Goal: Information Seeking & Learning: Learn about a topic

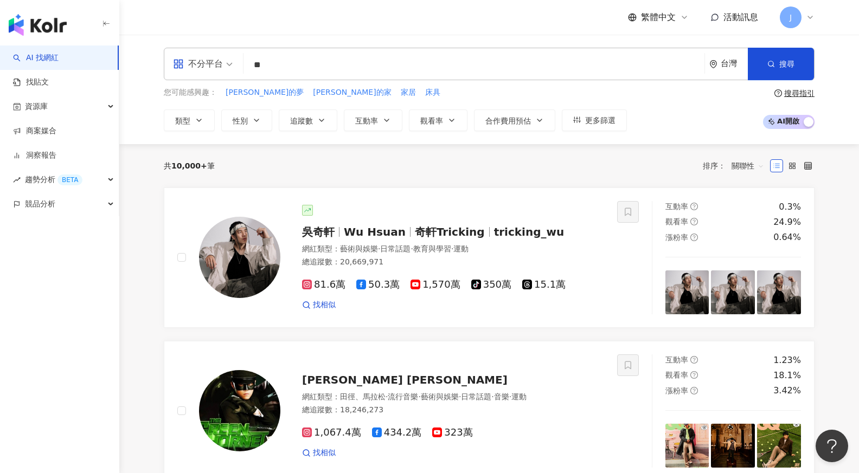
type input "*"
click at [184, 121] on span "類型" at bounding box center [182, 121] width 15 height 9
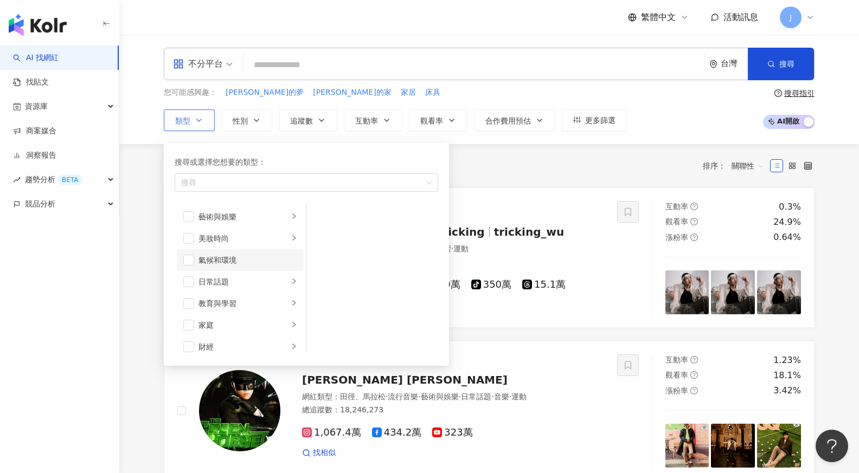
click at [246, 265] on div "氣候和環境" at bounding box center [247, 260] width 99 height 12
click at [246, 274] on li "日常話題" at bounding box center [240, 282] width 127 height 22
click at [247, 281] on div "日常話題" at bounding box center [243, 282] width 90 height 12
click at [189, 286] on span "button" at bounding box center [188, 281] width 11 height 11
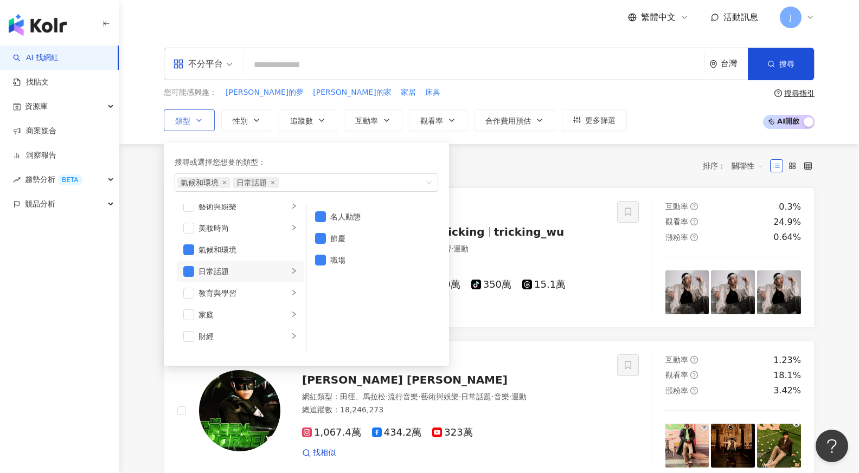
scroll to position [19, 0]
click at [228, 283] on div "教育與學習" at bounding box center [243, 285] width 90 height 12
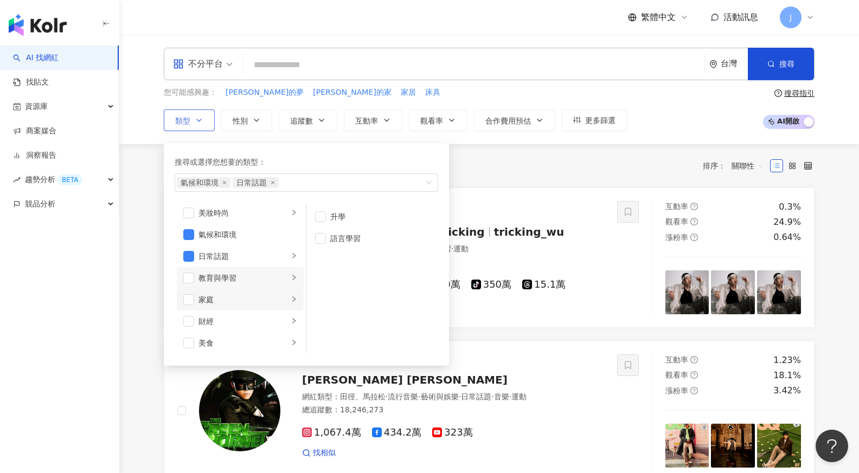
scroll to position [29, 0]
click at [228, 295] on div "家庭" at bounding box center [243, 297] width 90 height 12
click at [330, 233] on div "親子" at bounding box center [379, 239] width 99 height 12
click at [186, 338] on span "button" at bounding box center [188, 339] width 11 height 11
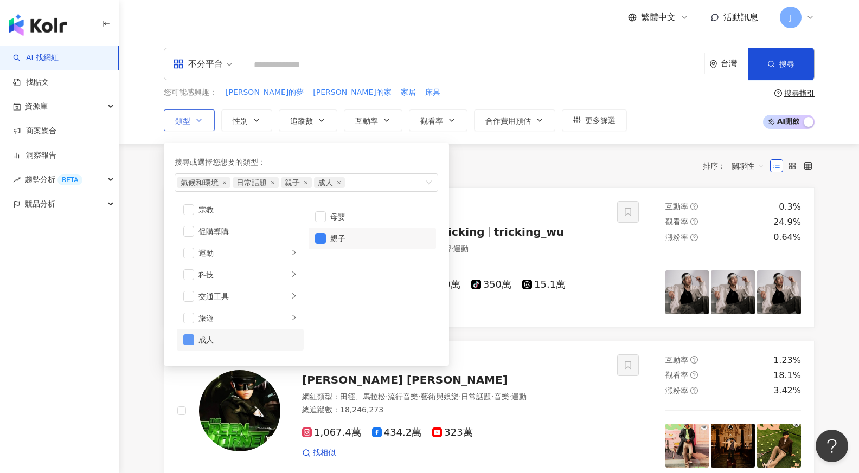
click at [189, 338] on span "button" at bounding box center [188, 339] width 11 height 11
click at [188, 297] on span "button" at bounding box center [188, 296] width 11 height 11
click at [221, 254] on div "醫療與健康" at bounding box center [243, 249] width 90 height 12
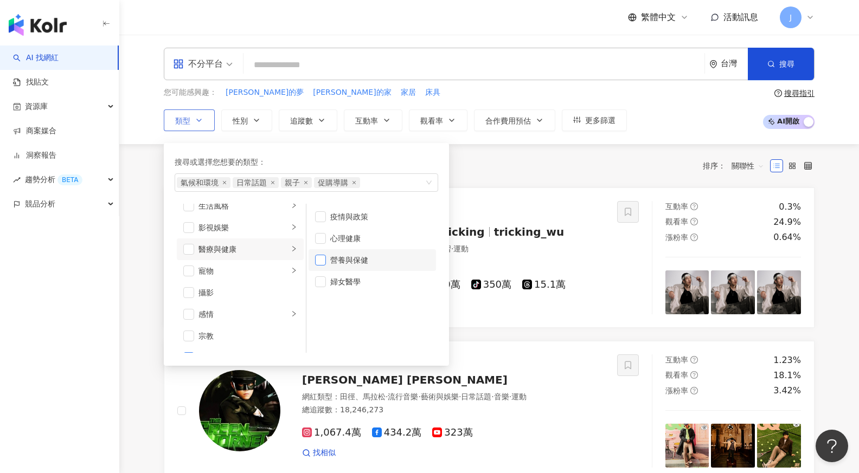
click at [323, 262] on span "button" at bounding box center [320, 260] width 11 height 11
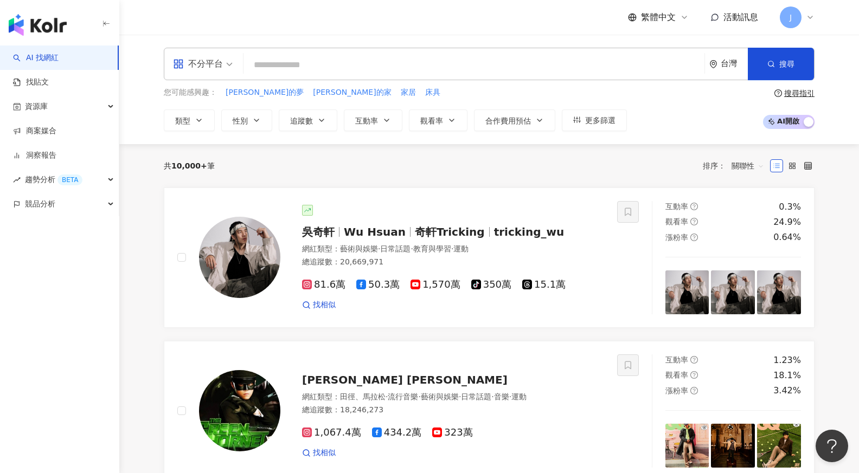
click at [495, 164] on div "共 10,000+ 筆 排序： 關聯性" at bounding box center [489, 165] width 650 height 17
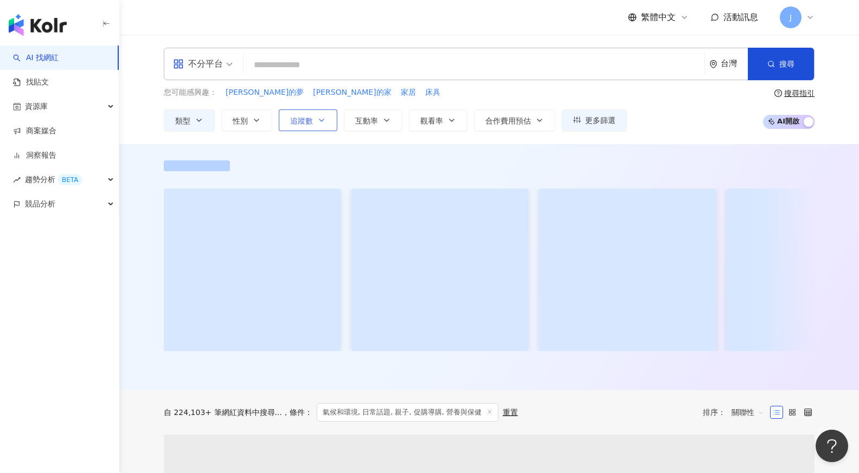
click at [327, 117] on button "追蹤數" at bounding box center [308, 120] width 59 height 22
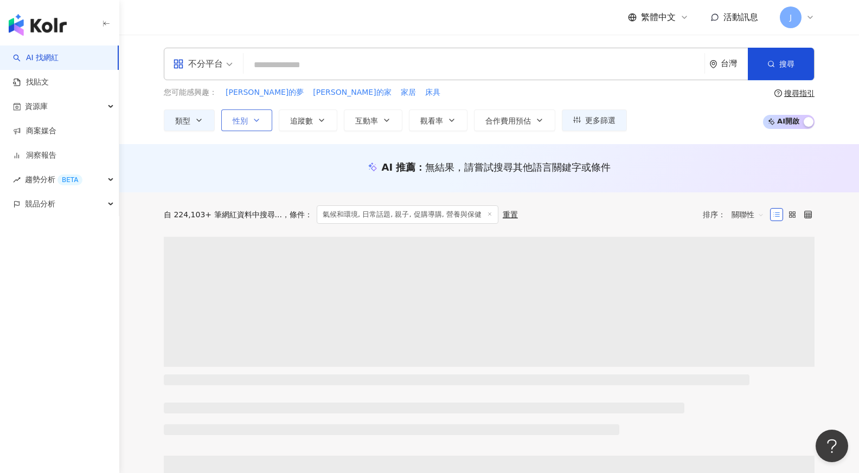
click at [240, 119] on span "性別" at bounding box center [240, 121] width 15 height 9
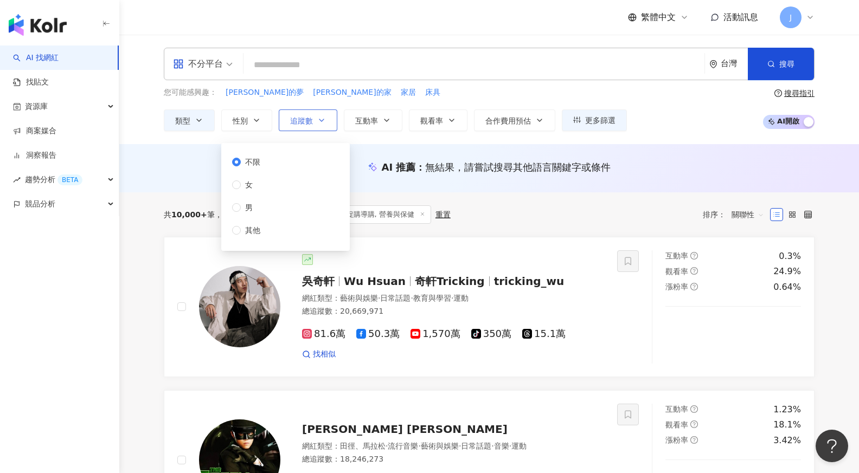
click at [307, 124] on span "追蹤數" at bounding box center [301, 121] width 23 height 9
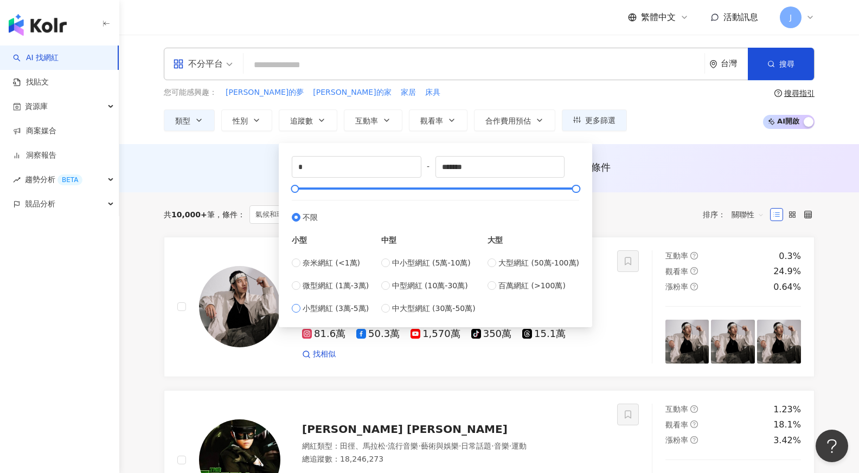
click at [336, 308] on span "小型網紅 (3萬-5萬)" at bounding box center [335, 308] width 66 height 12
type input "*****"
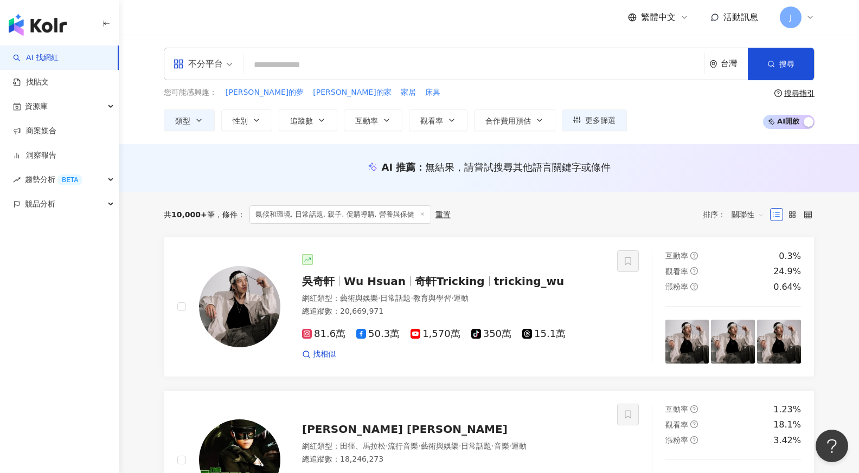
click at [609, 145] on div "AI 推薦 ： 無結果，請嘗試搜尋其他語言關鍵字或條件" at bounding box center [488, 168] width 739 height 48
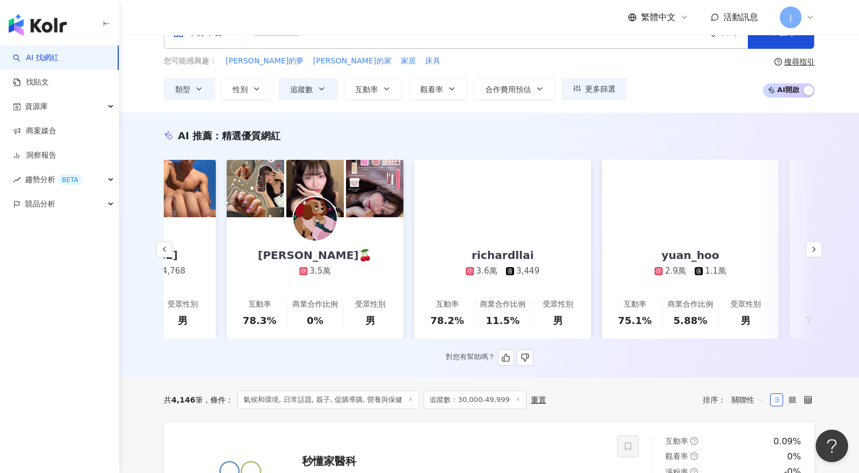
scroll to position [0, 1365]
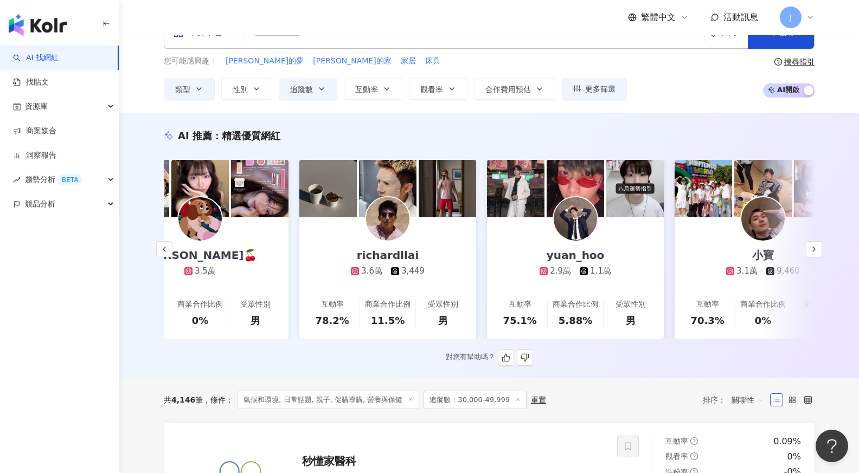
click at [438, 237] on link "richardllai 3.6萬 3,449 互動率 78.2% 商業合作比例 11.5% 受眾性別 男" at bounding box center [387, 277] width 177 height 121
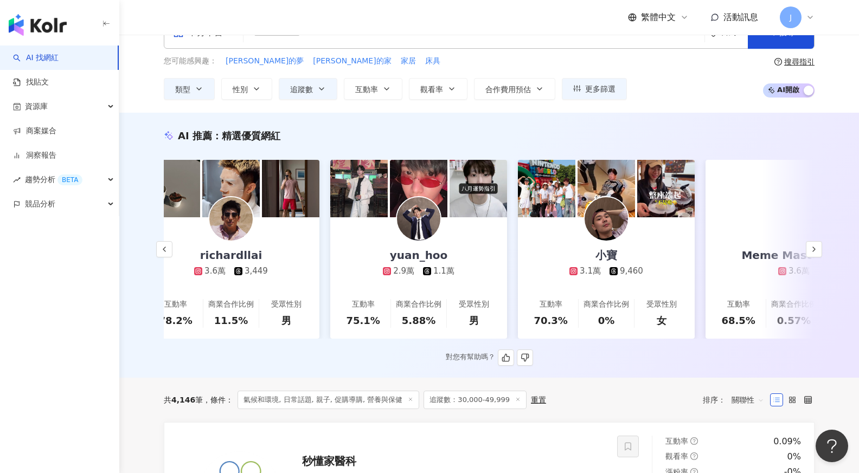
scroll to position [0, 1622]
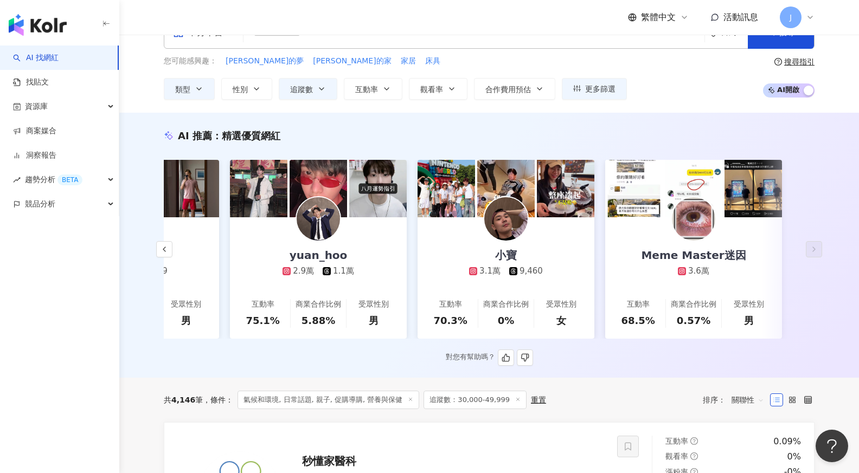
click at [566, 244] on link "小寶 3.1萬 9,460 互動率 70.3% 商業合作比例 0% 受眾性別 女" at bounding box center [505, 277] width 177 height 121
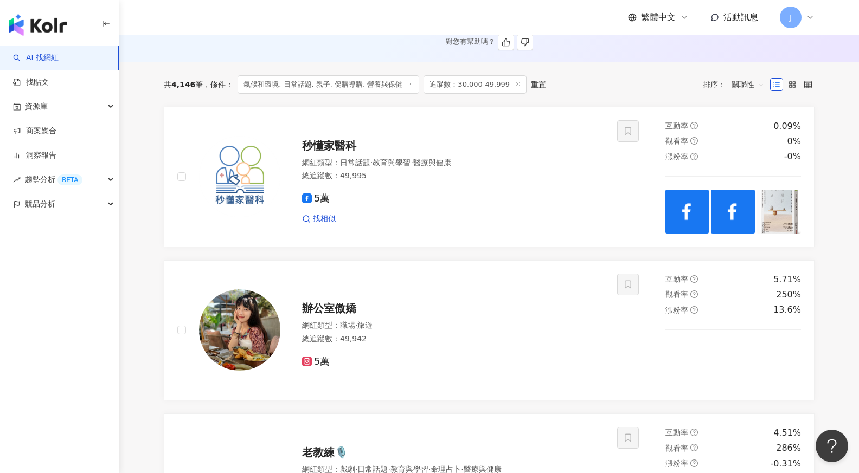
scroll to position [404, 0]
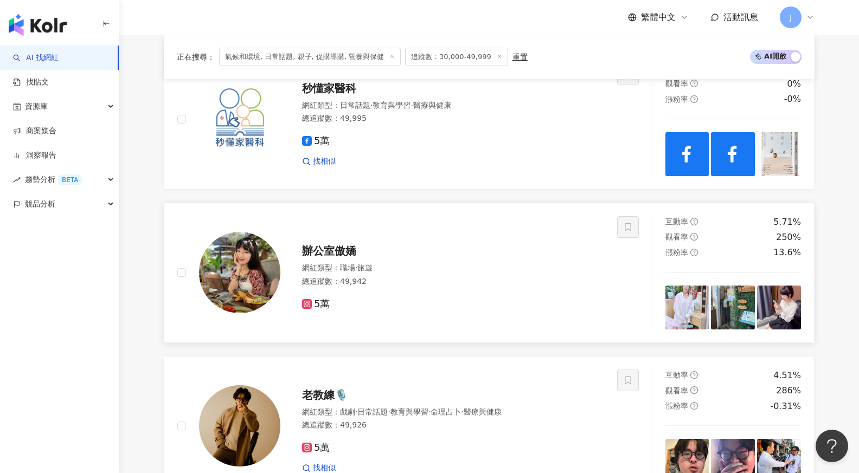
click at [351, 255] on span "辦公室傲嬌" at bounding box center [329, 250] width 54 height 13
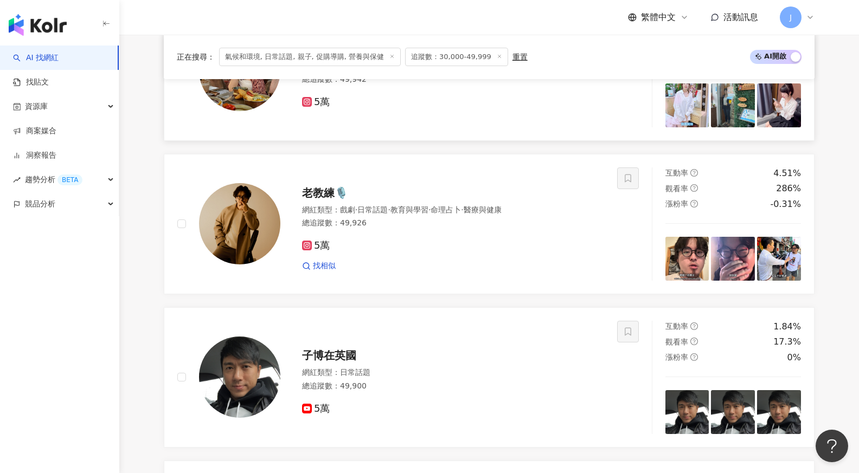
scroll to position [628, 0]
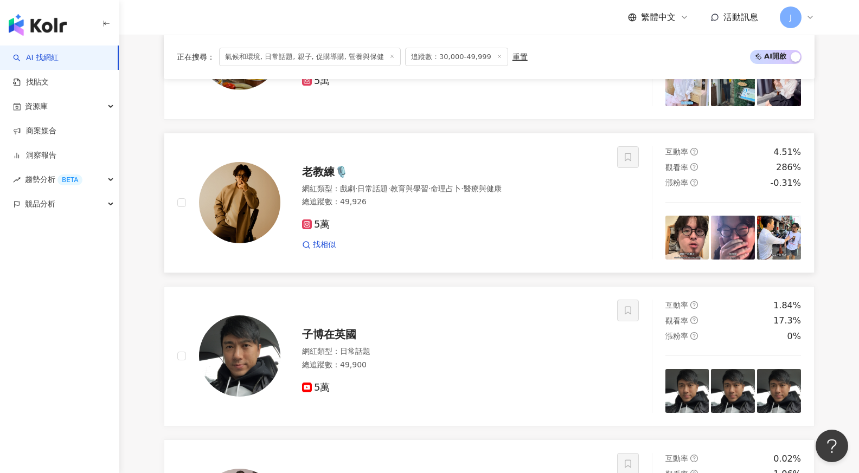
click at [455, 224] on div "5萬" at bounding box center [453, 225] width 302 height 12
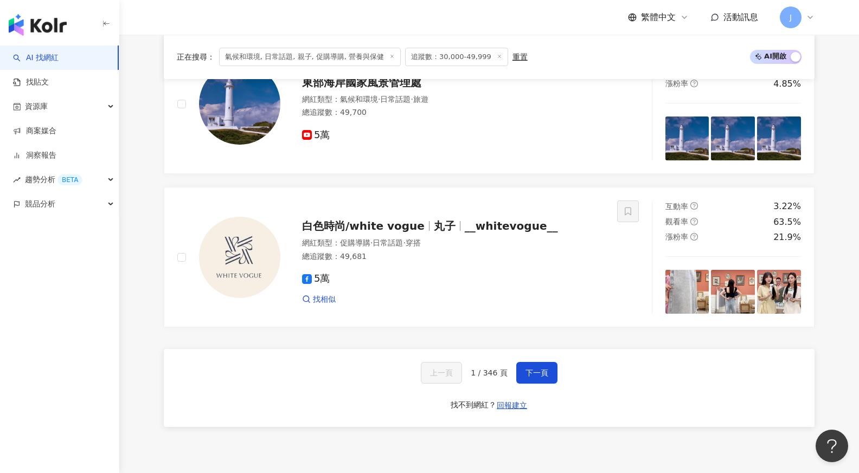
scroll to position [1976, 0]
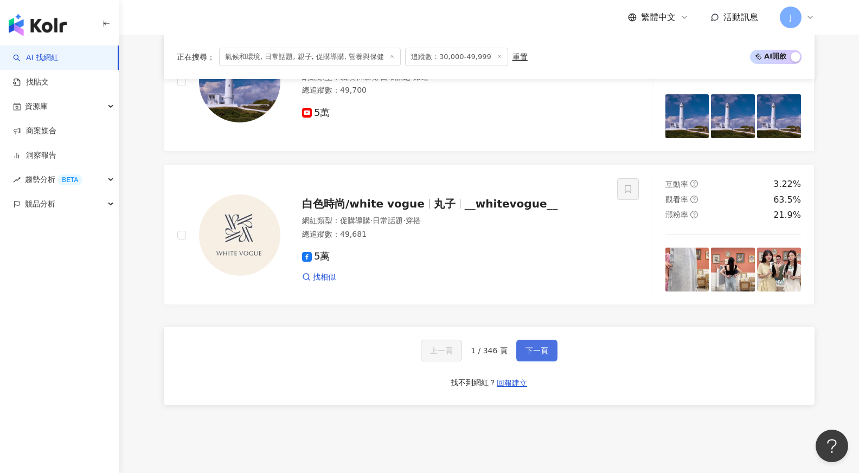
click at [537, 346] on span "下一頁" at bounding box center [536, 350] width 23 height 9
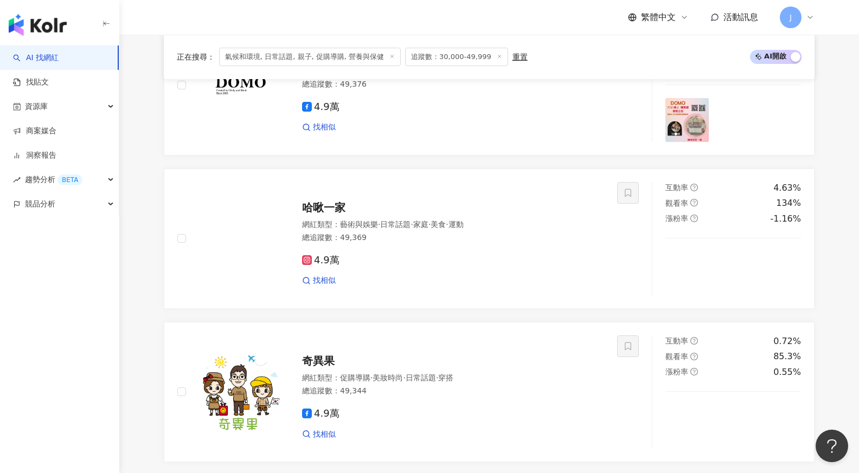
scroll to position [1372, 0]
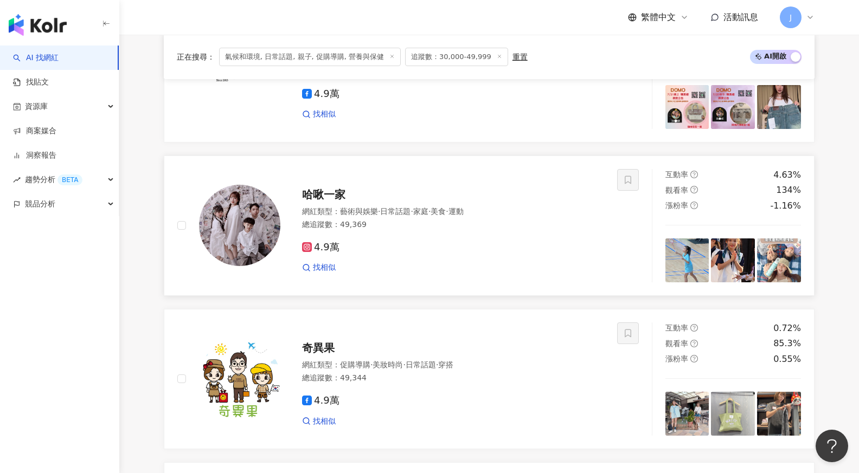
click at [330, 196] on span "哈啾一家" at bounding box center [323, 194] width 43 height 13
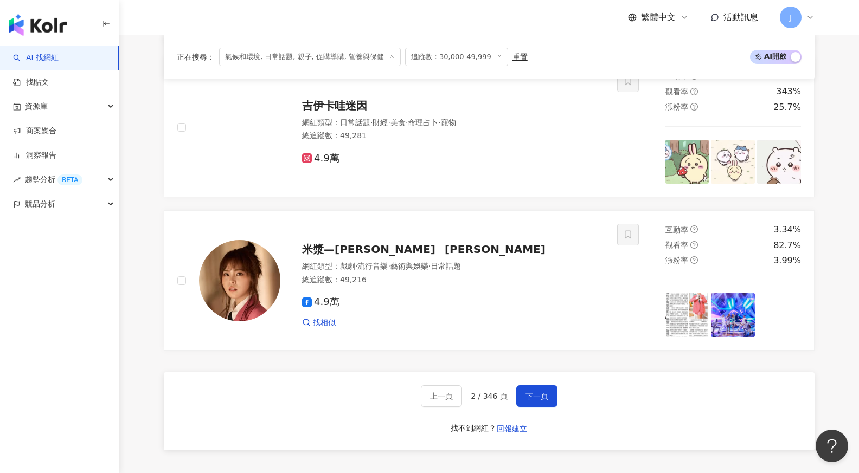
scroll to position [1957, 0]
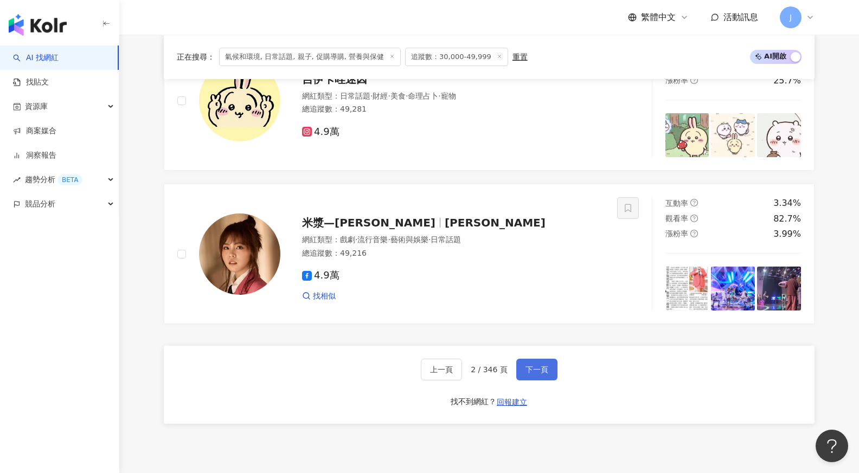
click at [531, 365] on span "下一頁" at bounding box center [536, 369] width 23 height 9
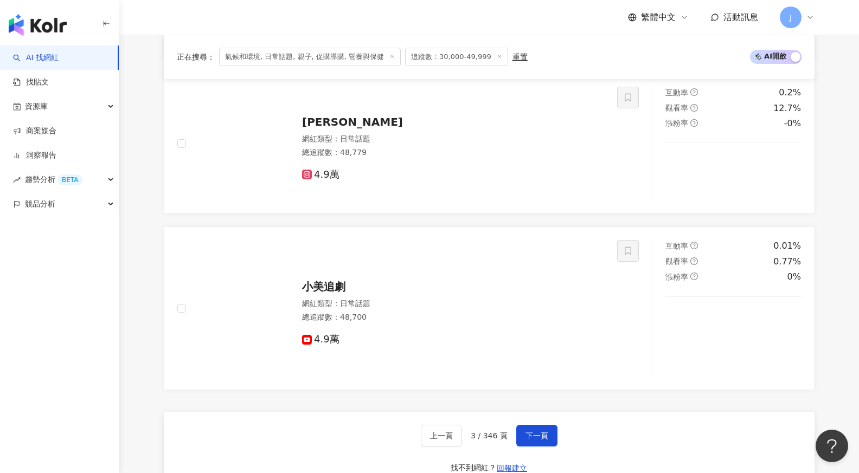
scroll to position [1960, 0]
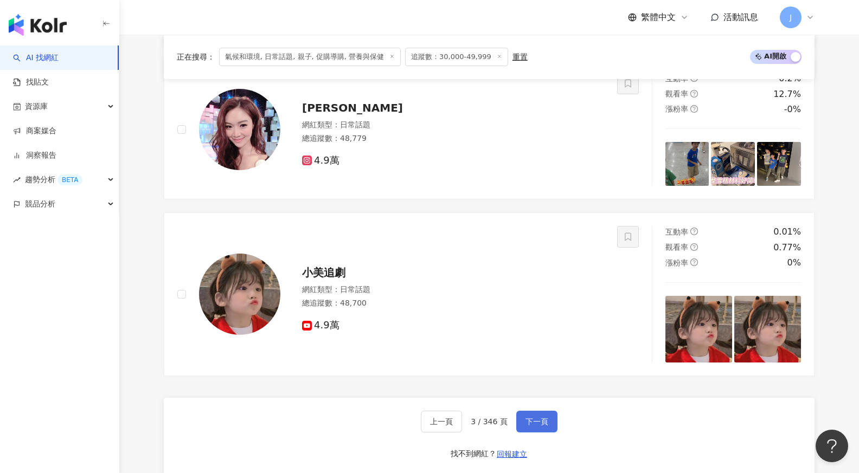
click at [552, 425] on button "下一頁" at bounding box center [536, 422] width 41 height 22
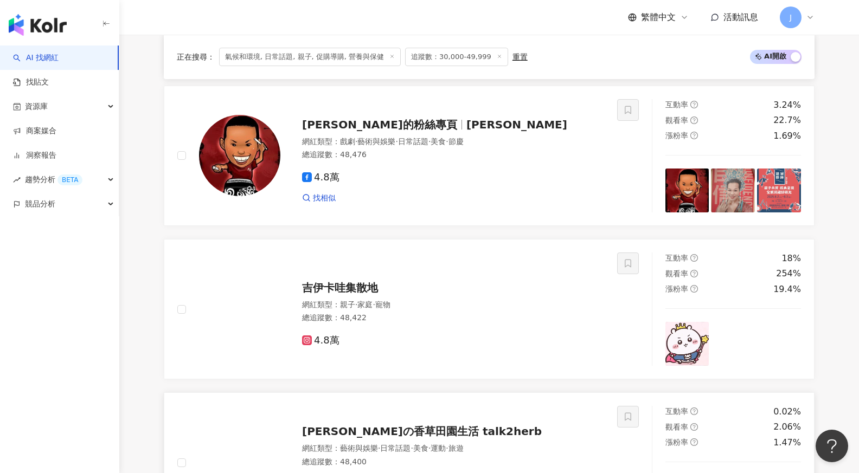
scroll to position [2055, 0]
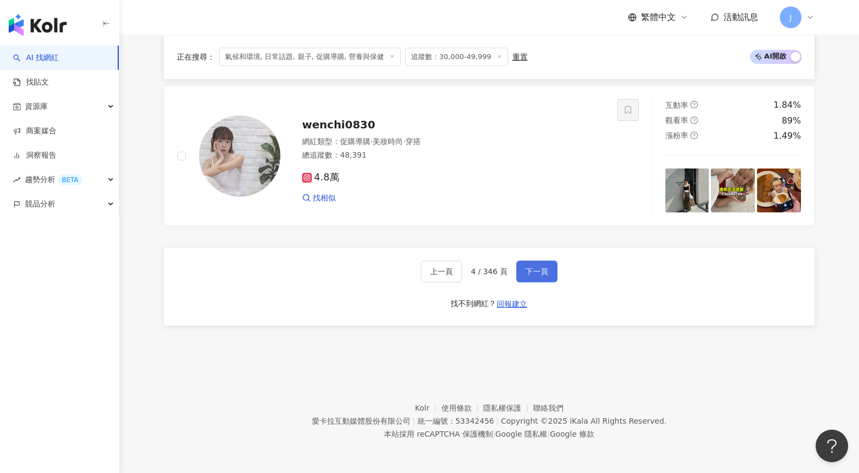
click at [543, 268] on span "下一頁" at bounding box center [536, 271] width 23 height 9
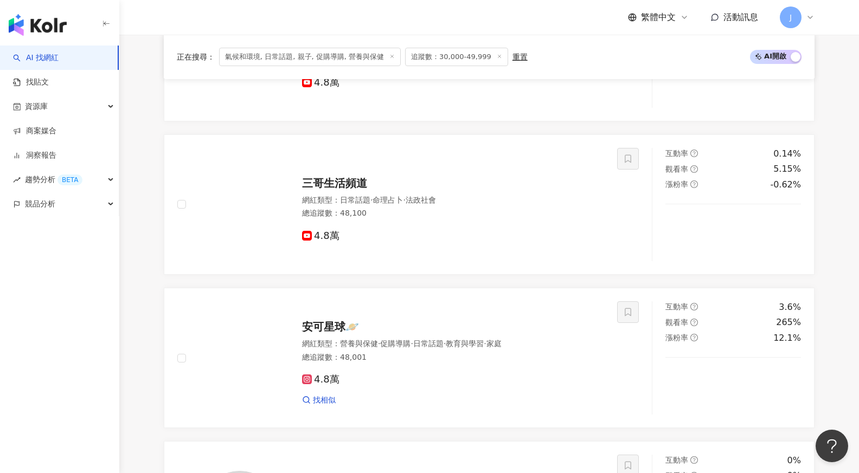
scroll to position [1528, 0]
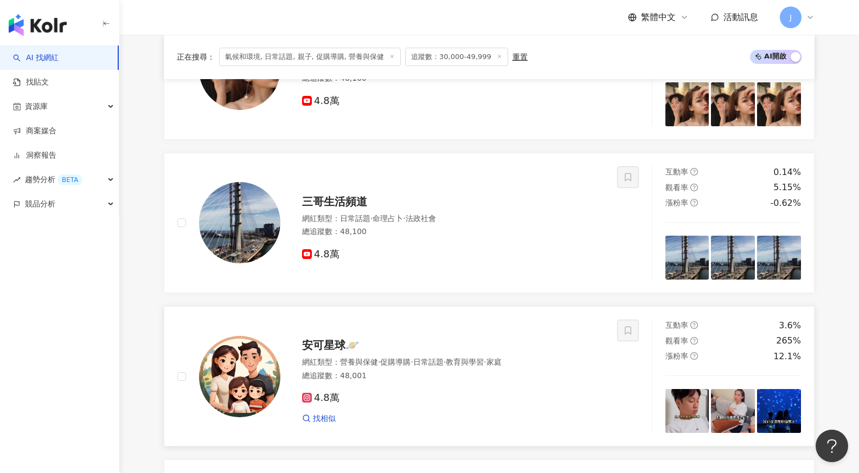
click at [333, 345] on span "安可星球🪐" at bounding box center [330, 345] width 57 height 13
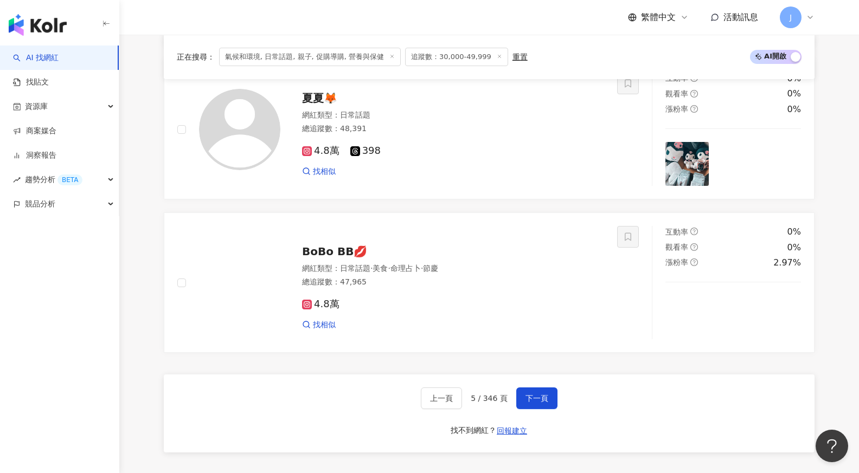
scroll to position [1995, 0]
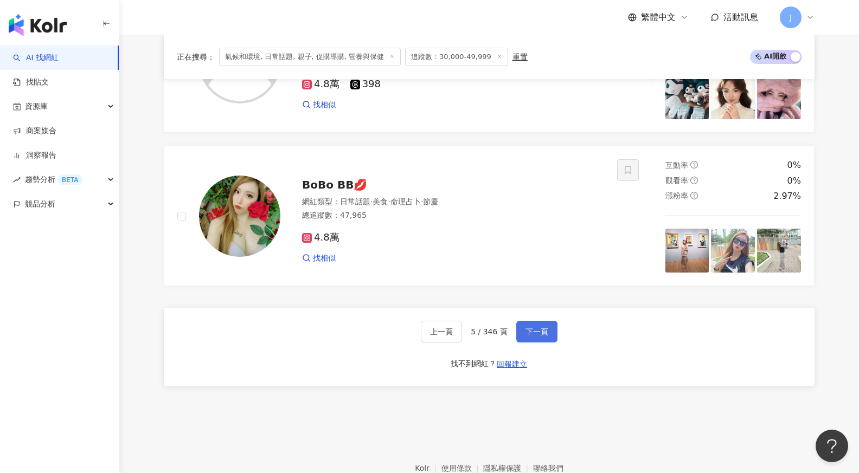
click at [539, 334] on span "下一頁" at bounding box center [536, 331] width 23 height 9
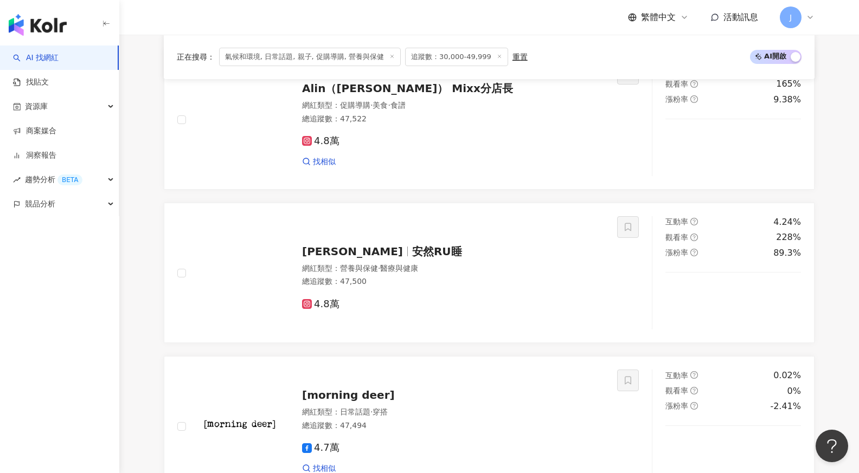
scroll to position [1747, 0]
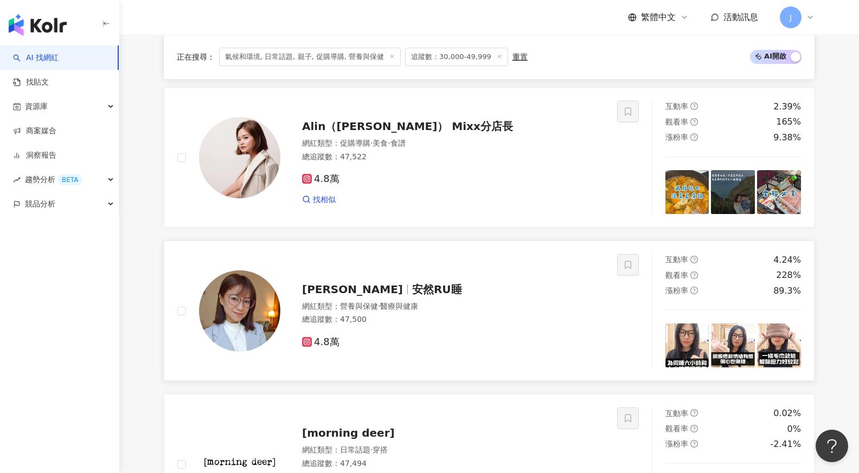
click at [358, 287] on span "詹雅茹Ruru" at bounding box center [352, 289] width 101 height 13
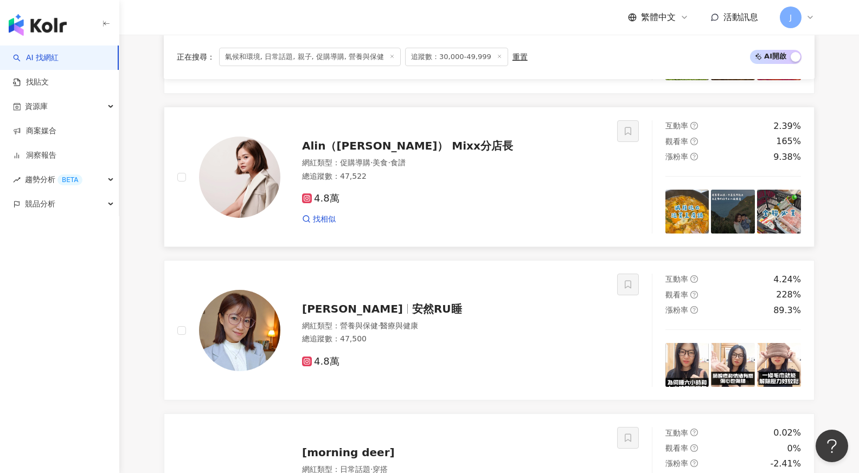
scroll to position [1705, 0]
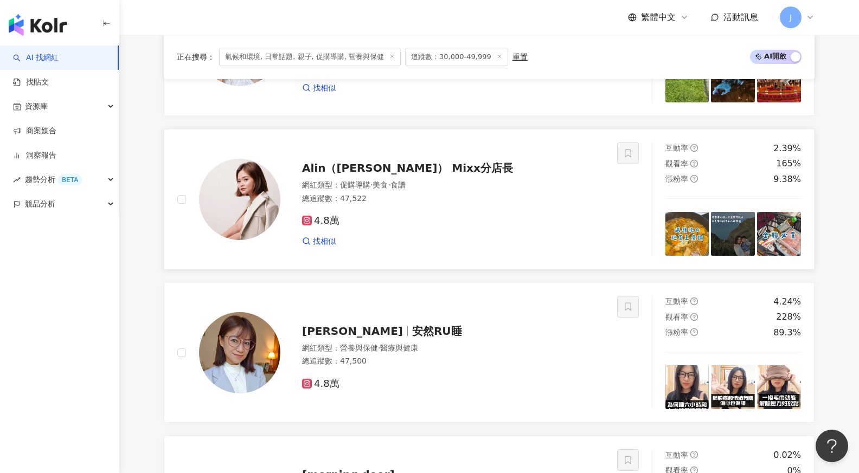
click at [394, 165] on span "Alin（阿琳） Mixx分店長" at bounding box center [407, 168] width 211 height 13
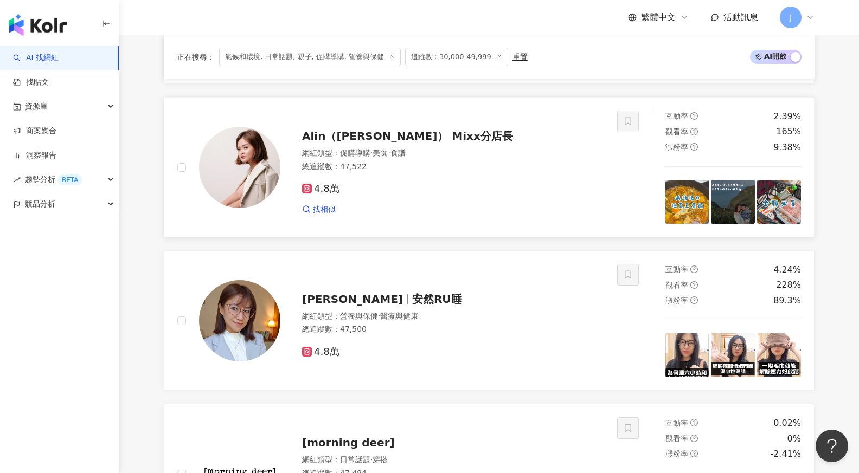
scroll to position [2055, 0]
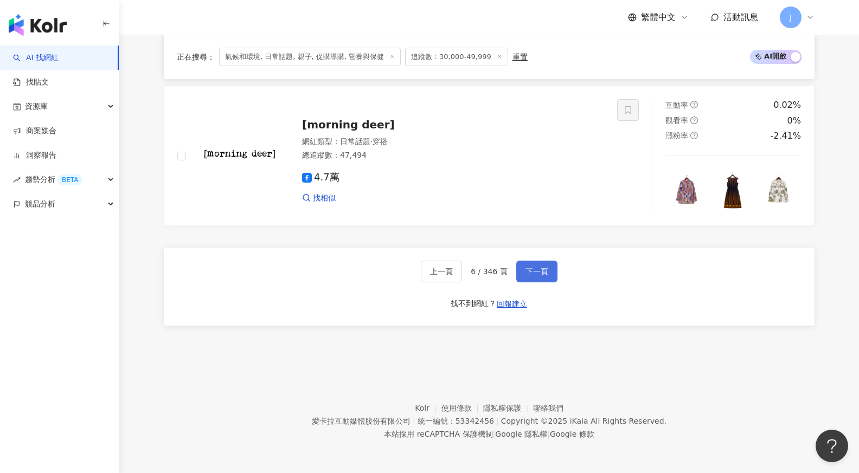
click at [544, 266] on button "下一頁" at bounding box center [536, 272] width 41 height 22
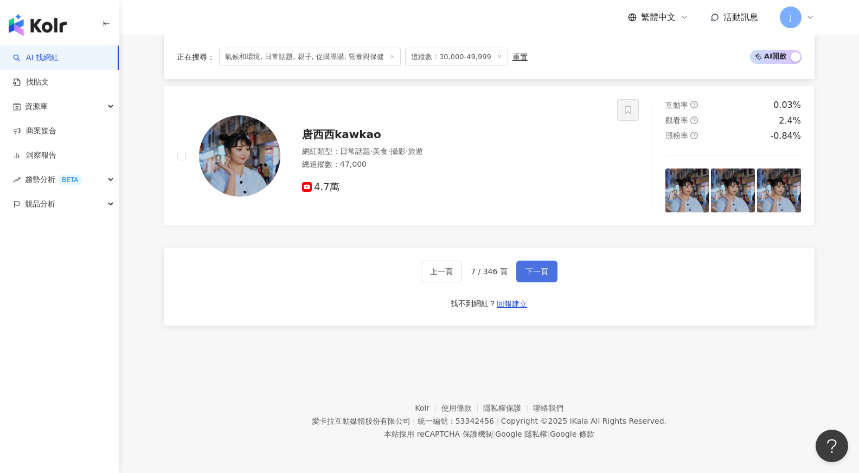
click at [543, 270] on span "下一頁" at bounding box center [536, 271] width 23 height 9
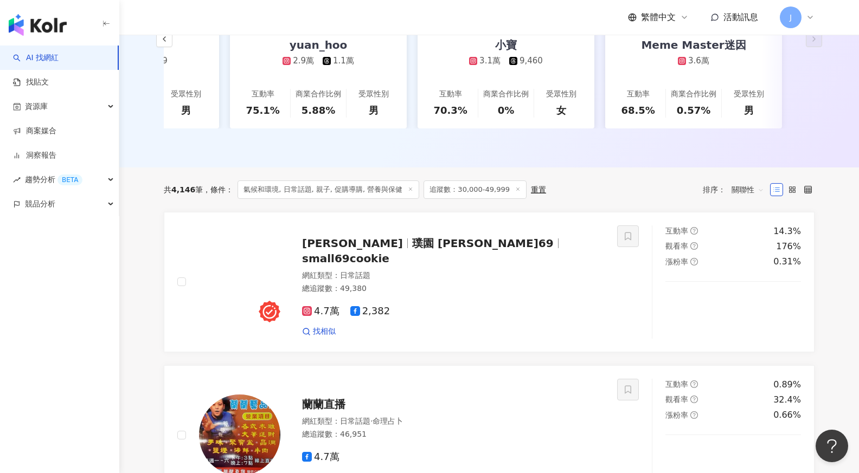
scroll to position [241, 0]
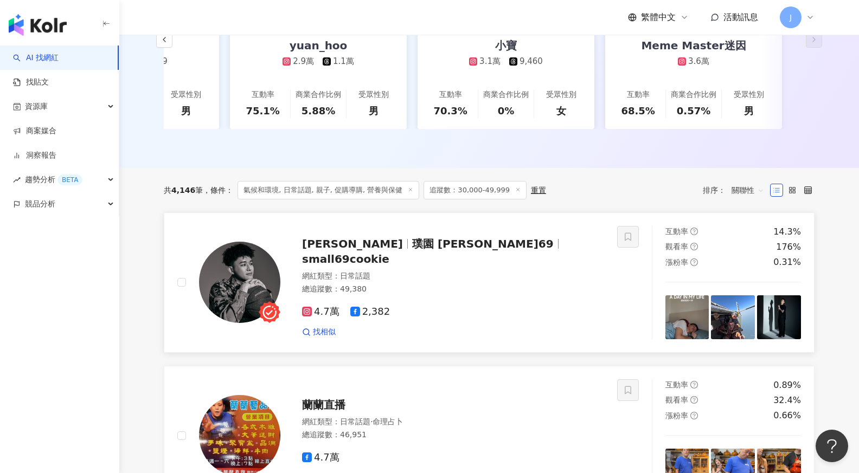
click at [513, 254] on div "盧峻翔 璞園 盧峻翔69 small69cookie" at bounding box center [453, 251] width 302 height 30
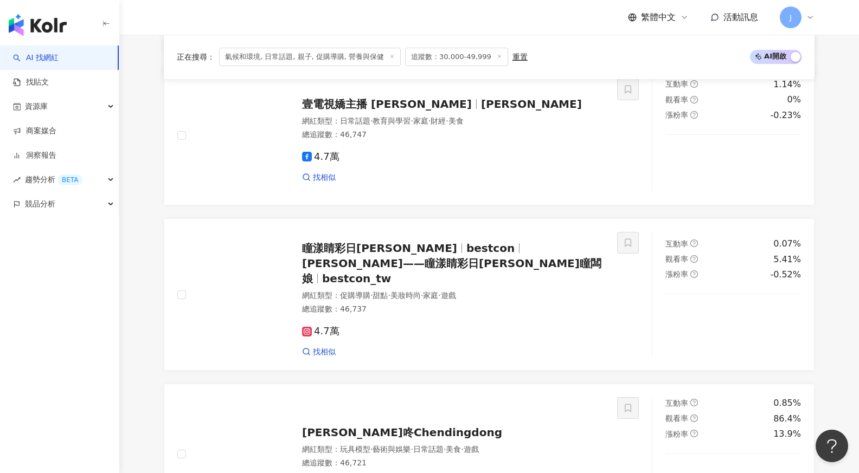
scroll to position [2055, 0]
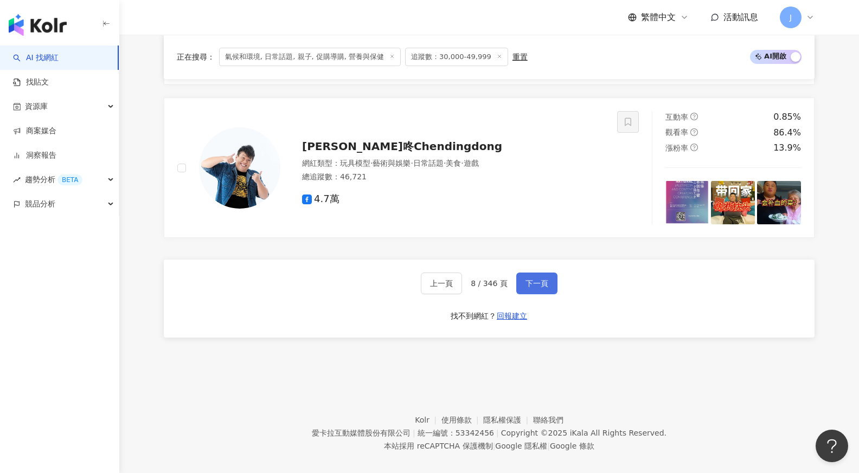
click at [532, 279] on span "下一頁" at bounding box center [536, 283] width 23 height 9
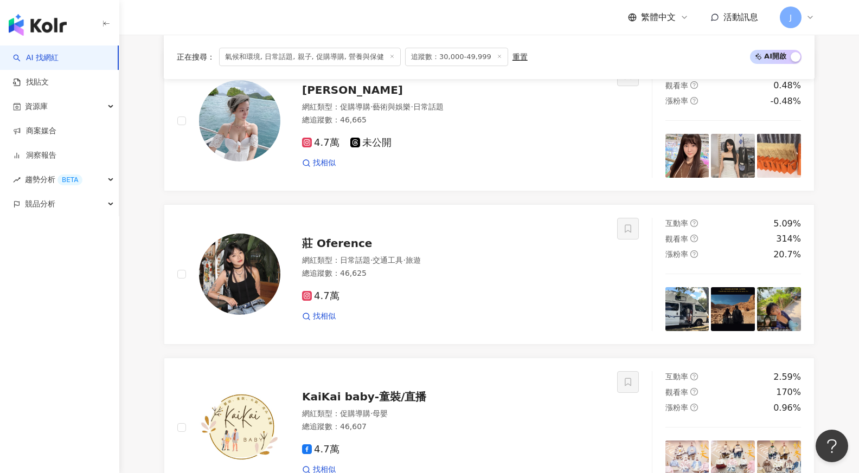
scroll to position [1014, 0]
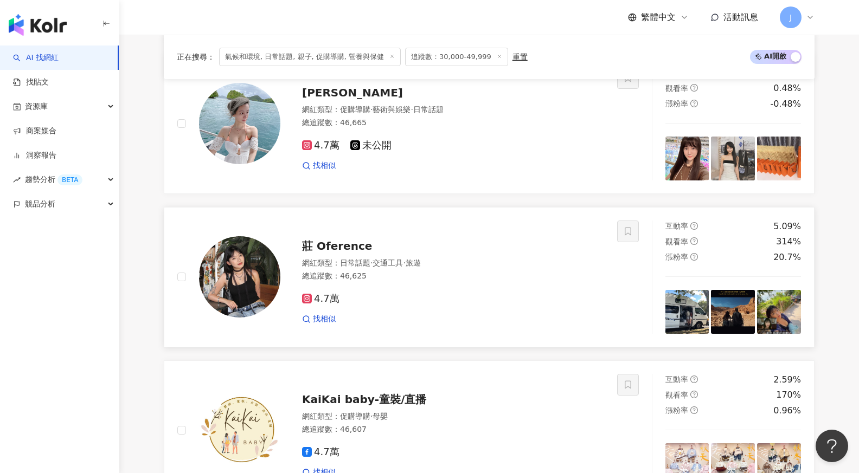
click at [367, 249] on div "莊 Oference" at bounding box center [453, 246] width 302 height 15
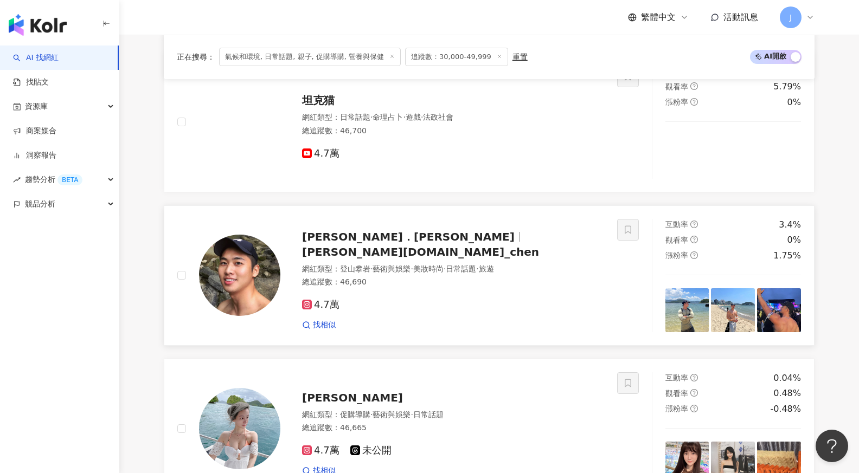
scroll to position [704, 0]
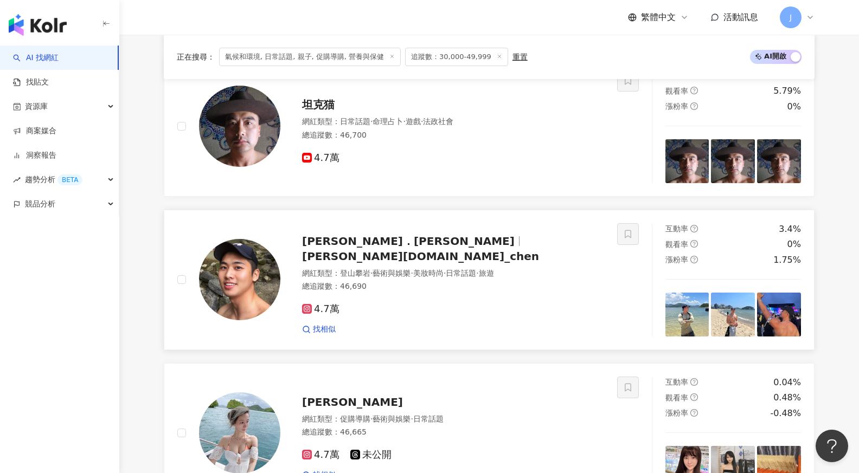
click at [406, 253] on span "henry.et_chen" at bounding box center [420, 256] width 237 height 13
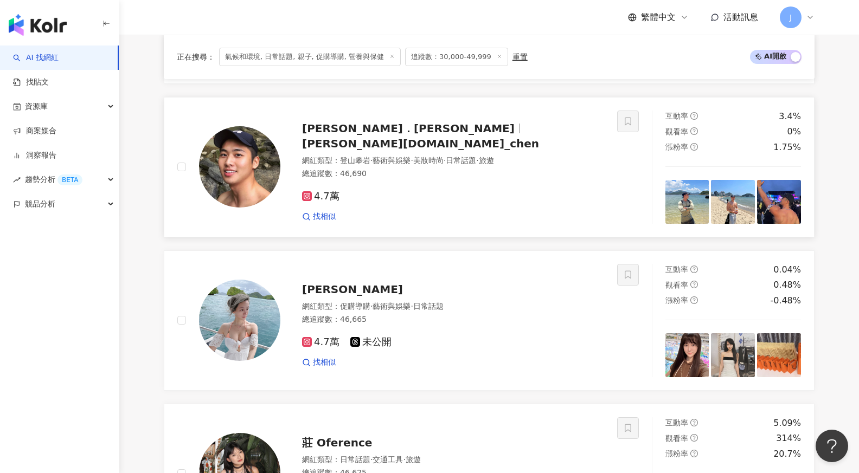
scroll to position [0, 0]
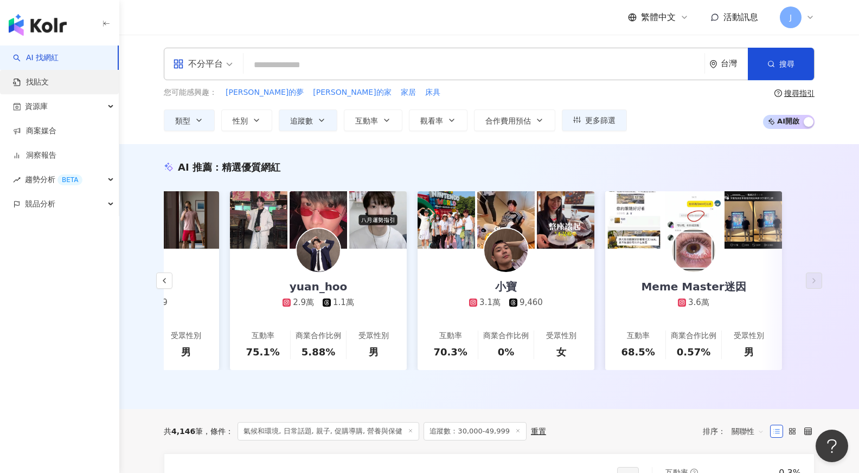
click at [49, 88] on link "找貼文" at bounding box center [31, 82] width 36 height 11
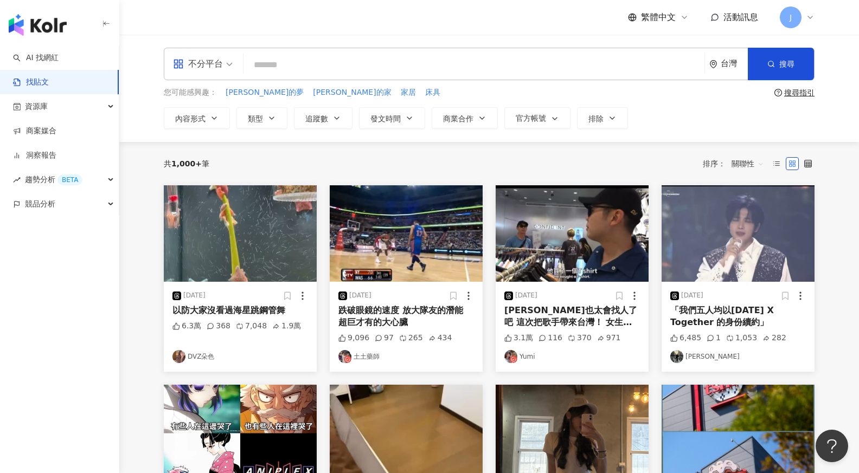
click at [377, 67] on input "search" at bounding box center [474, 64] width 452 height 23
type input "*"
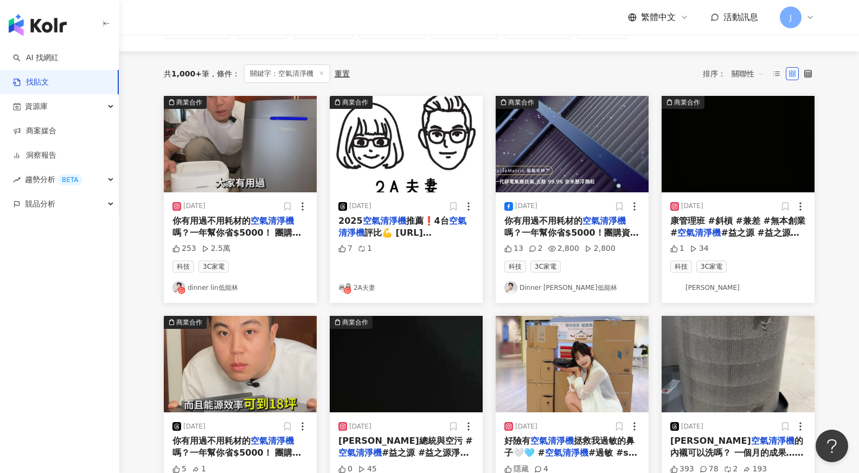
scroll to position [112, 0]
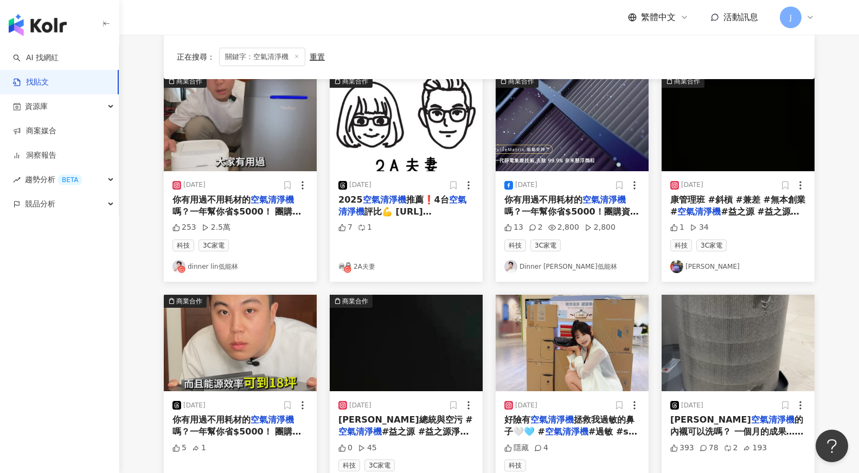
click at [228, 266] on link "dinner lin低能林" at bounding box center [240, 266] width 136 height 13
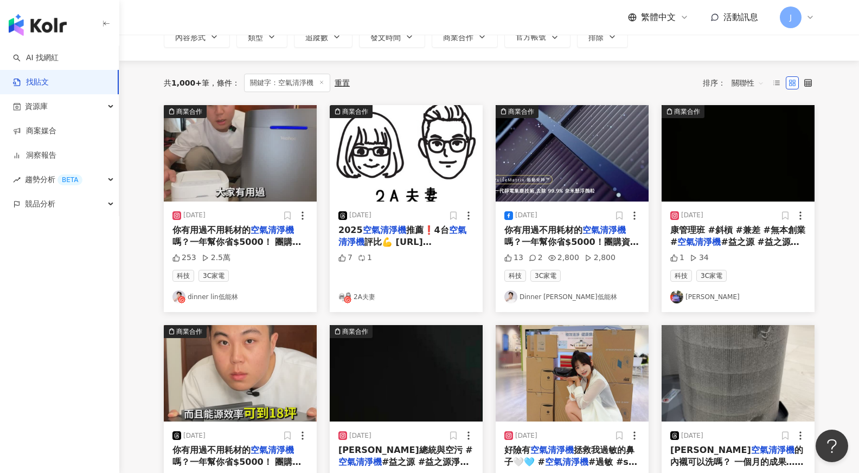
scroll to position [69, 0]
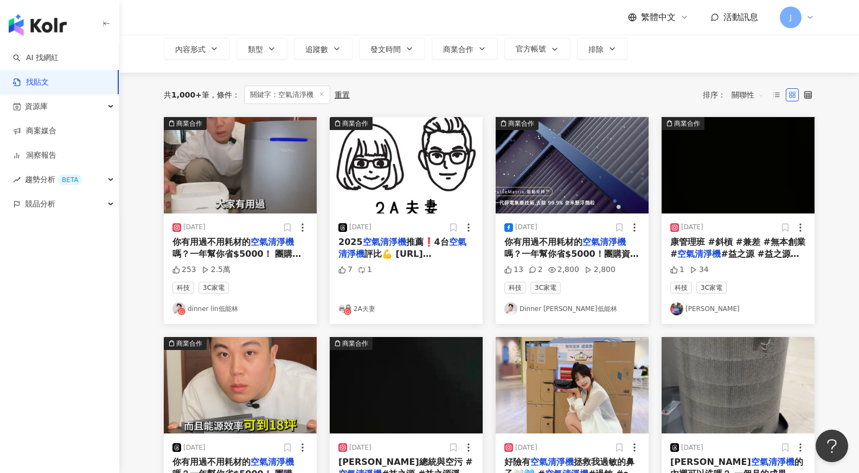
click at [414, 249] on div "2025 空氣清淨機 推薦❗️4台 空氣清淨機 評比💪 https://www.youtube.com/watch?v=v7glA0geAEI" at bounding box center [406, 248] width 136 height 24
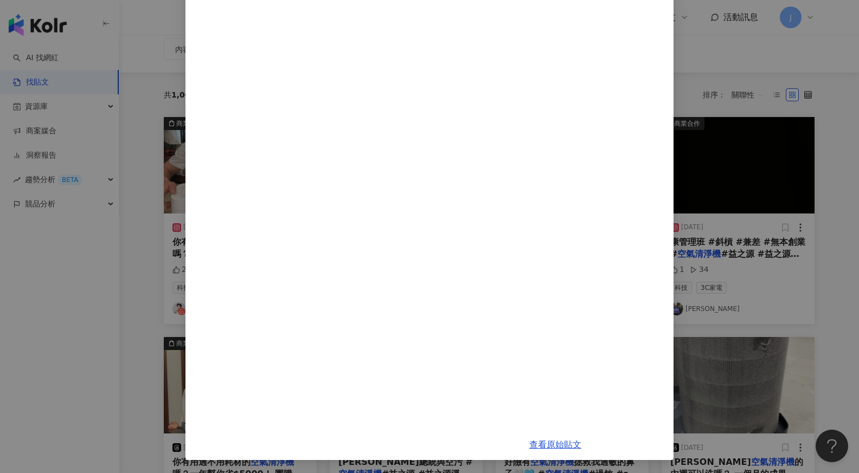
scroll to position [0, 0]
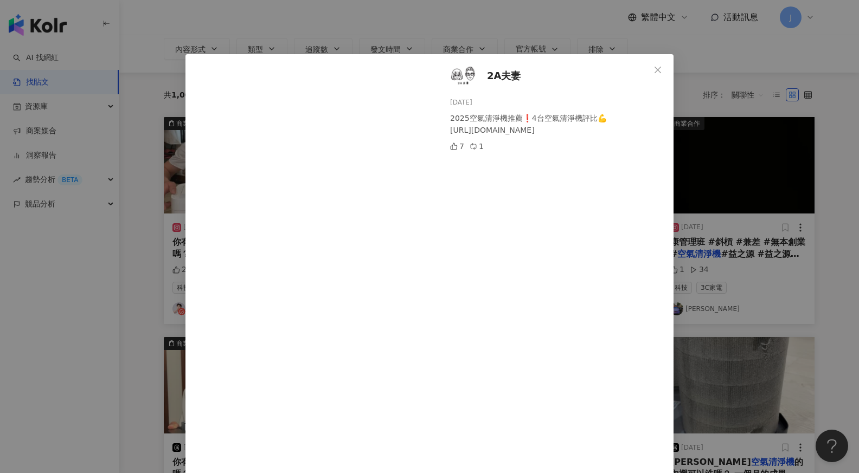
click at [724, 98] on div "2A夫妻 2025/5/20 2025空氣清淨機推薦❗️4台空氣清淨機評比💪 https://www.youtube.com/watch?v=v7glA0ge…" at bounding box center [429, 236] width 859 height 473
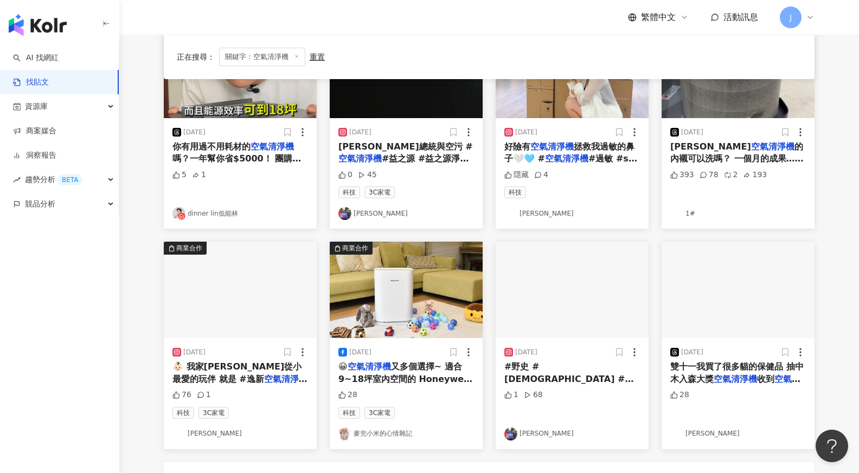
scroll to position [467, 0]
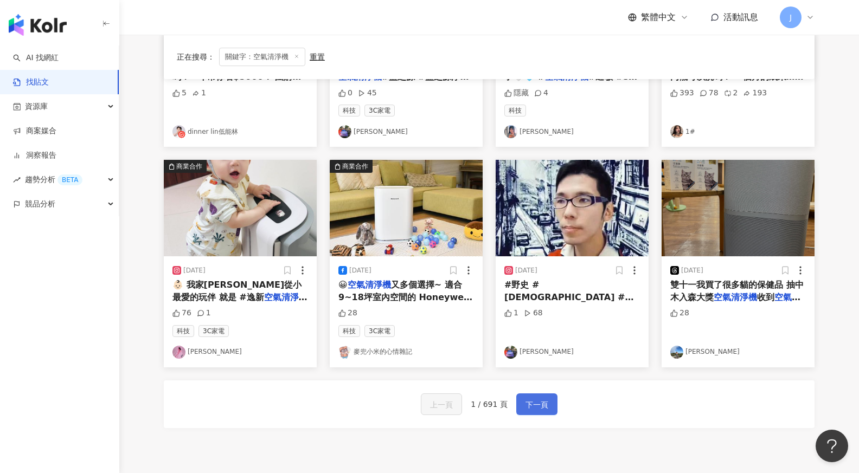
click at [538, 414] on button "下一頁" at bounding box center [536, 405] width 41 height 22
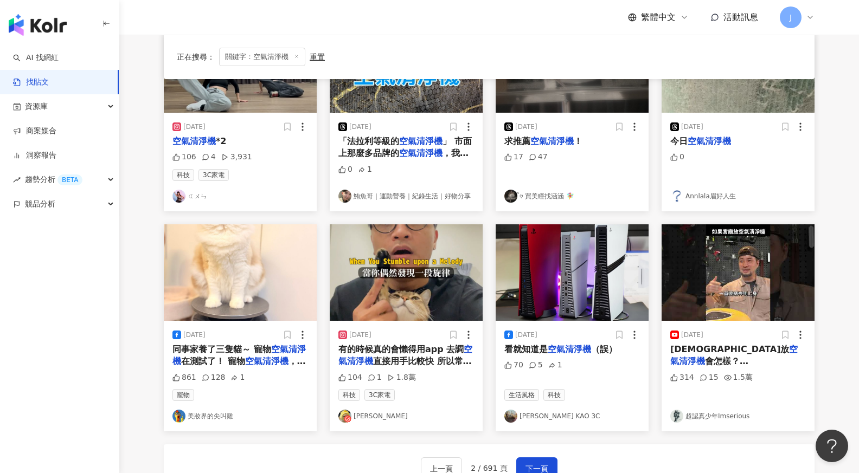
scroll to position [557, 0]
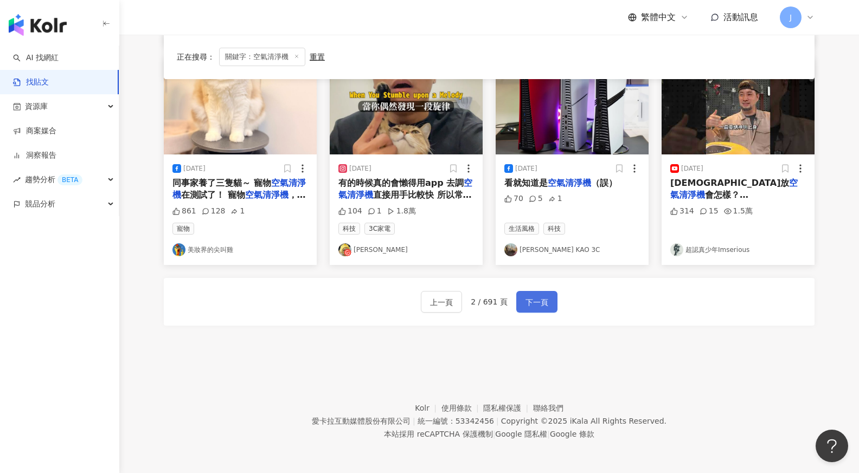
click at [543, 296] on span "下一頁" at bounding box center [536, 302] width 23 height 13
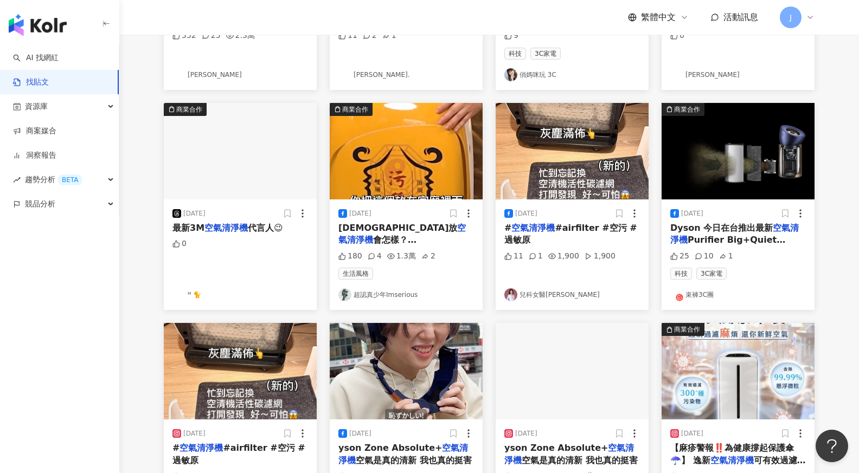
scroll to position [569, 0]
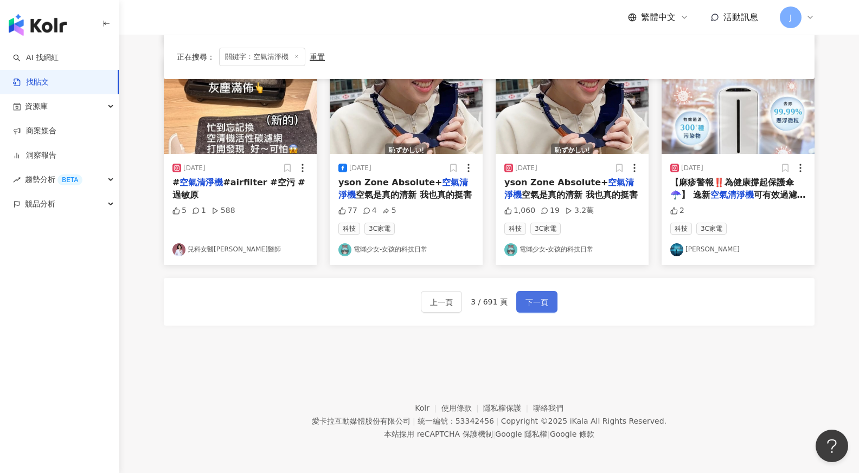
click at [539, 306] on span "下一頁" at bounding box center [536, 302] width 23 height 13
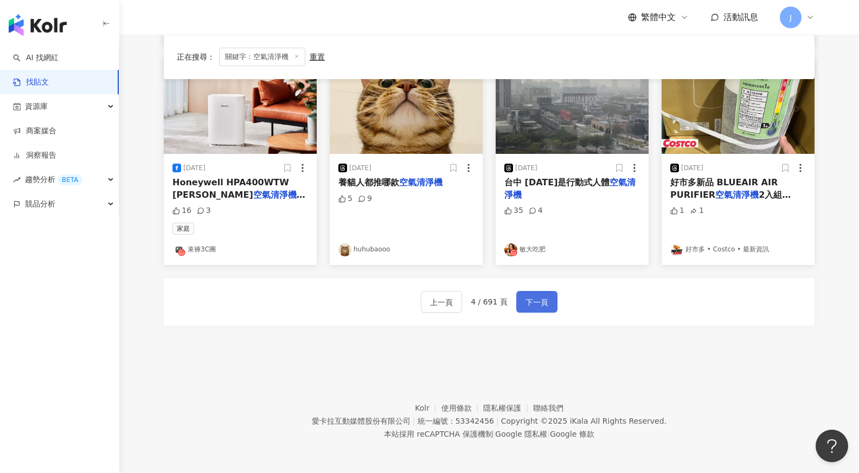
click at [543, 298] on span "下一頁" at bounding box center [536, 302] width 23 height 13
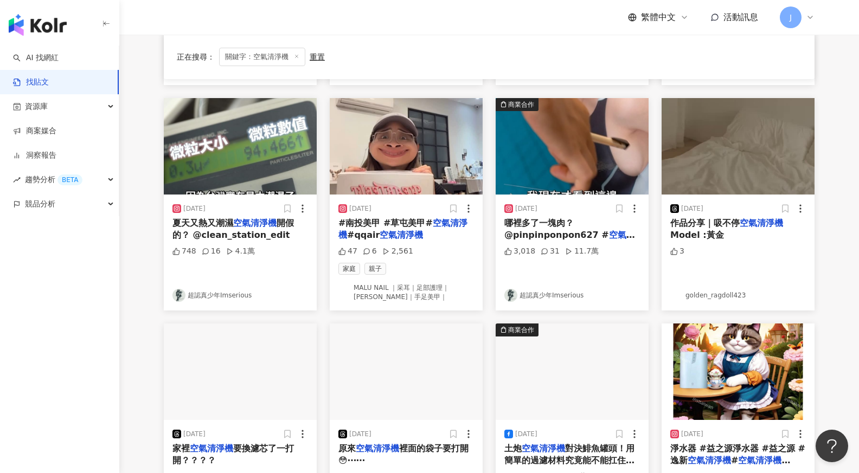
scroll to position [574, 0]
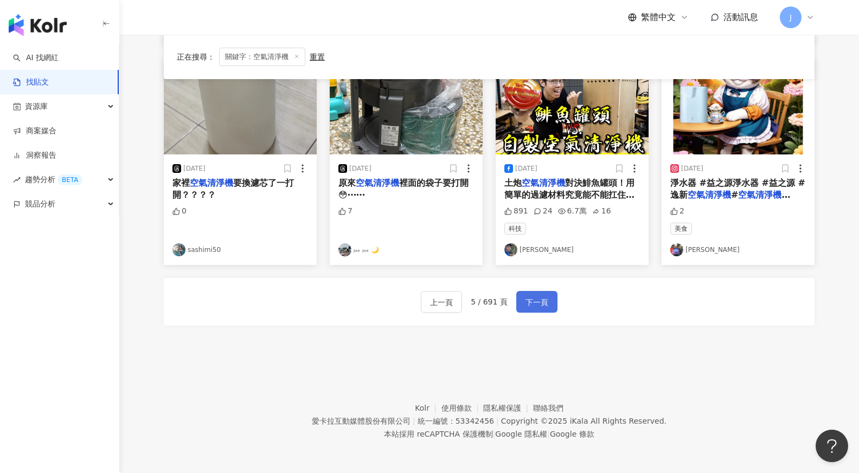
click at [529, 299] on span "下一頁" at bounding box center [536, 302] width 23 height 13
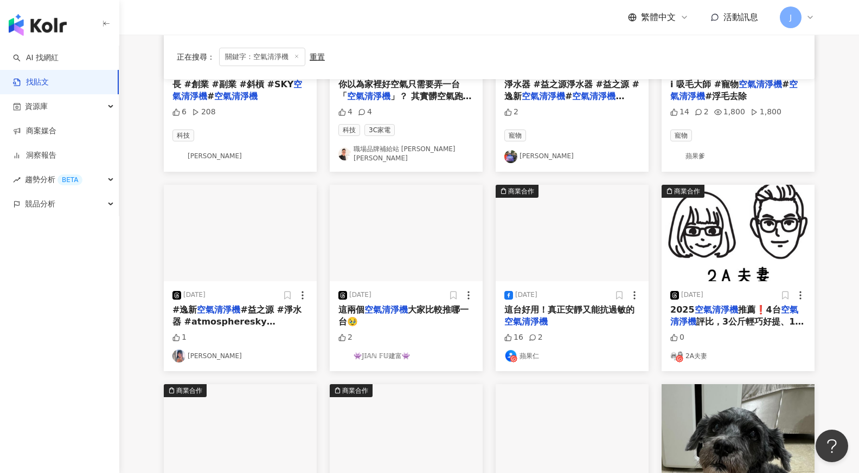
scroll to position [0, 0]
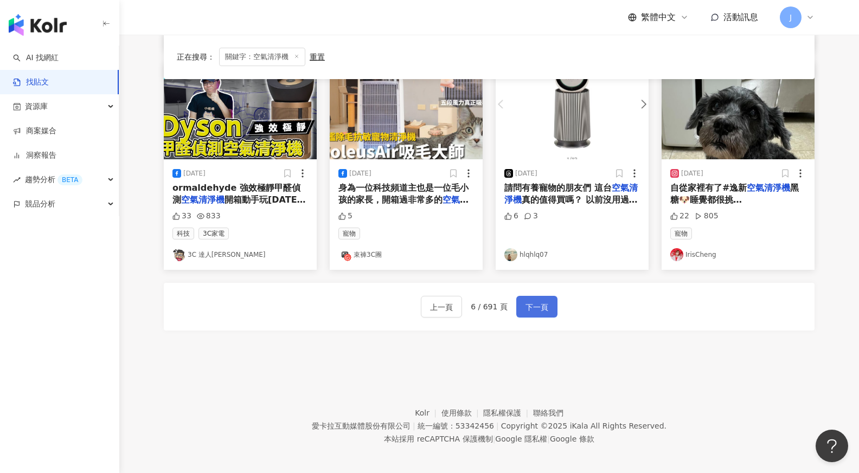
click at [538, 296] on button "下一頁" at bounding box center [536, 307] width 41 height 22
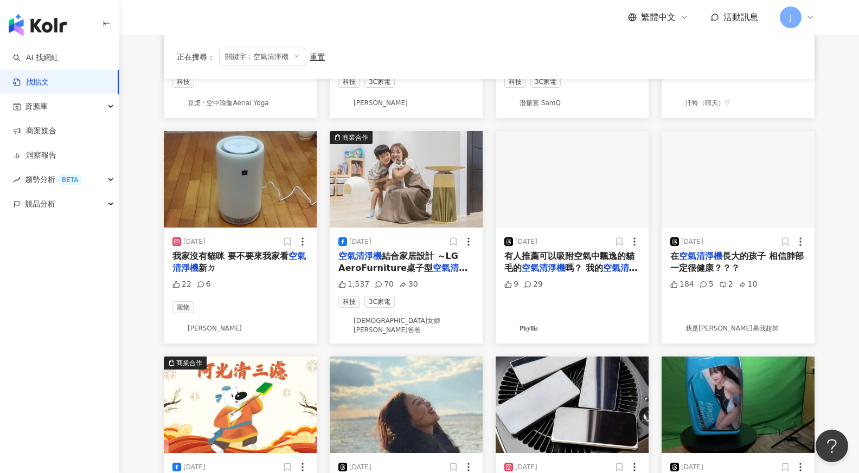
scroll to position [268, 0]
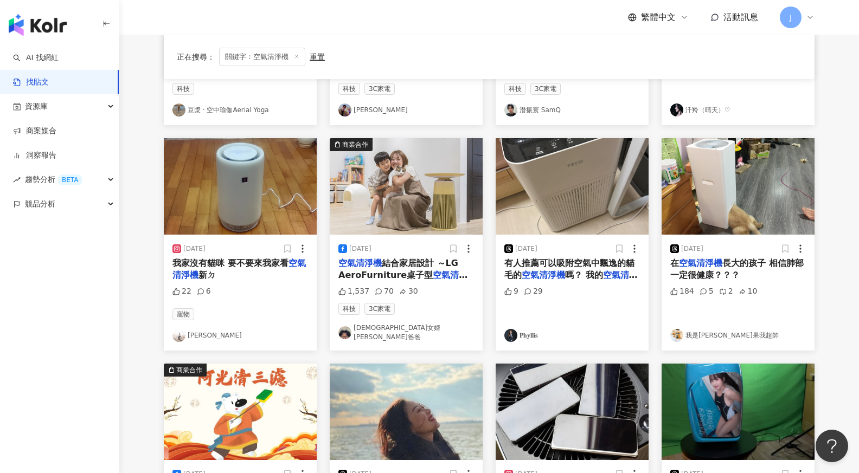
click at [428, 277] on mark "空氣清淨機" at bounding box center [402, 281] width 129 height 22
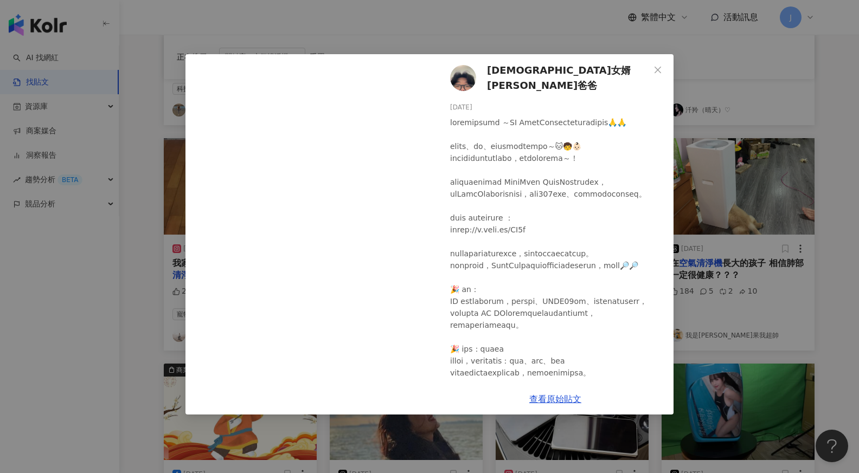
click at [517, 75] on span "韓國女婿 小朗哥爸爸" at bounding box center [568, 78] width 163 height 31
click at [744, 164] on div "韓國女婿 小朗哥爸爸 2023/9/6 1,537 70 30 查看原始貼文" at bounding box center [429, 236] width 859 height 473
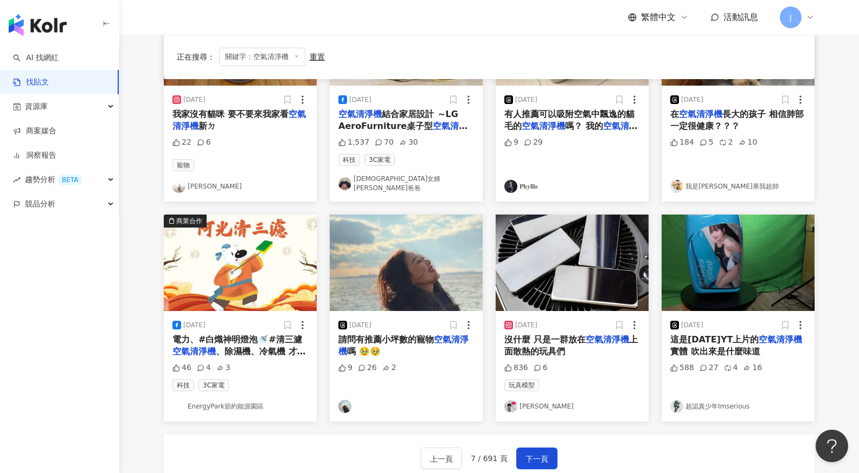
scroll to position [528, 0]
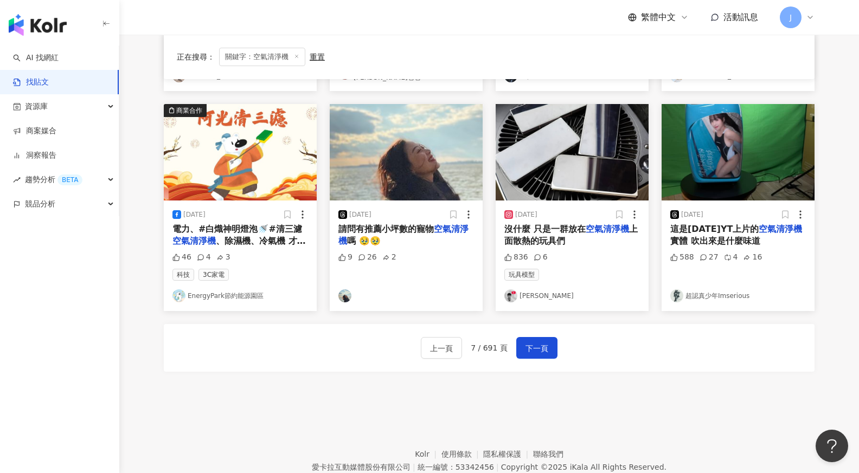
click at [558, 330] on div "上一頁 7 / 691 頁 下一頁" at bounding box center [489, 348] width 650 height 48
click at [543, 343] on span "下一頁" at bounding box center [536, 348] width 23 height 13
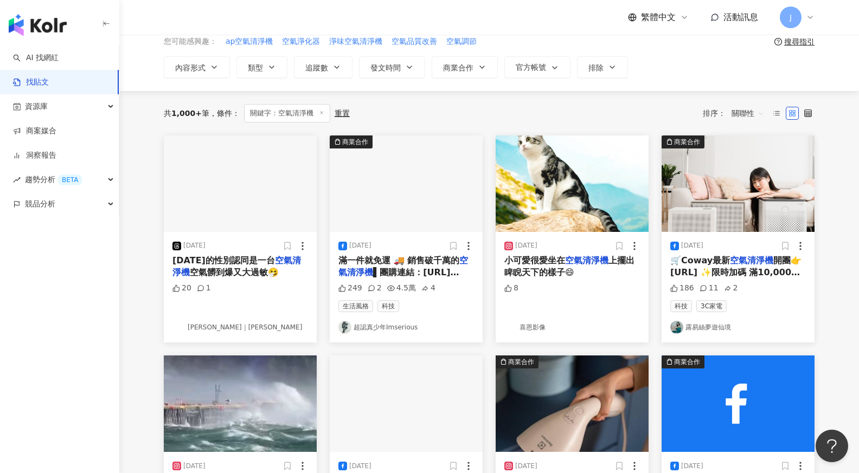
scroll to position [30, 0]
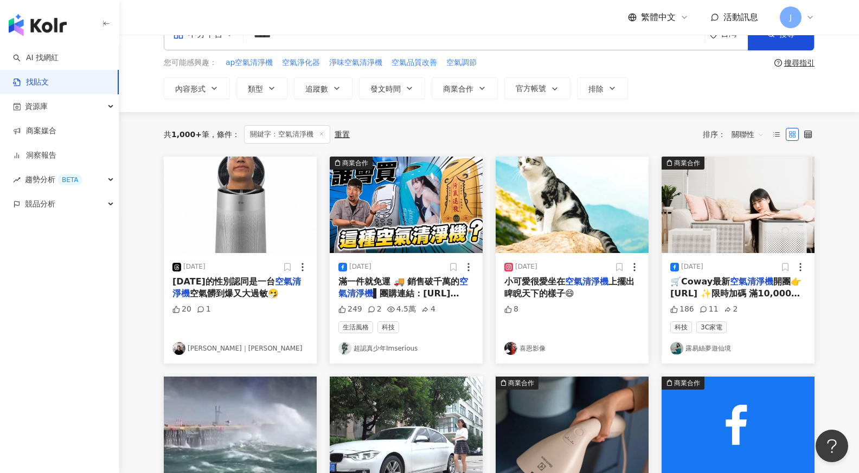
click at [712, 348] on link "露易絲夢遊仙境" at bounding box center [738, 348] width 136 height 13
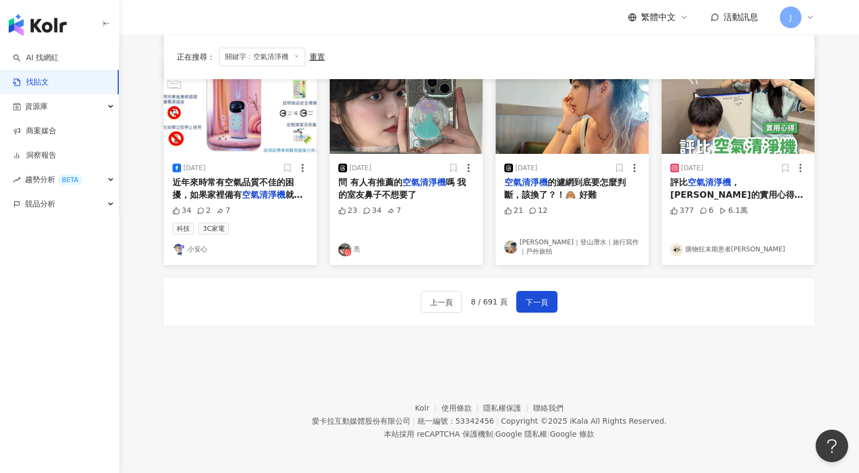
click at [538, 323] on div "上一頁 8 / 691 頁 下一頁" at bounding box center [489, 302] width 650 height 48
click at [571, 243] on link "Claudia｜登山潛水｜旅行寫作｜戶外旅拍" at bounding box center [572, 247] width 136 height 18
click at [526, 304] on span "下一頁" at bounding box center [536, 302] width 23 height 13
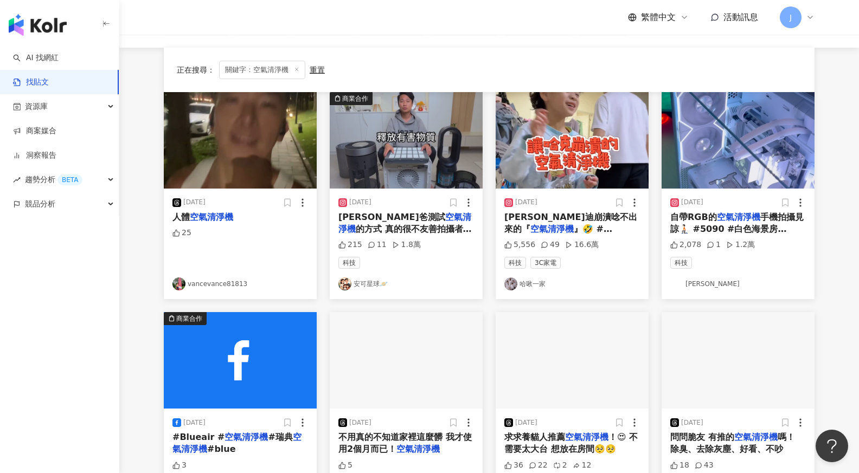
scroll to position [25, 0]
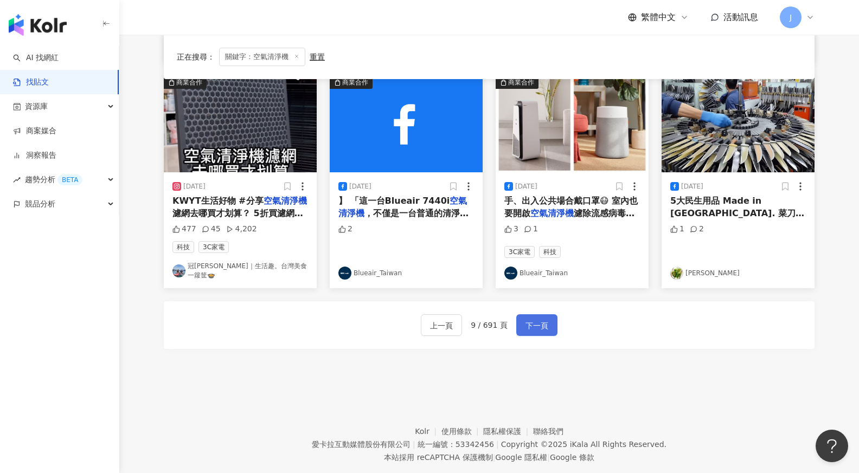
click at [547, 318] on button "下一頁" at bounding box center [536, 325] width 41 height 22
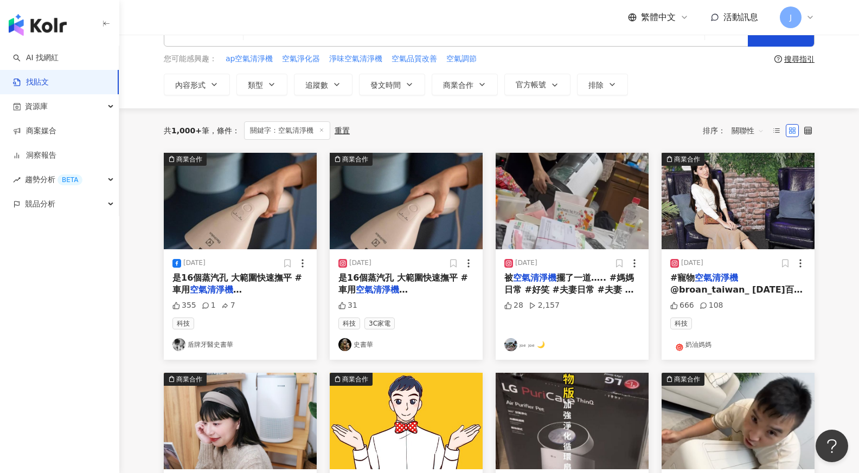
scroll to position [35, 0]
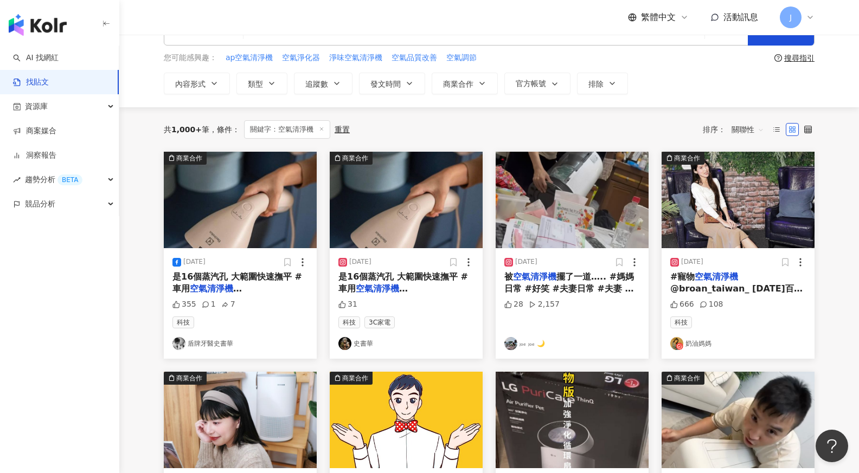
click at [382, 308] on mark "空氣清淨機" at bounding box center [359, 313] width 43 height 10
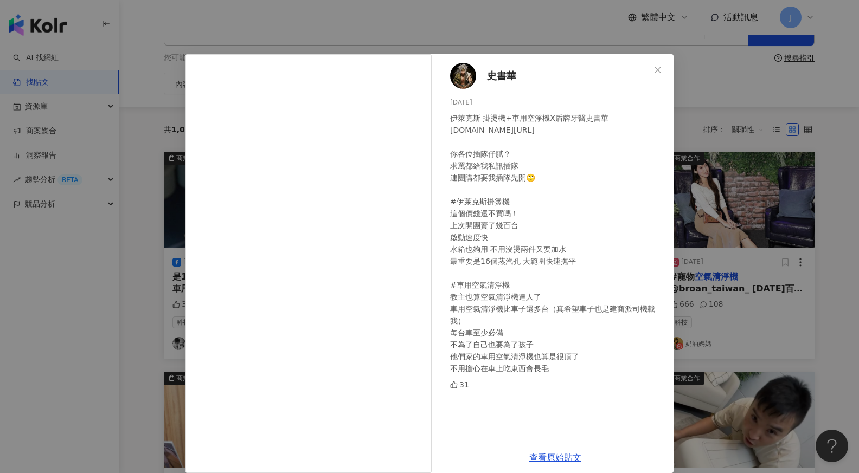
click at [501, 72] on span "史書華" at bounding box center [501, 75] width 29 height 15
click at [661, 66] on icon "close" at bounding box center [657, 70] width 9 height 9
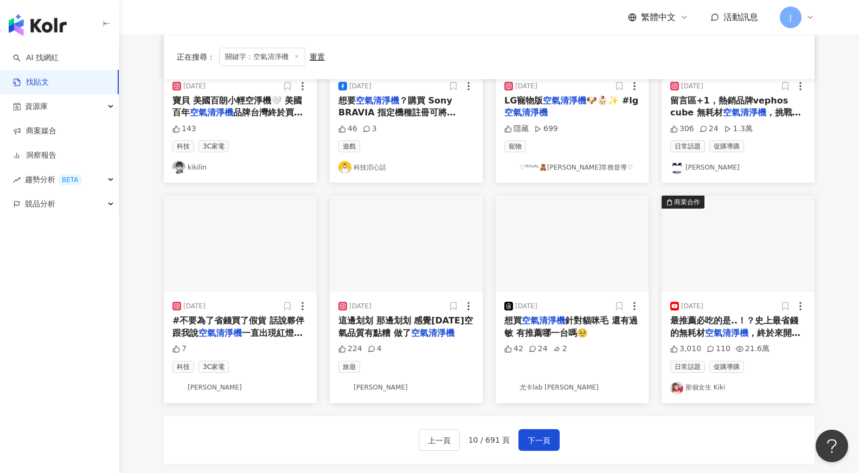
scroll to position [569, 0]
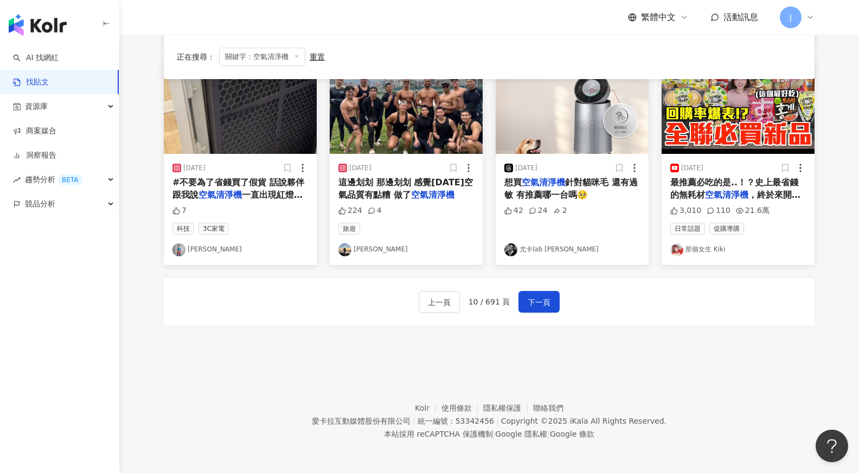
click at [544, 285] on div "上一頁 10 / 691 頁 下一頁" at bounding box center [489, 302] width 650 height 48
click at [544, 300] on span "下一頁" at bounding box center [538, 302] width 23 height 13
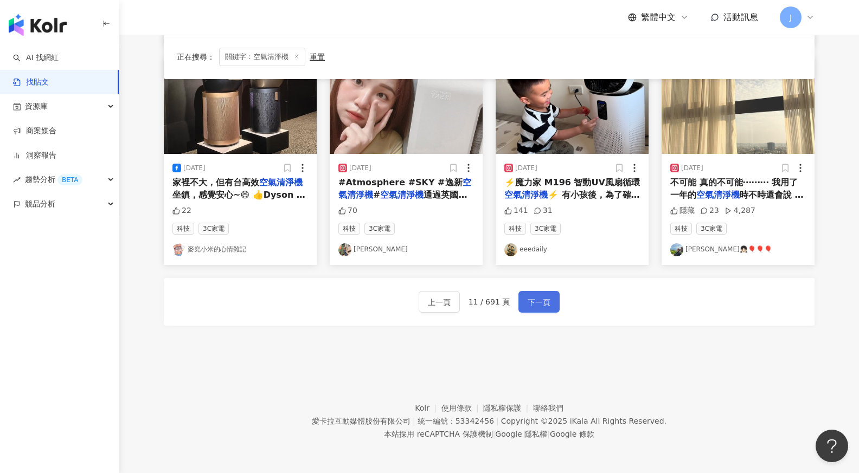
click at [531, 306] on span "下一頁" at bounding box center [538, 302] width 23 height 13
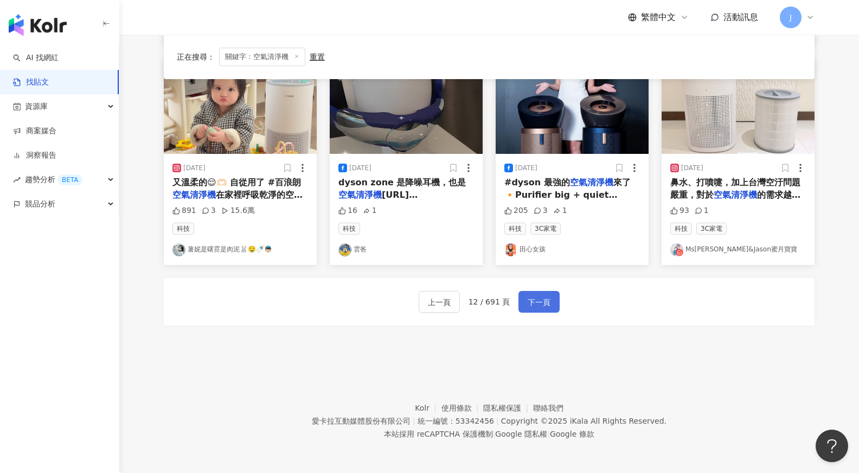
click at [547, 292] on button "下一頁" at bounding box center [538, 302] width 41 height 22
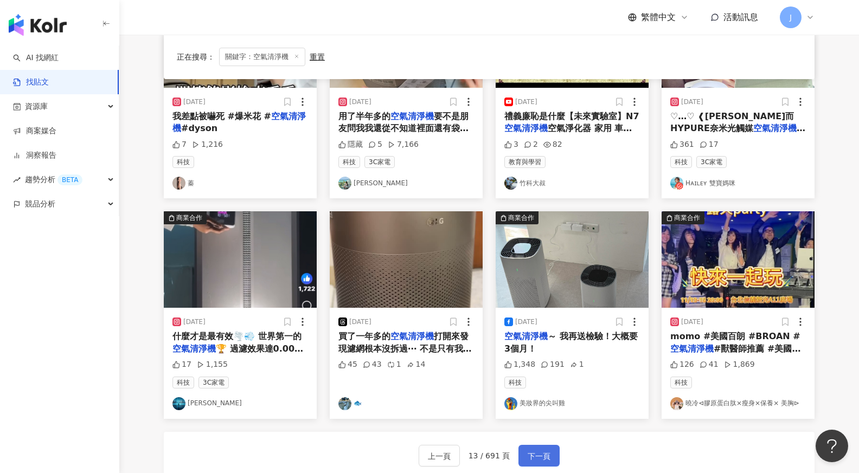
scroll to position [0, 0]
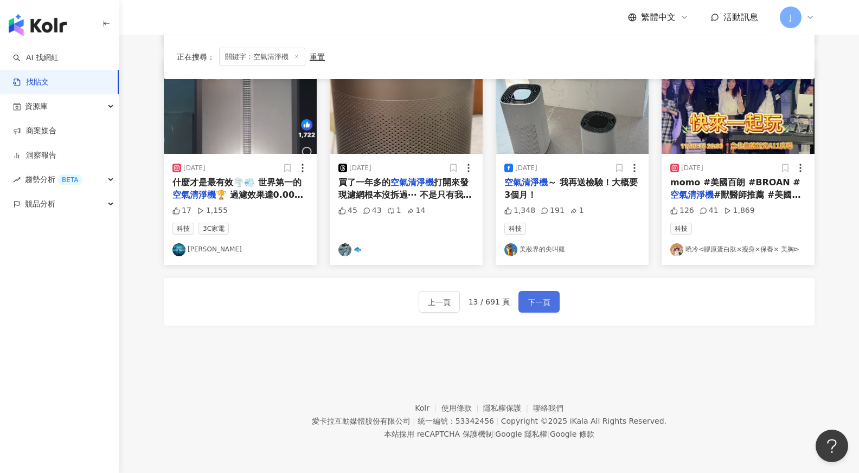
click at [532, 298] on span "下一頁" at bounding box center [538, 302] width 23 height 13
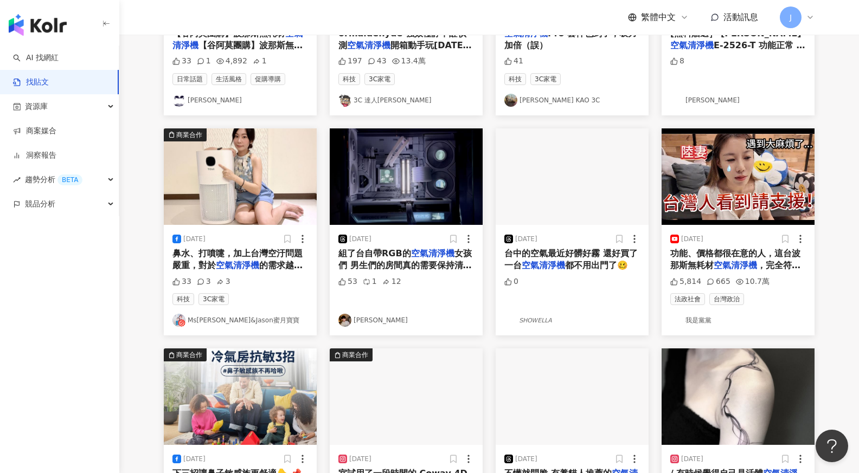
scroll to position [569, 0]
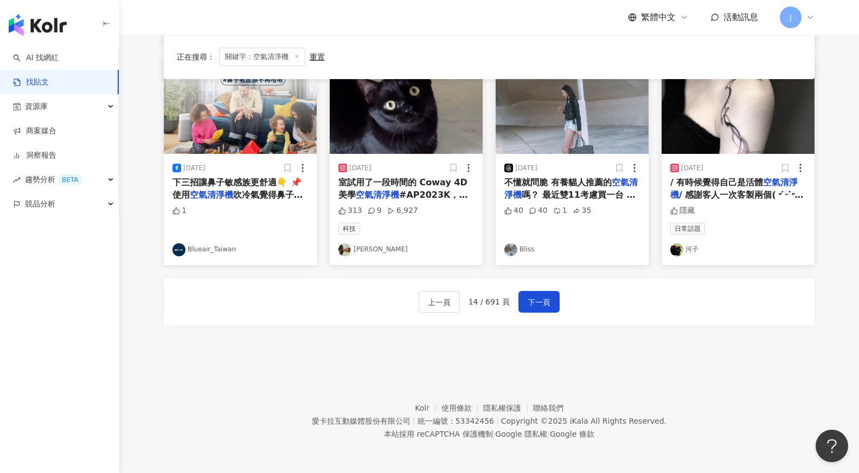
click at [545, 289] on div "上一頁 14 / 691 頁 下一頁" at bounding box center [489, 302] width 650 height 48
click at [545, 296] on span "下一頁" at bounding box center [538, 302] width 23 height 13
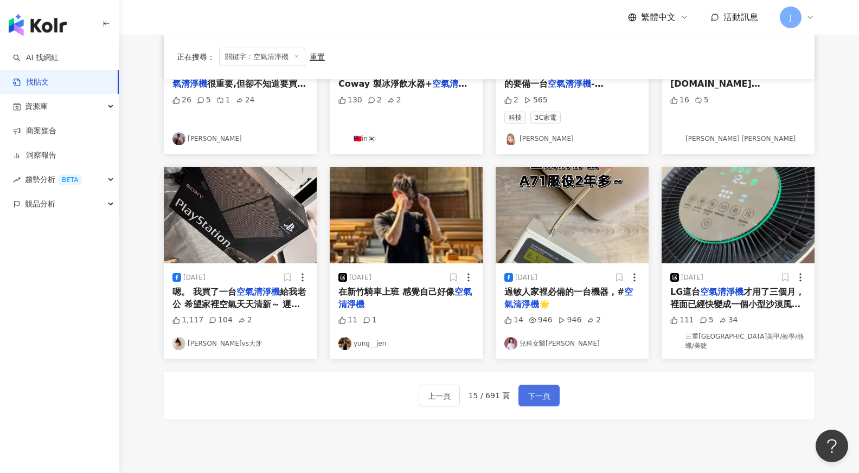
scroll to position [549, 0]
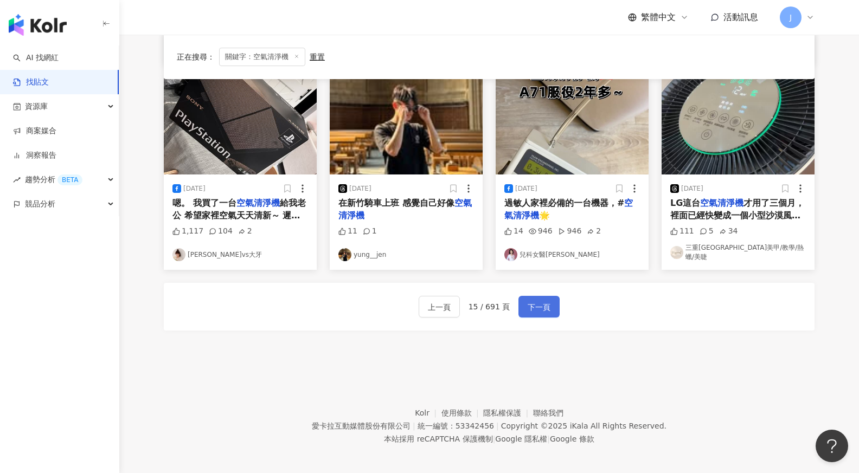
click at [536, 309] on button "下一頁" at bounding box center [538, 307] width 41 height 22
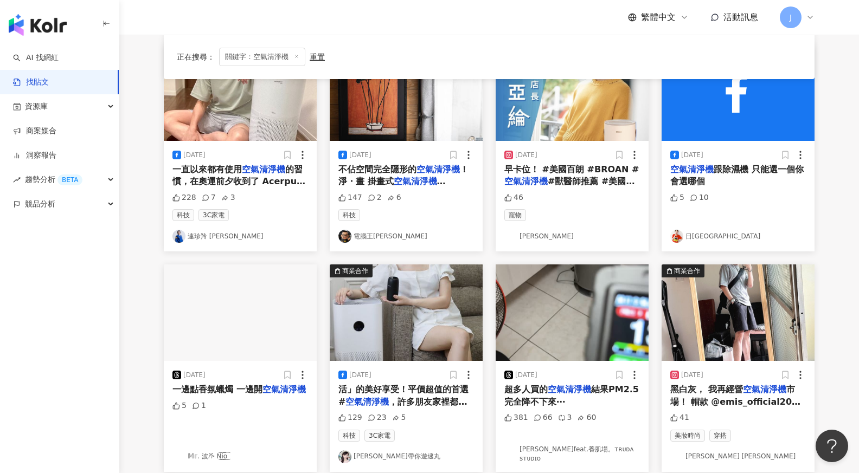
scroll to position [377, 0]
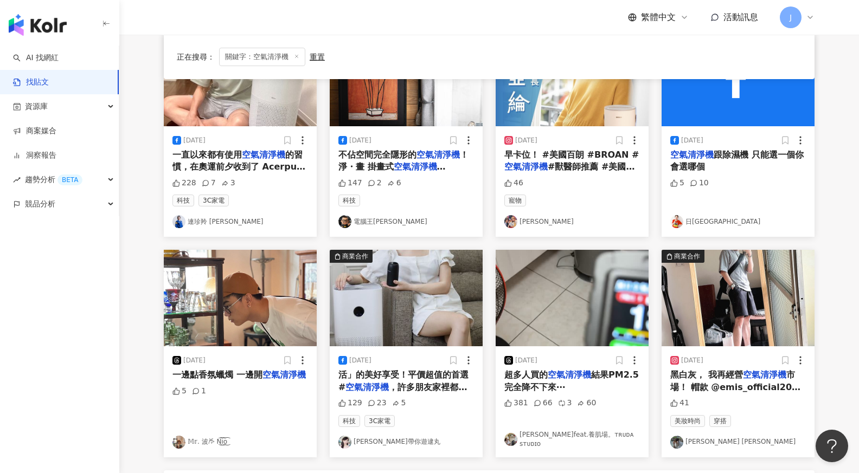
click at [225, 437] on link "𝕄𝕣. 波𐂂 N͜͡i͜͡o͜͡" at bounding box center [240, 442] width 136 height 13
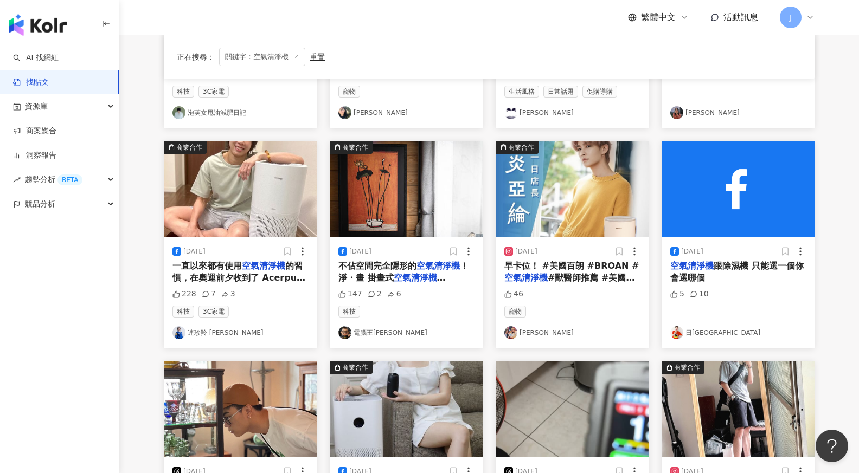
scroll to position [569, 0]
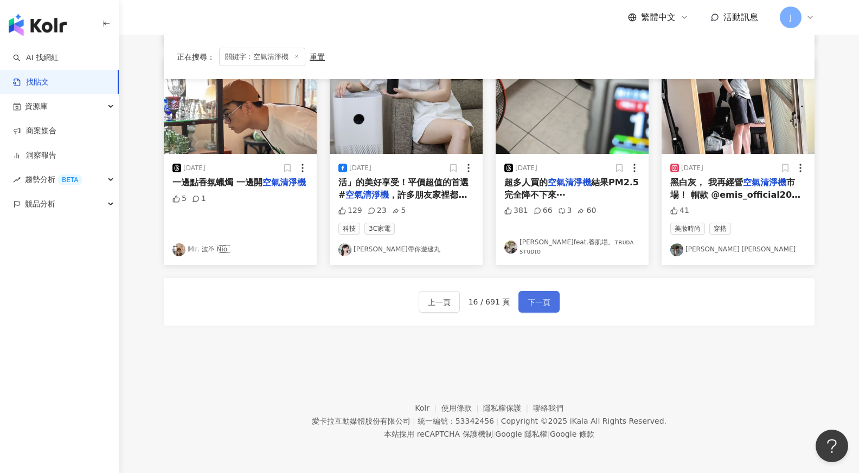
click at [549, 291] on button "下一頁" at bounding box center [538, 302] width 41 height 22
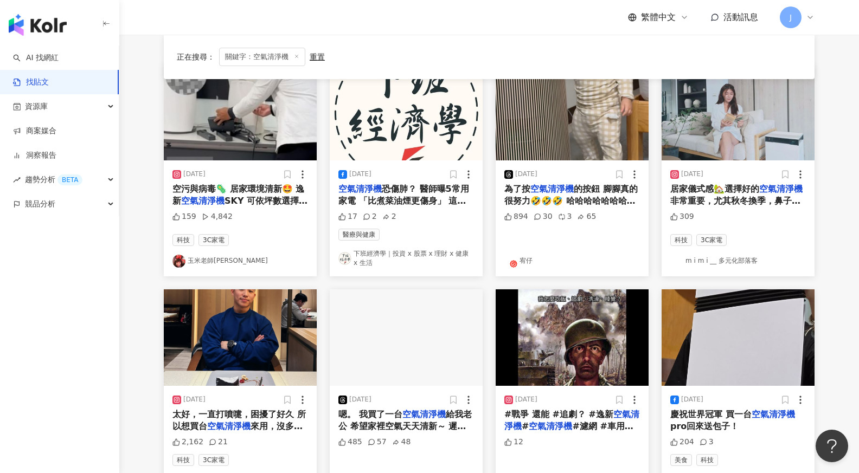
scroll to position [158, 0]
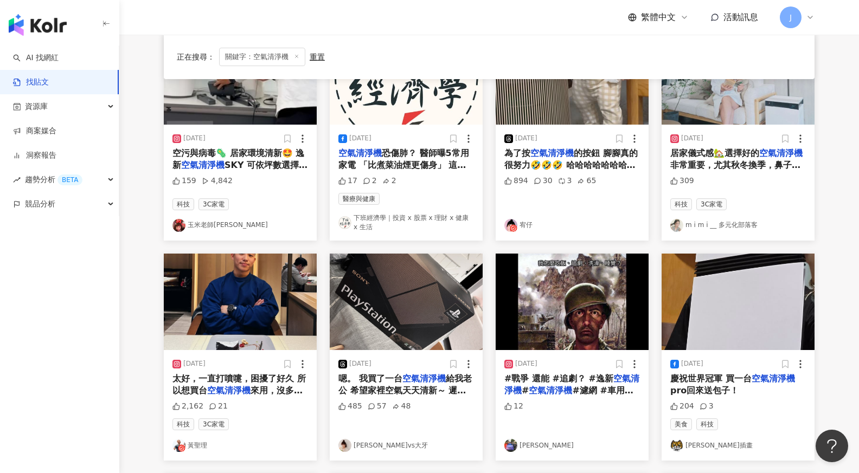
click at [198, 448] on link "黃聖理" at bounding box center [240, 445] width 136 height 13
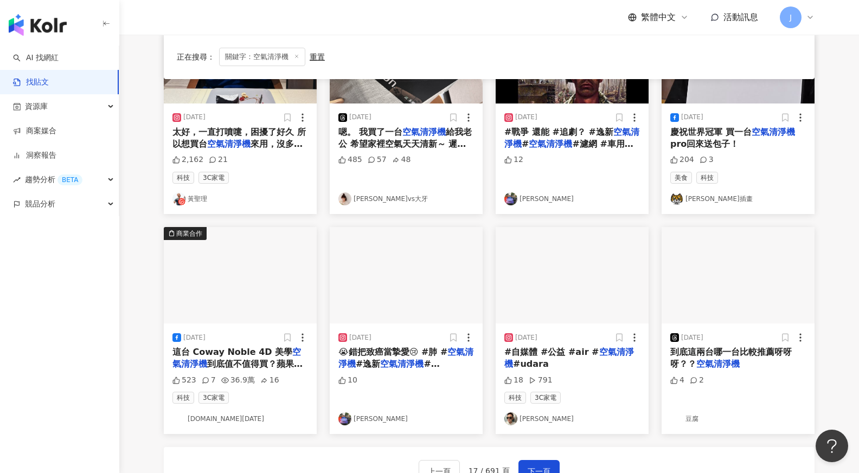
scroll to position [557, 0]
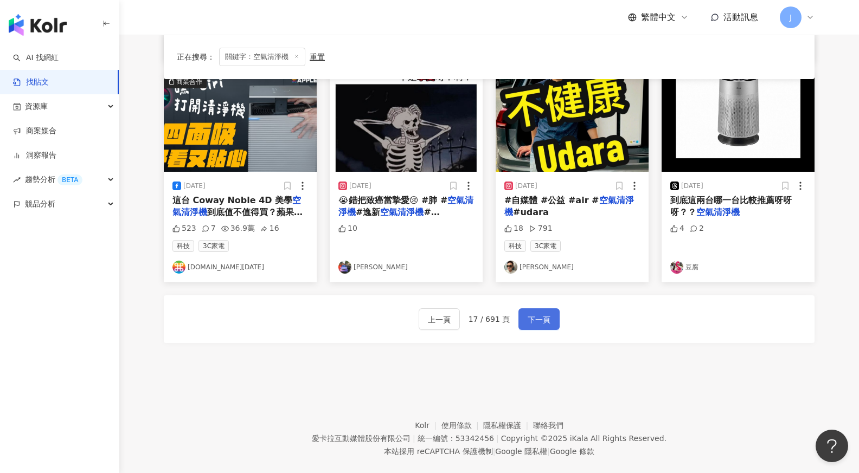
click at [555, 320] on button "下一頁" at bounding box center [538, 319] width 41 height 22
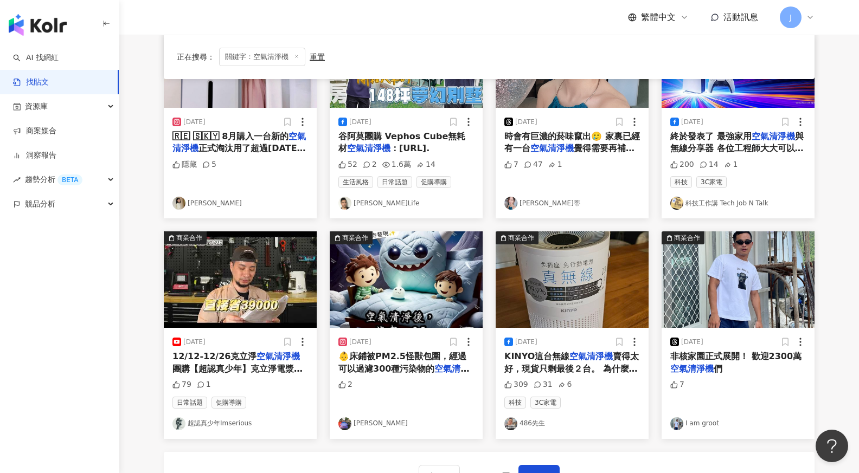
scroll to position [466, 0]
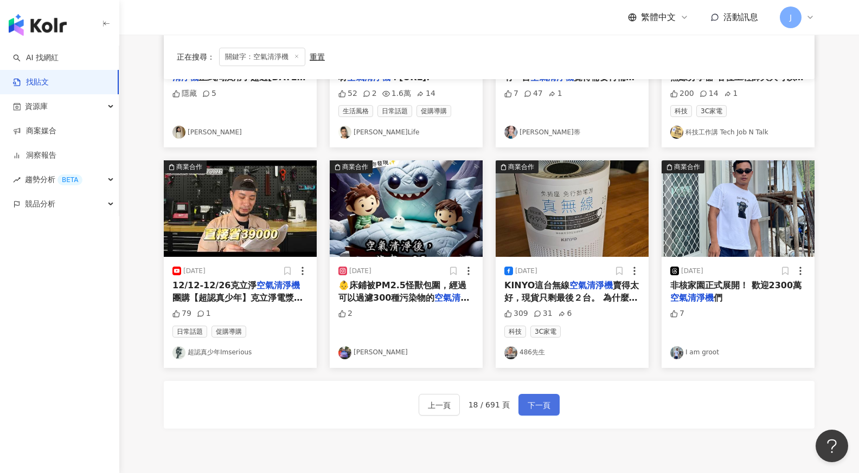
click at [537, 402] on span "下一頁" at bounding box center [538, 405] width 23 height 13
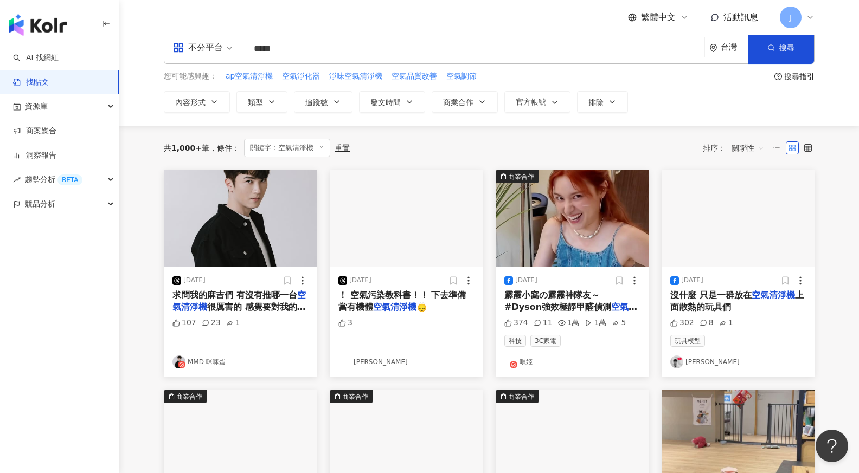
scroll to position [0, 0]
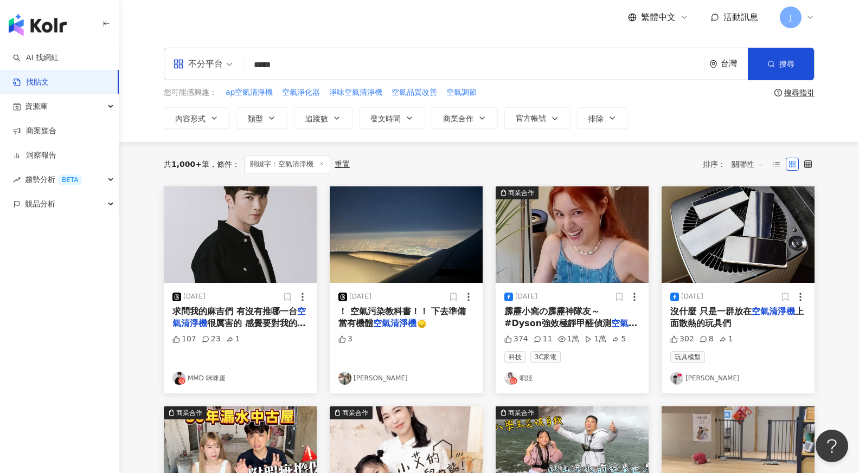
click at [529, 376] on link "唄姬" at bounding box center [572, 378] width 136 height 13
click at [273, 318] on span "很厲害的 感覺要對我的鼻子好一點 🥹" at bounding box center [238, 329] width 133 height 22
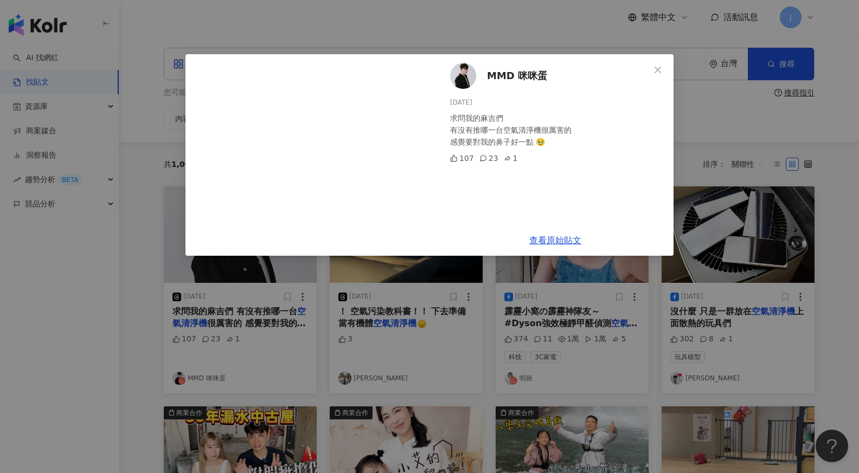
click at [668, 289] on div "MMD 咪咪蛋 2025/2/18 求問我的麻吉們 有沒有推哪一台空氣清淨機很厲害的 感覺要對我的鼻子好一點 🥹 107 23 1 查看原始貼文" at bounding box center [429, 236] width 859 height 473
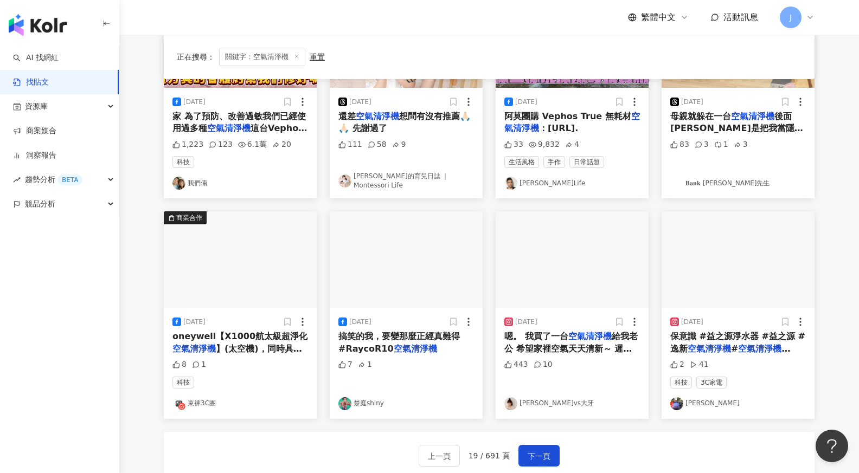
scroll to position [569, 0]
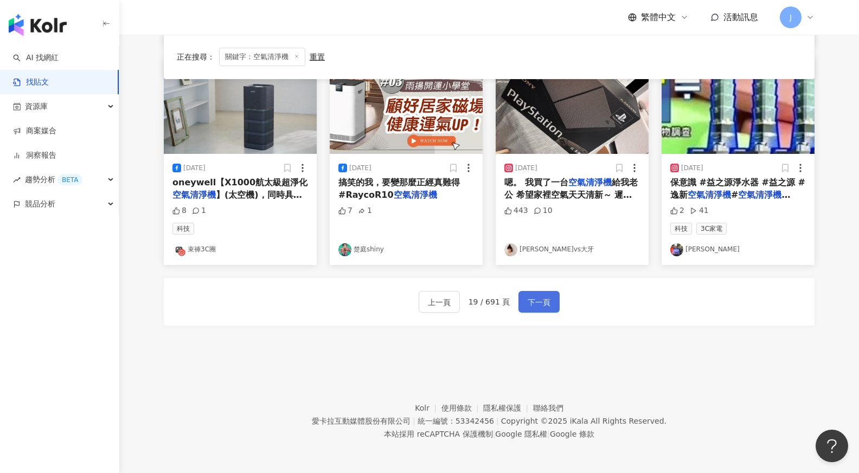
click at [538, 291] on button "下一頁" at bounding box center [538, 302] width 41 height 22
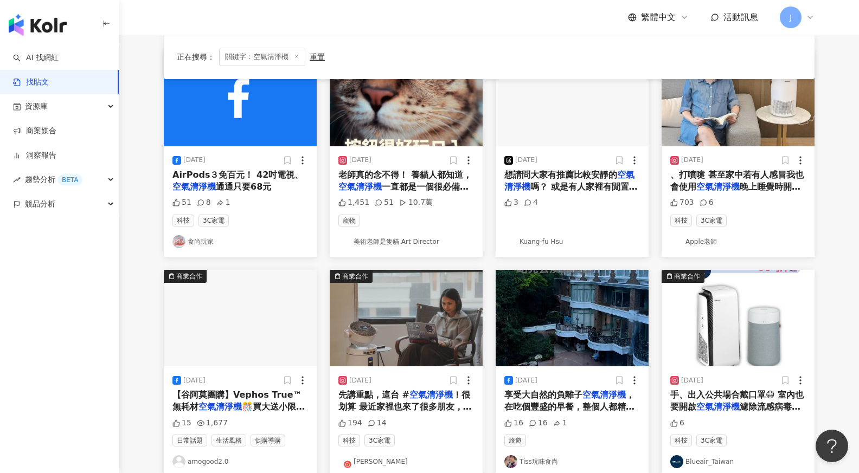
scroll to position [169, 0]
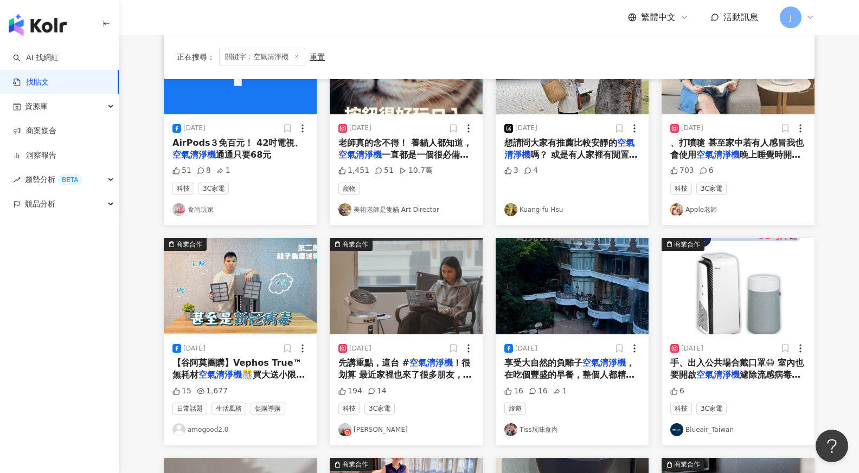
click at [708, 213] on link "Apple老師" at bounding box center [738, 209] width 136 height 13
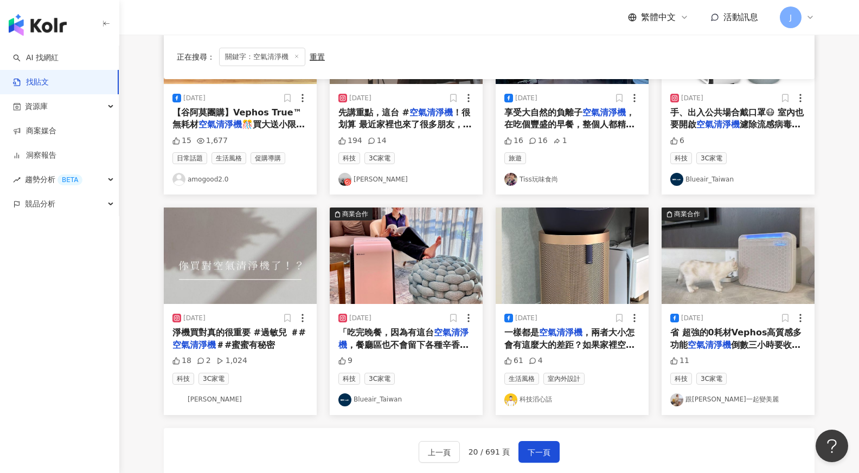
scroll to position [569, 0]
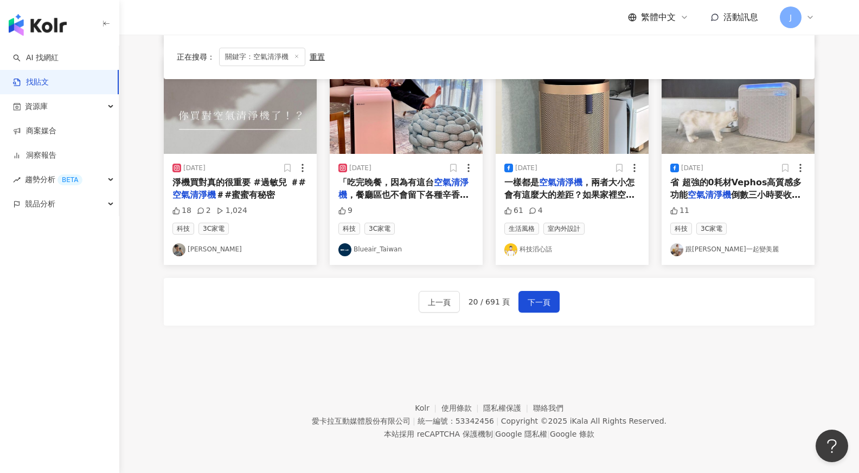
click at [537, 315] on div "上一頁 20 / 691 頁 下一頁" at bounding box center [489, 302] width 650 height 48
click at [541, 300] on span "下一頁" at bounding box center [538, 302] width 23 height 13
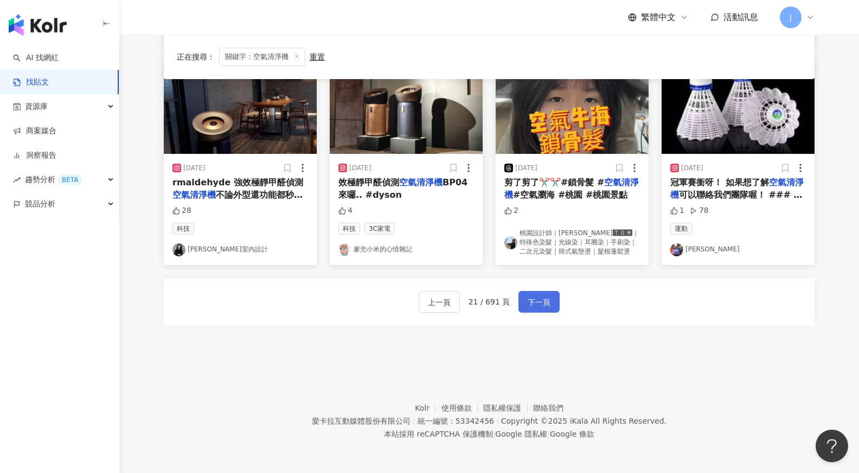
click at [543, 298] on span "下一頁" at bounding box center [538, 302] width 23 height 13
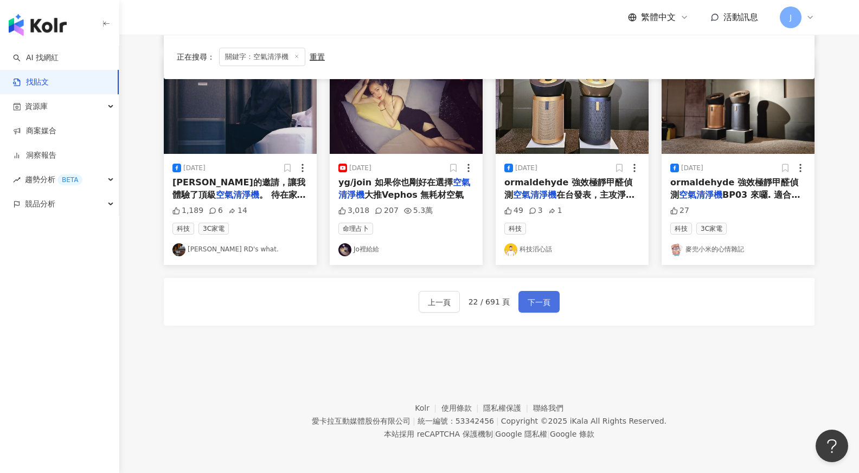
click at [544, 298] on span "下一頁" at bounding box center [538, 302] width 23 height 13
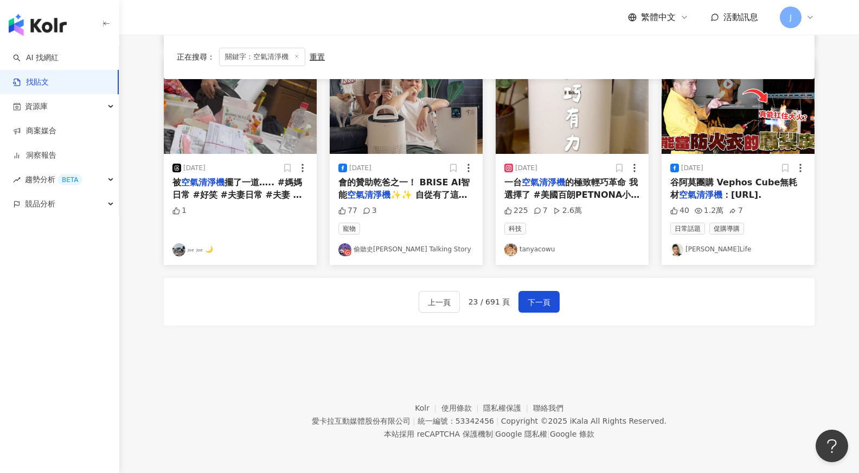
click at [558, 308] on div "上一頁 23 / 691 頁 下一頁" at bounding box center [489, 302] width 650 height 48
click at [536, 305] on span "下一頁" at bounding box center [538, 302] width 23 height 13
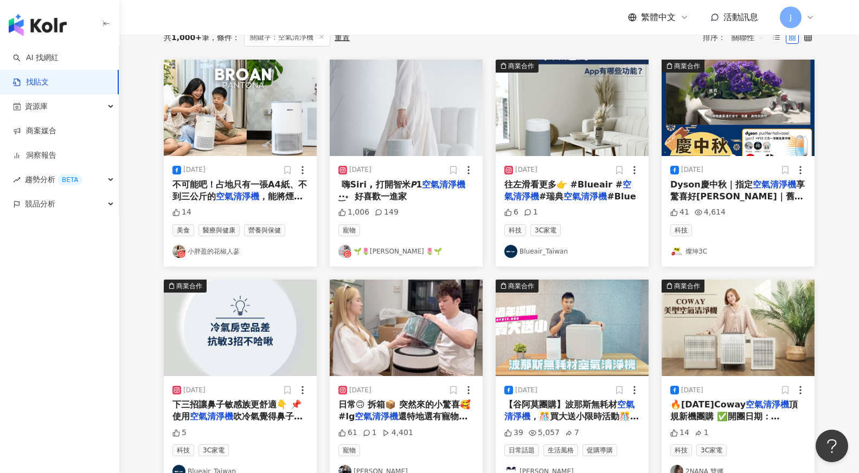
scroll to position [0, 0]
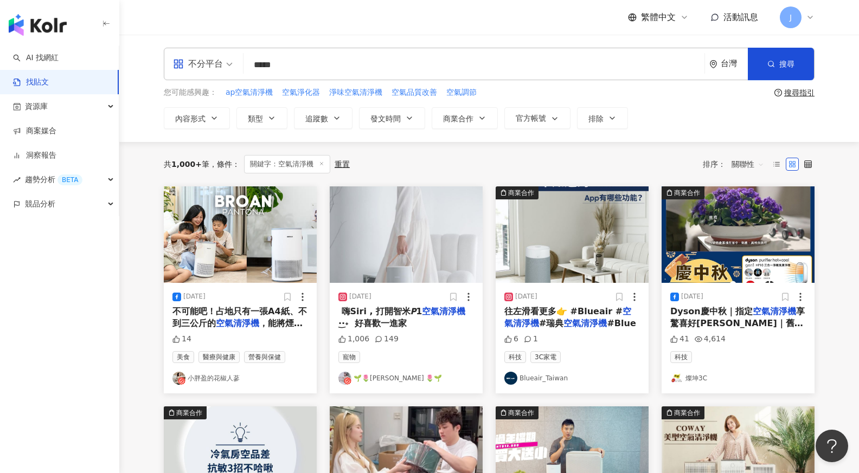
click at [382, 66] on input "*****" at bounding box center [474, 64] width 452 height 23
type input "*"
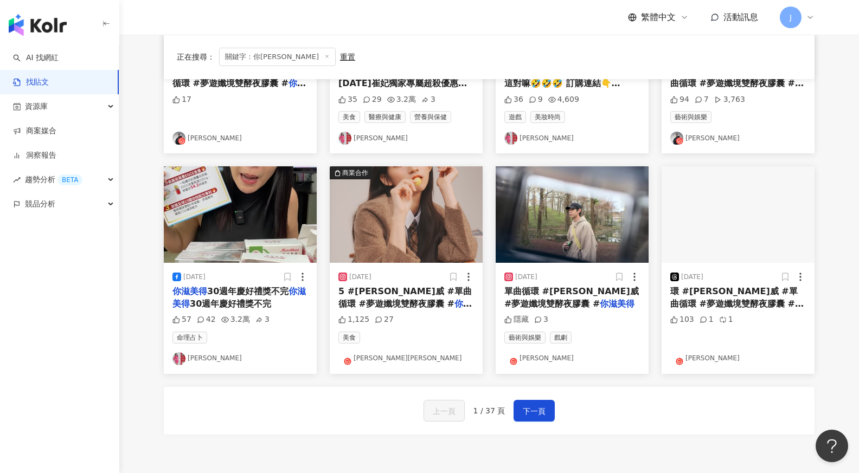
scroll to position [555, 0]
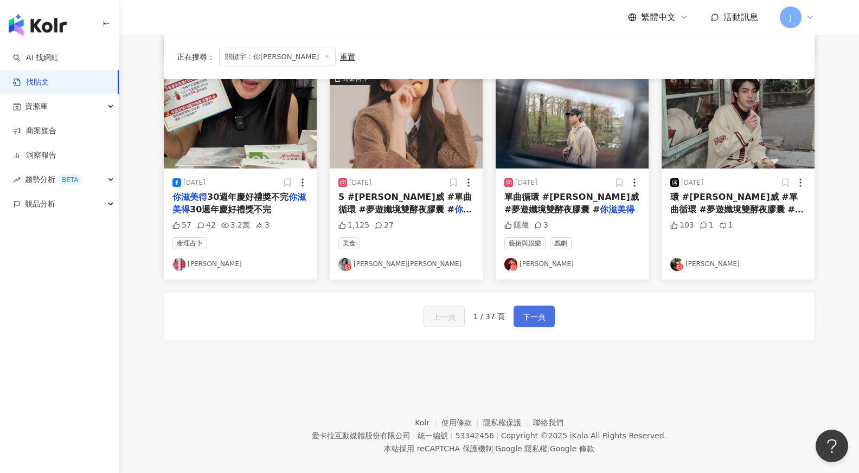
click at [538, 318] on span "下一頁" at bounding box center [534, 317] width 23 height 13
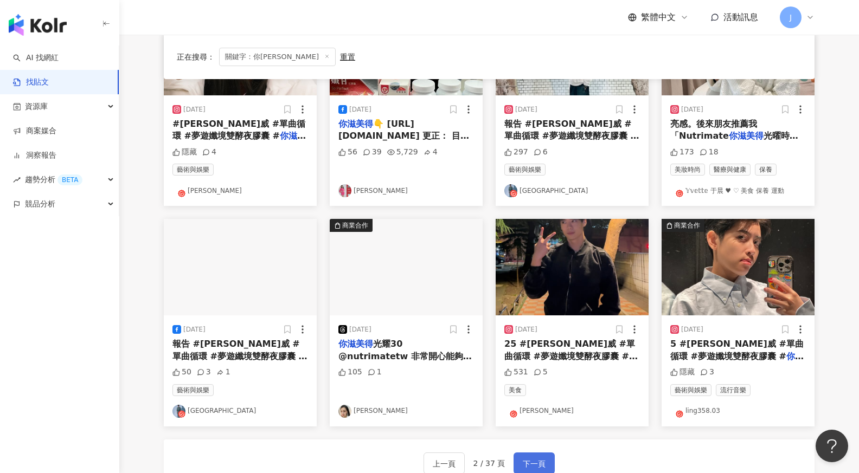
scroll to position [407, 0]
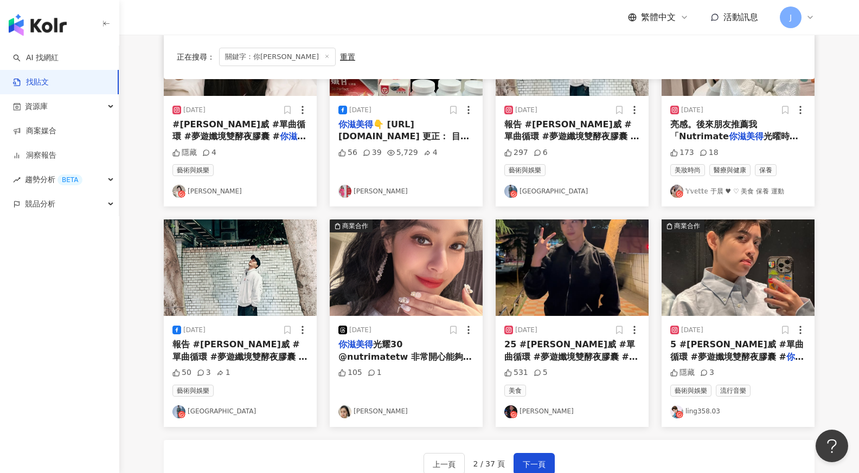
click at [560, 411] on link "Henry Townshend" at bounding box center [572, 411] width 136 height 13
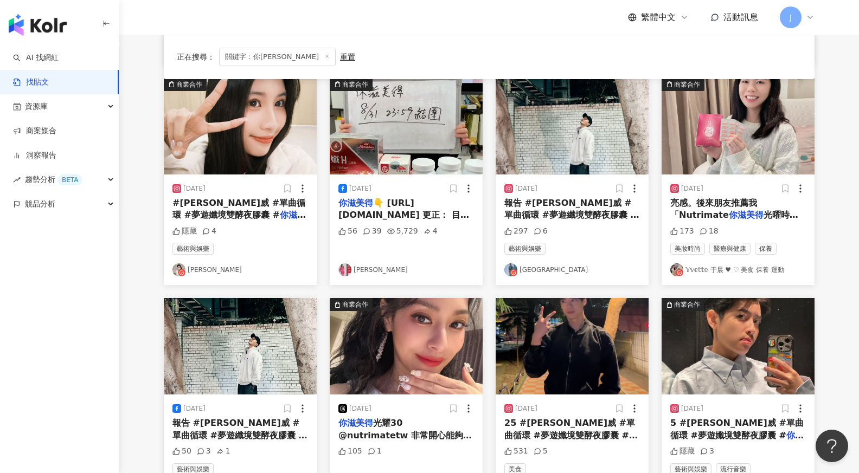
scroll to position [569, 0]
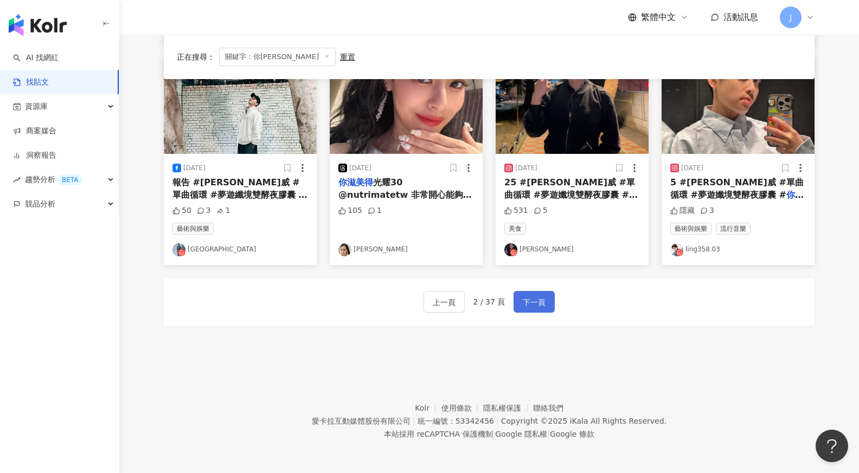
click at [540, 297] on span "下一頁" at bounding box center [534, 302] width 23 height 13
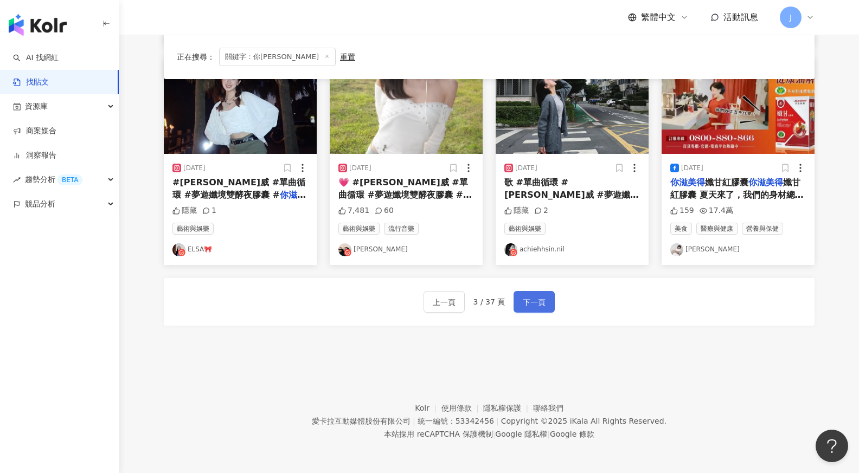
click at [540, 298] on span "下一頁" at bounding box center [534, 302] width 23 height 13
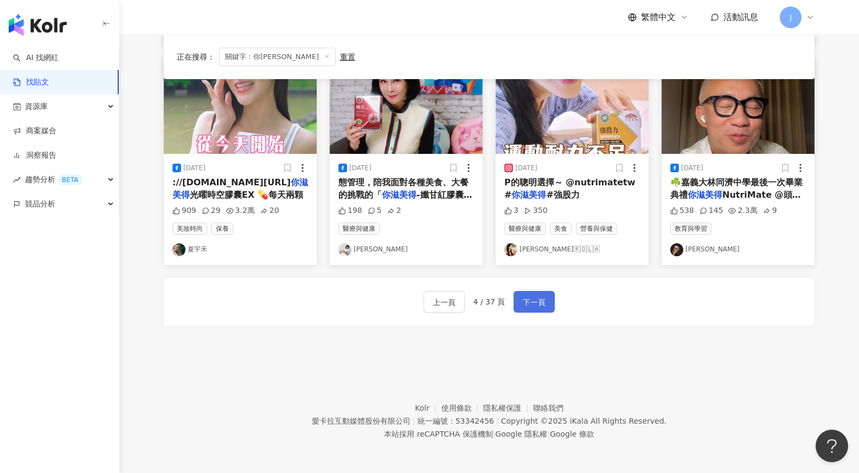
click at [539, 292] on button "下一頁" at bounding box center [533, 302] width 41 height 22
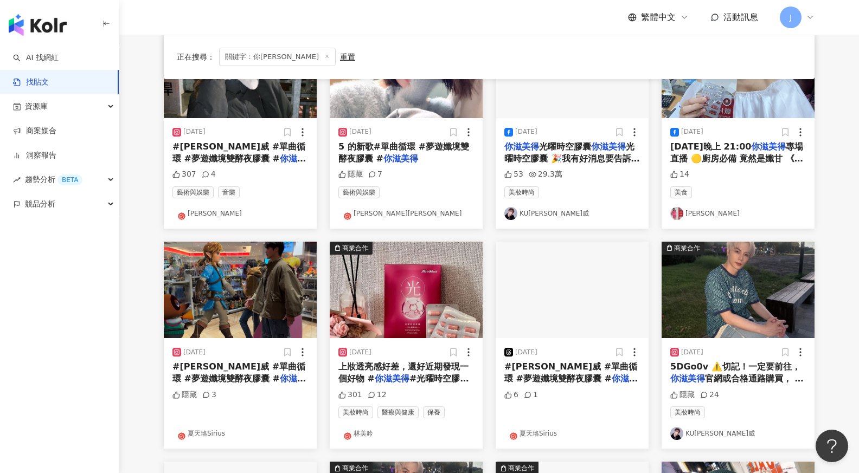
scroll to position [7, 0]
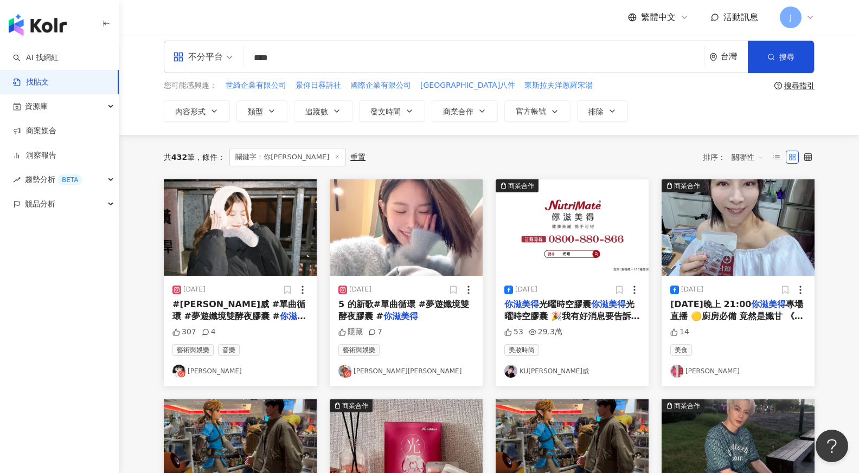
click at [314, 67] on input "****" at bounding box center [474, 57] width 452 height 23
type input "*"
click at [56, 126] on link "商案媒合" at bounding box center [34, 131] width 43 height 11
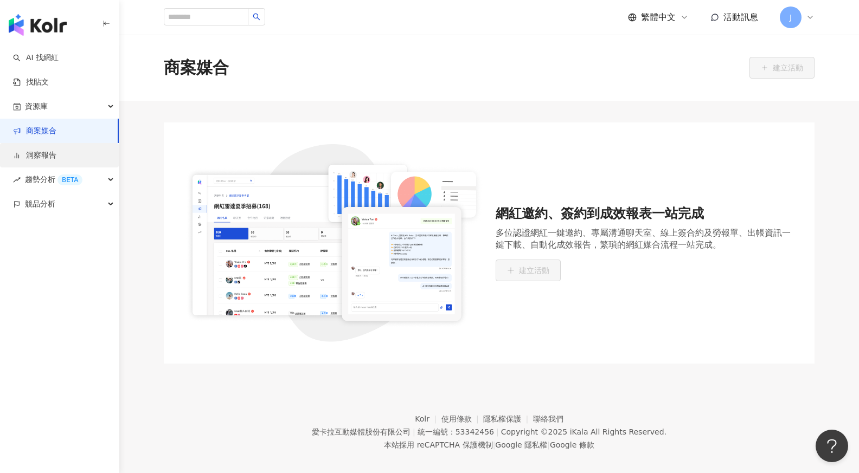
click at [56, 159] on link "洞察報告" at bounding box center [34, 155] width 43 height 11
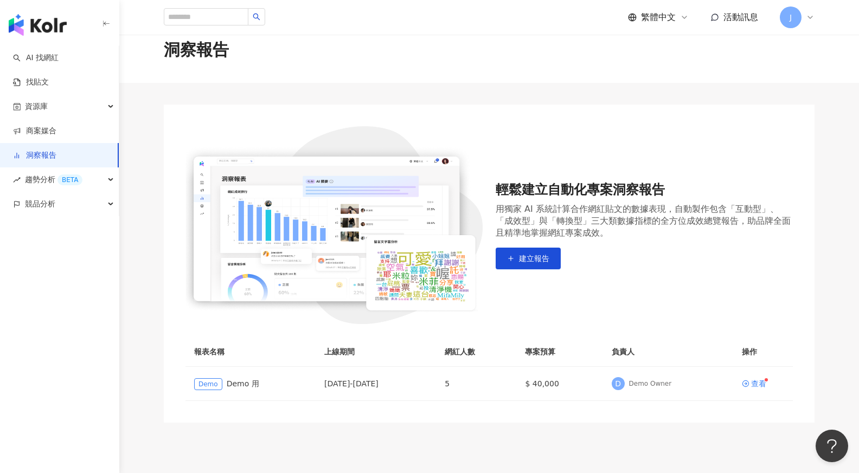
scroll to position [29, 0]
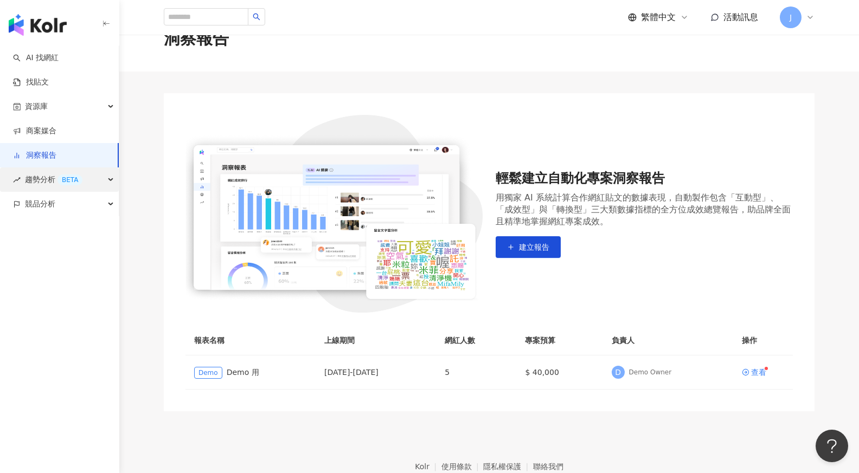
click at [73, 177] on div "BETA" at bounding box center [69, 180] width 25 height 11
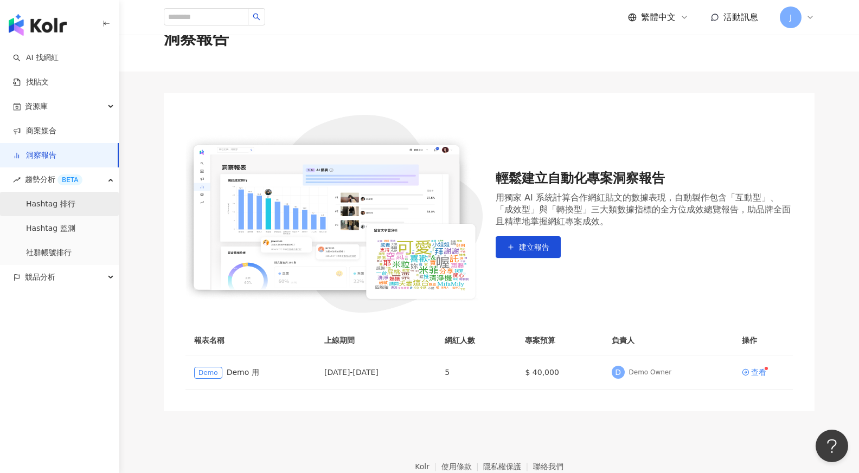
click at [75, 204] on link "Hashtag 排行" at bounding box center [50, 204] width 49 height 11
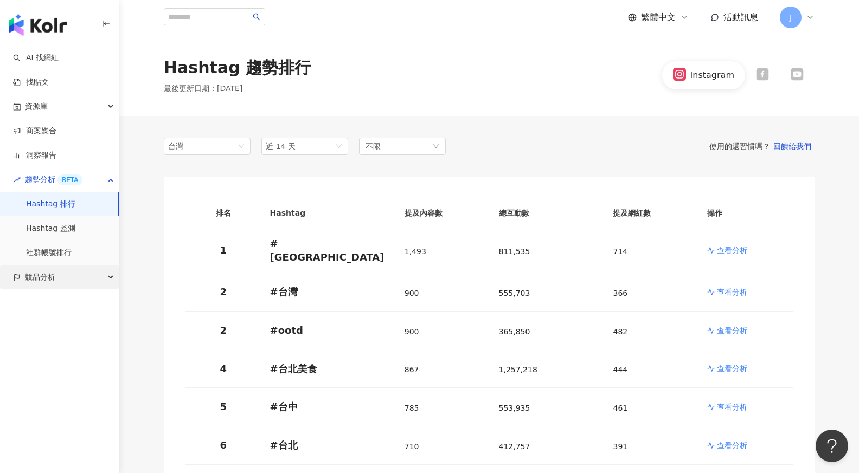
click at [81, 281] on div "競品分析" at bounding box center [59, 277] width 119 height 24
click at [72, 299] on link "品牌帳號分析" at bounding box center [49, 302] width 46 height 11
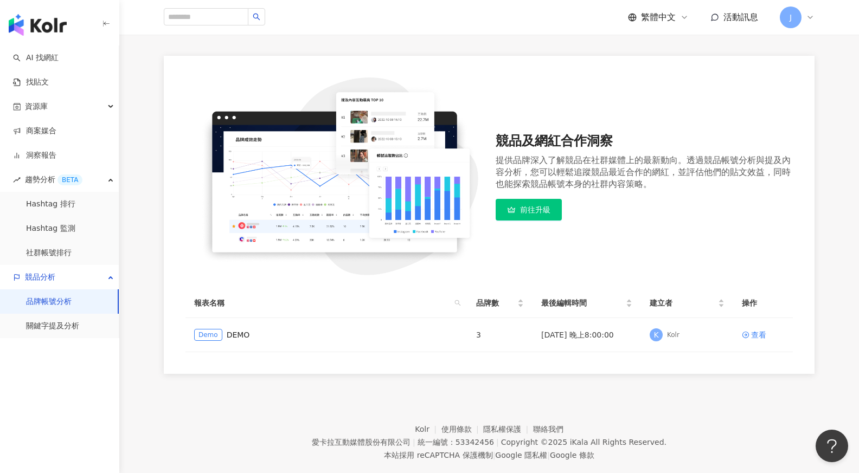
scroll to position [88, 0]
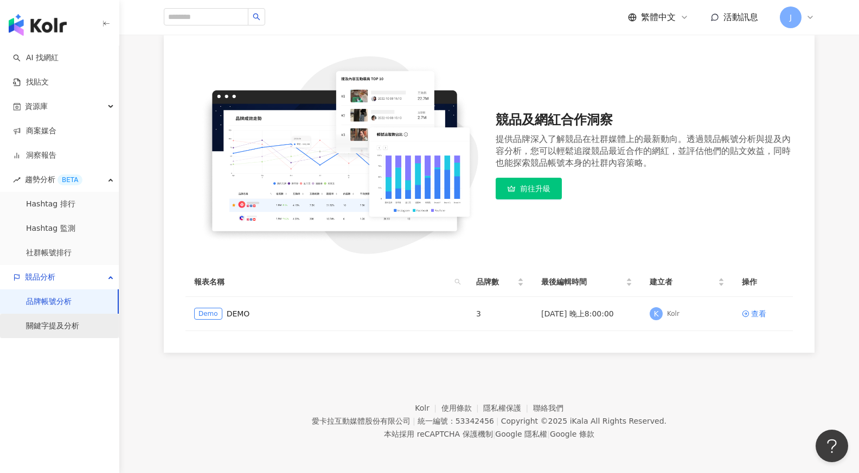
click at [72, 326] on link "關鍵字提及分析" at bounding box center [52, 326] width 53 height 11
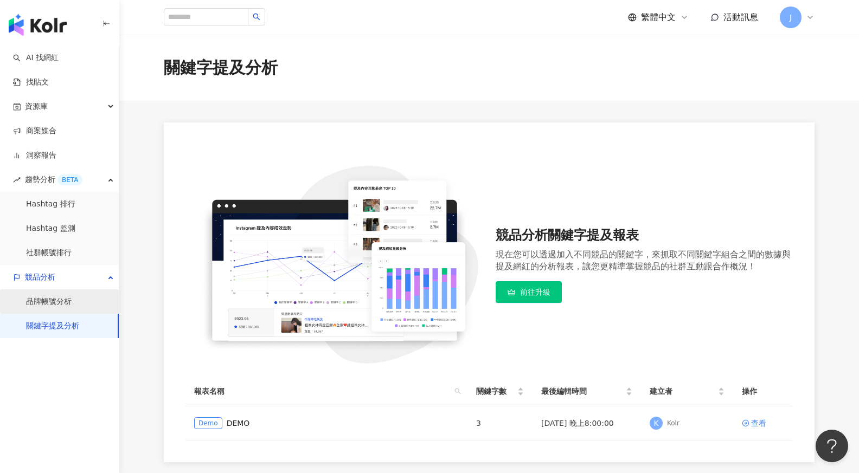
click at [72, 300] on link "品牌帳號分析" at bounding box center [49, 302] width 46 height 11
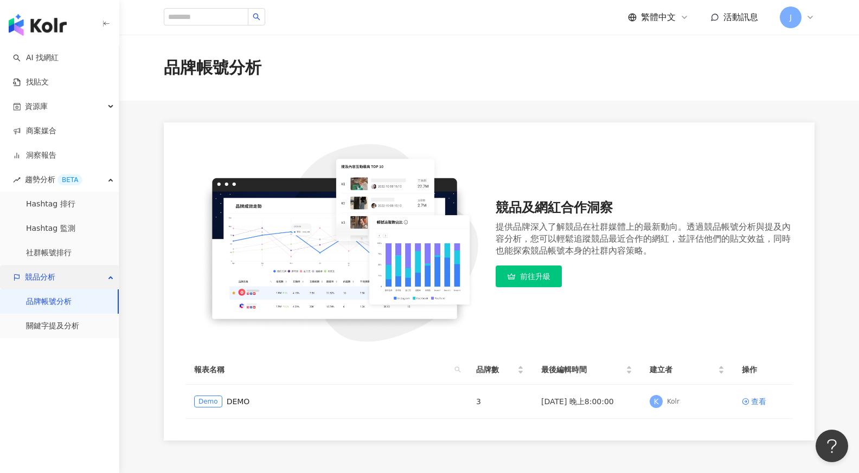
click at [78, 282] on div "競品分析" at bounding box center [59, 277] width 119 height 24
click at [76, 280] on div "競品分析" at bounding box center [59, 277] width 119 height 24
click at [65, 257] on link "社群帳號排行" at bounding box center [49, 253] width 46 height 11
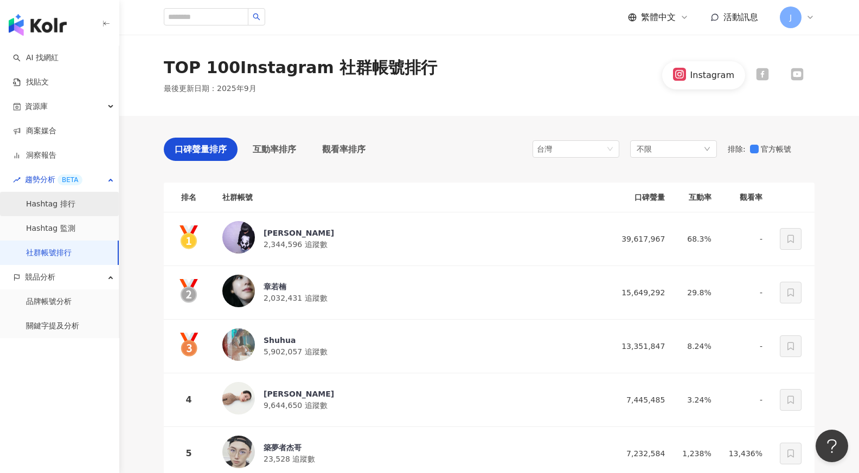
click at [75, 203] on link "Hashtag 排行" at bounding box center [50, 204] width 49 height 11
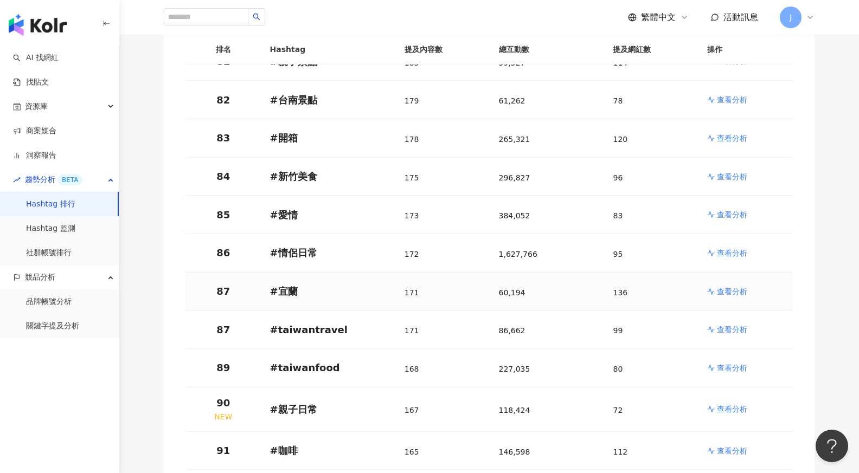
scroll to position [3131, 0]
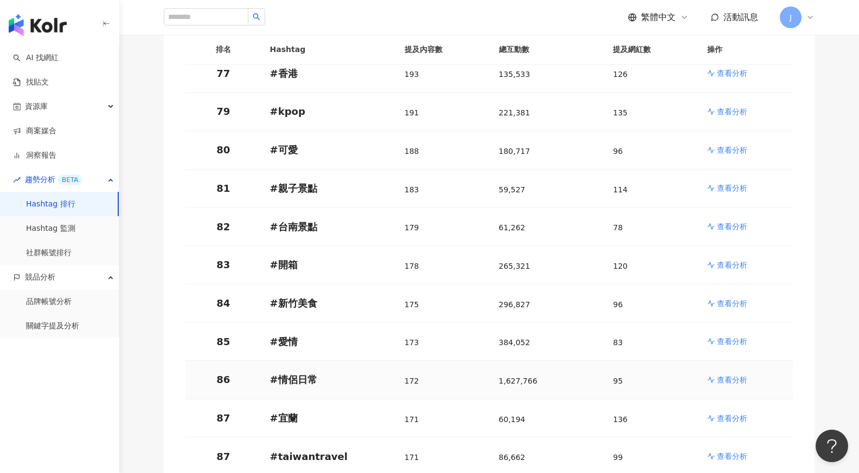
click at [727, 378] on td "查看分析" at bounding box center [745, 380] width 94 height 38
click at [731, 375] on p "查看分析" at bounding box center [732, 380] width 30 height 11
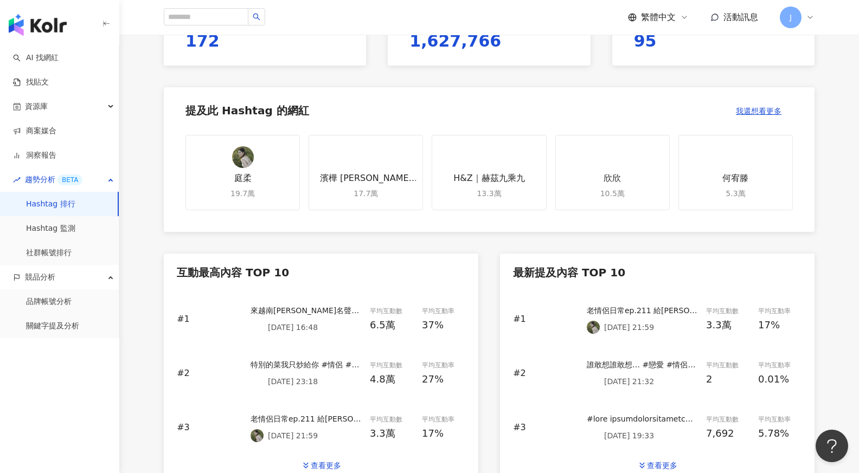
scroll to position [383, 0]
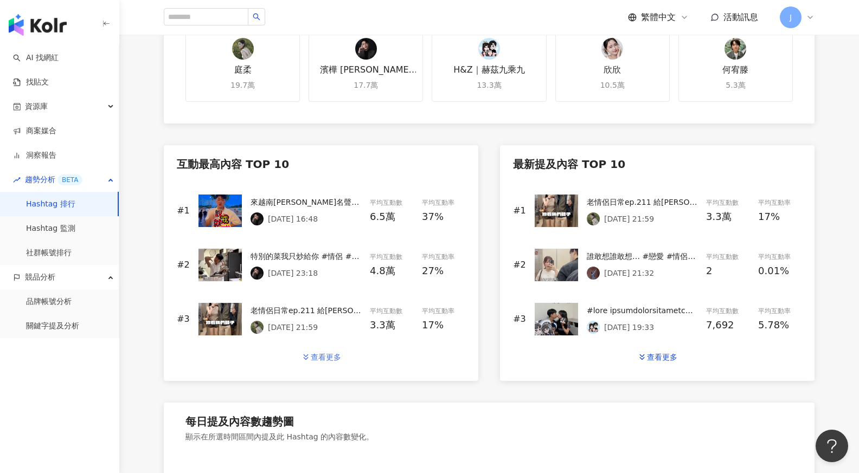
click at [325, 355] on div "查看更多" at bounding box center [326, 357] width 30 height 9
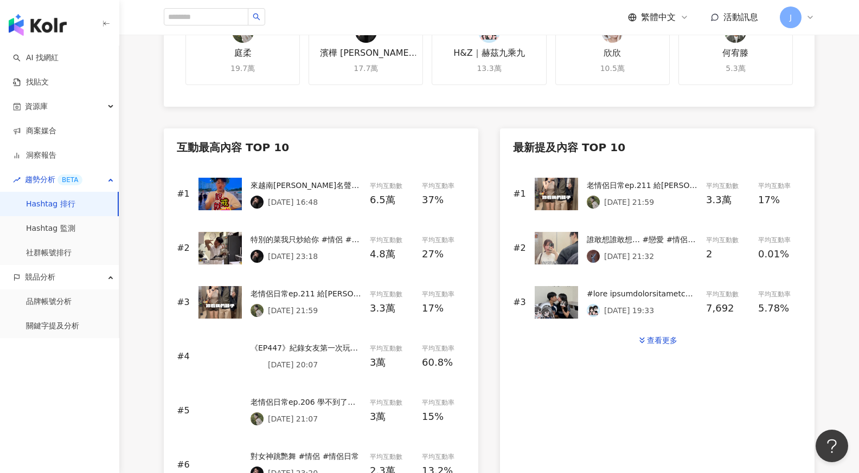
scroll to position [408, 0]
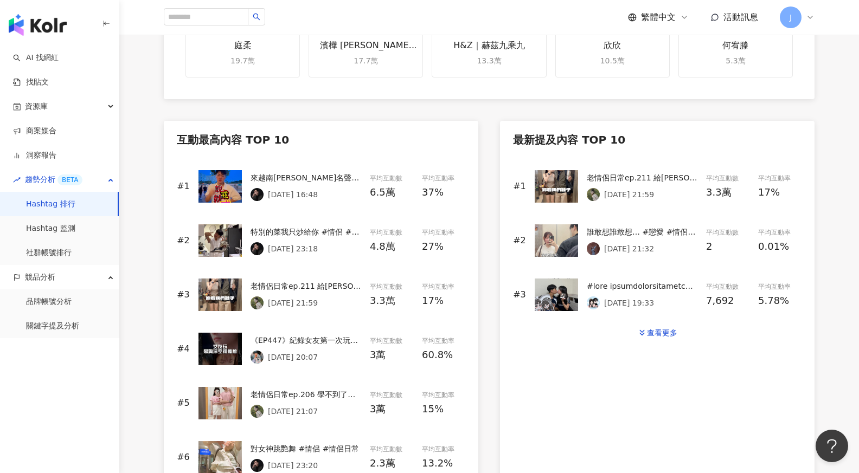
click at [324, 183] on div "來越南胡志明名聲全掃地 戒菸355天破功重新出發 #情侶 #情侶日常" at bounding box center [305, 178] width 111 height 12
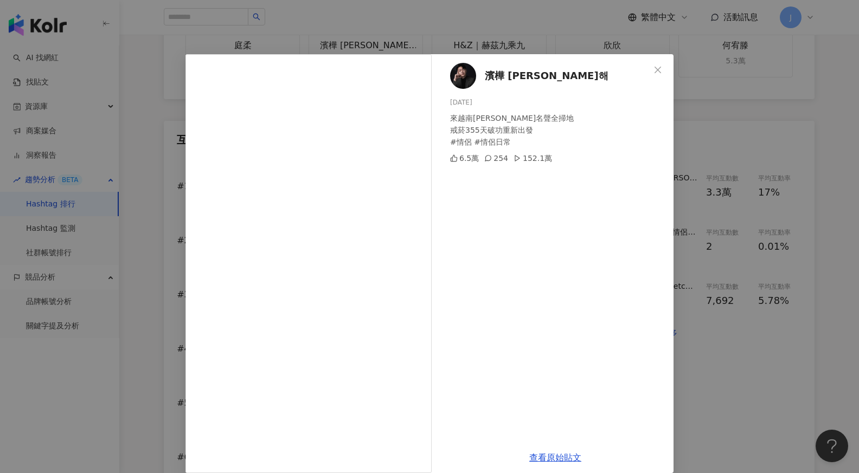
click at [697, 142] on div "濱樺 Ben 김도해 2025/8/17 來越南胡志明名聲全掃地 戒菸355天破功重新出發 #情侶 #情侶日常 6.5萬 254 152.1萬 查看原始貼文" at bounding box center [429, 236] width 859 height 473
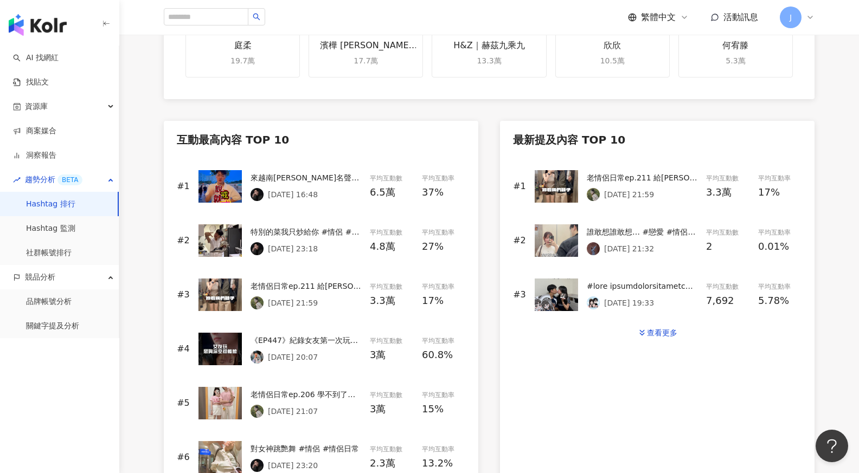
click at [626, 177] on div "老情侶日常ep.211 給永伴的小驚喜😆 #老情侶 #情侶日常 #老情侶日常" at bounding box center [642, 178] width 111 height 12
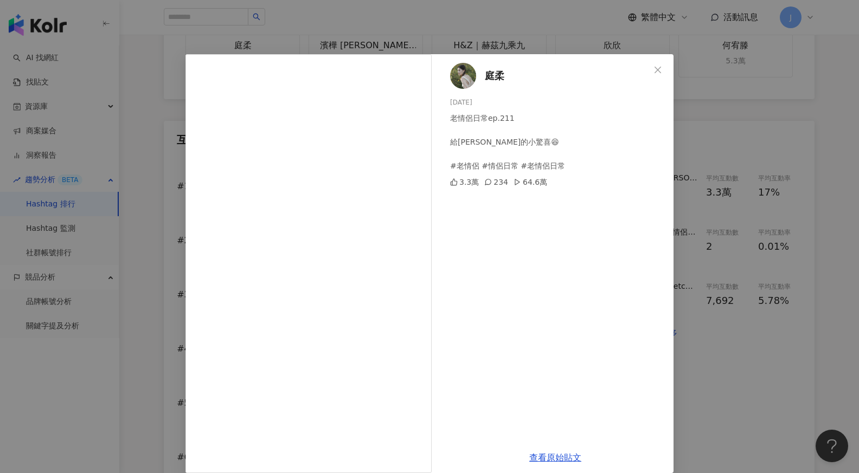
click at [489, 70] on span "庭柔" at bounding box center [495, 75] width 20 height 15
click at [658, 70] on icon "close" at bounding box center [657, 69] width 7 height 7
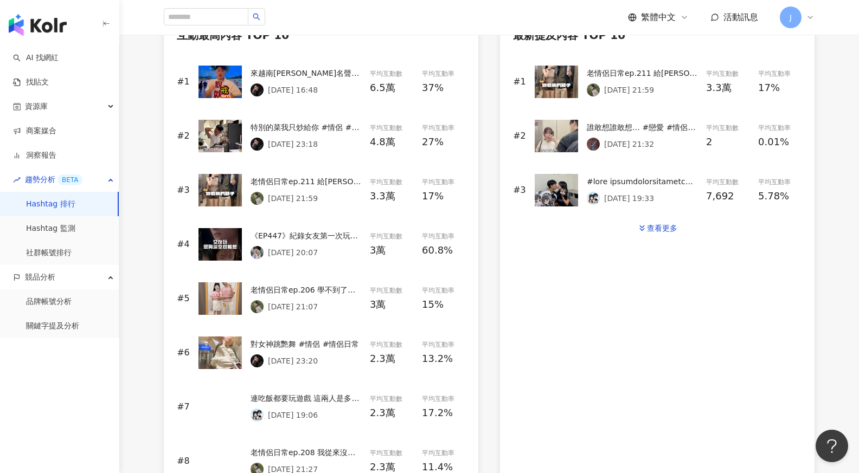
scroll to position [530, 0]
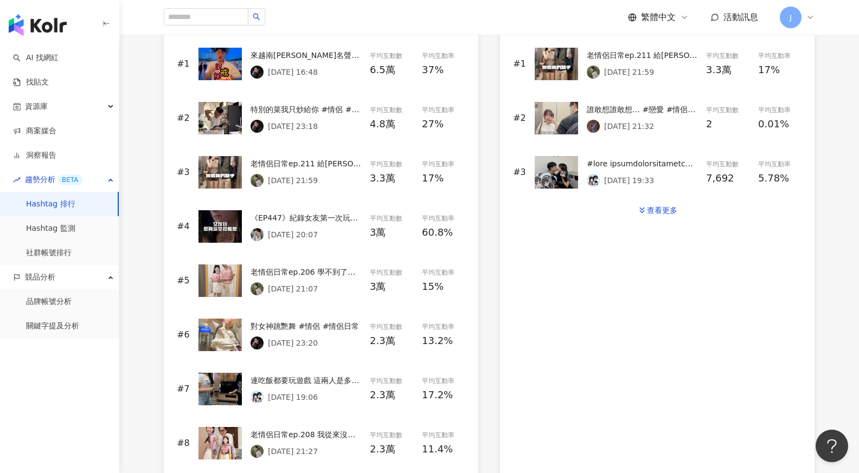
click at [324, 216] on div "《EP447》紀錄女友第一次玩戀與深空👩🏻 #戀與深空 #手遊 #情侶 #情侶日常" at bounding box center [305, 218] width 111 height 12
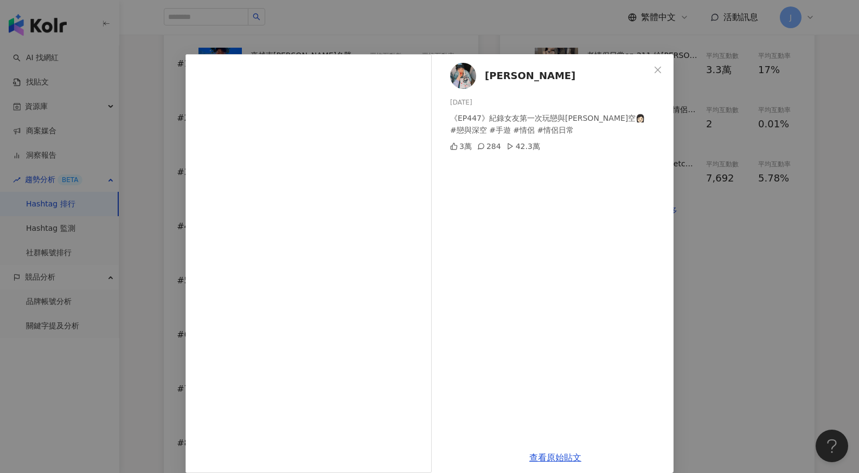
click at [703, 215] on div "鄭任志RenZhi 2025/8/15 《EP447》紀錄女友第一次玩戀與深空👩🏻 #戀與深空 #手遊 #情侶 #情侶日常 3萬 284 42.3萬 查看原始…" at bounding box center [429, 236] width 859 height 473
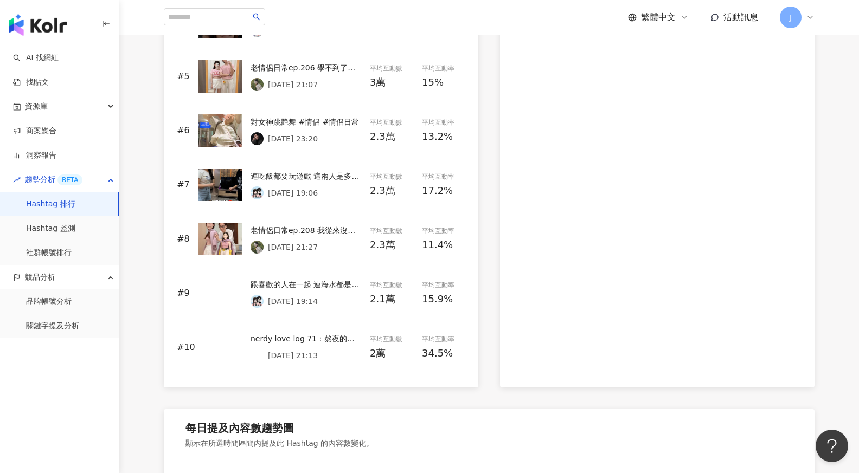
scroll to position [742, 0]
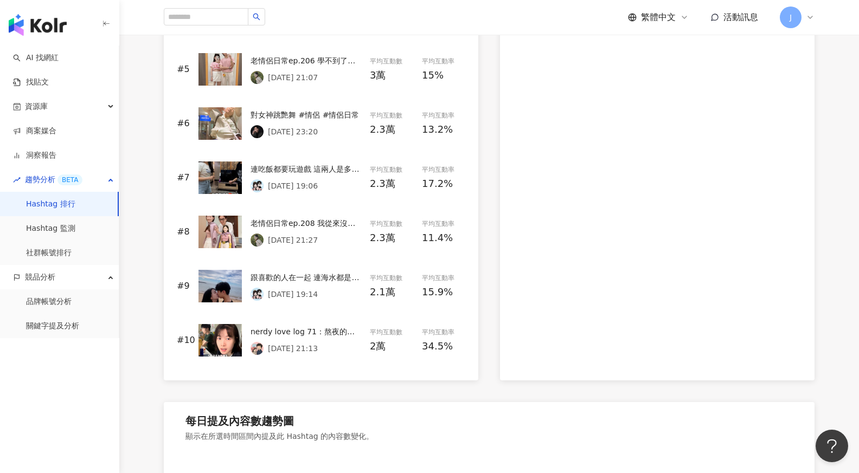
click at [318, 283] on div "跟喜歡的人在一起 連海水都是甜的⁄(⁄ ⁄ ⁄ω⁄ ⁄ ⁄)⁄ #情侶 #情侶日常 2025/8/20 19:14" at bounding box center [305, 286] width 111 height 29
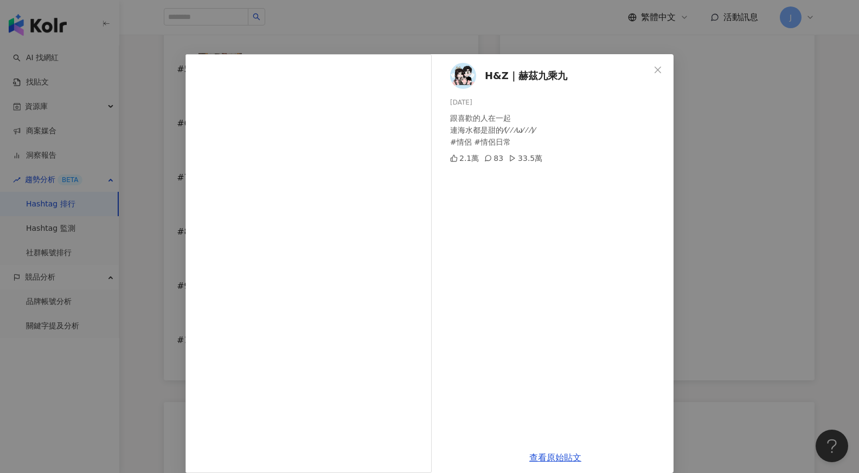
click at [528, 79] on span "H&Z｜赫茲九乘九" at bounding box center [526, 75] width 82 height 15
click at [683, 214] on div "H&Z｜赫茲九乘九 2025/8/20 跟喜歡的人在一起 連海水都是甜的⁄(⁄ ⁄ ⁄ω⁄ ⁄ ⁄)⁄ #情侶 #情侶日常 2.1萬 83 33.5萬 查看原…" at bounding box center [429, 236] width 859 height 473
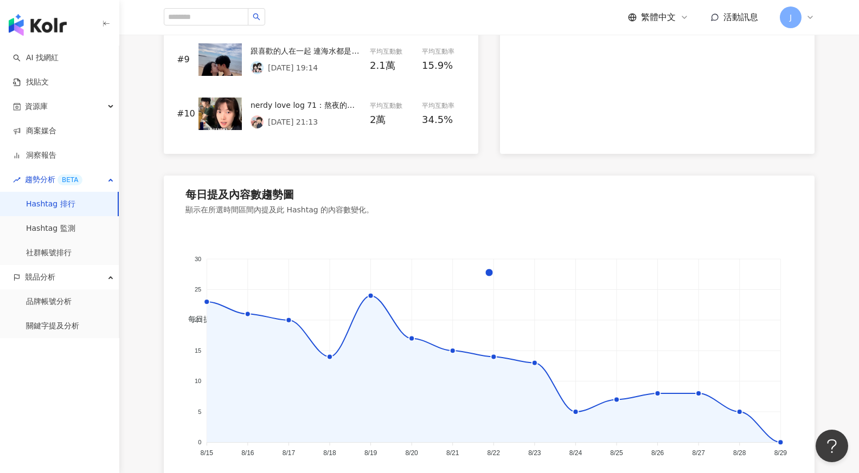
scroll to position [1107, 0]
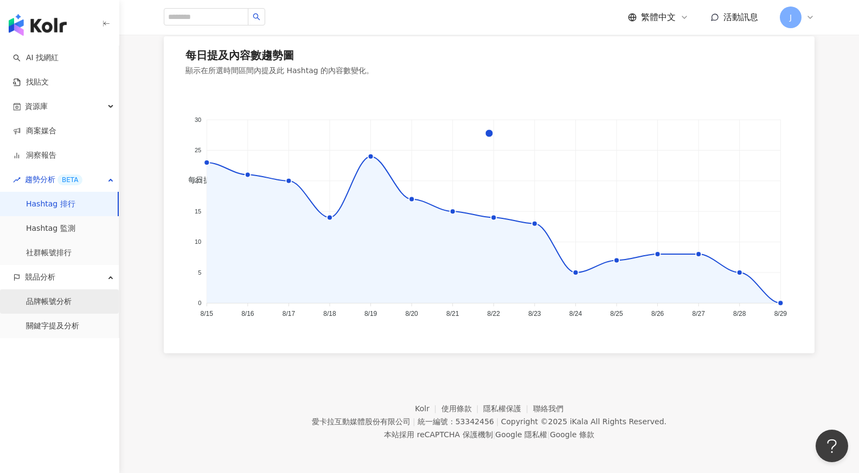
click at [61, 307] on link "品牌帳號分析" at bounding box center [49, 302] width 46 height 11
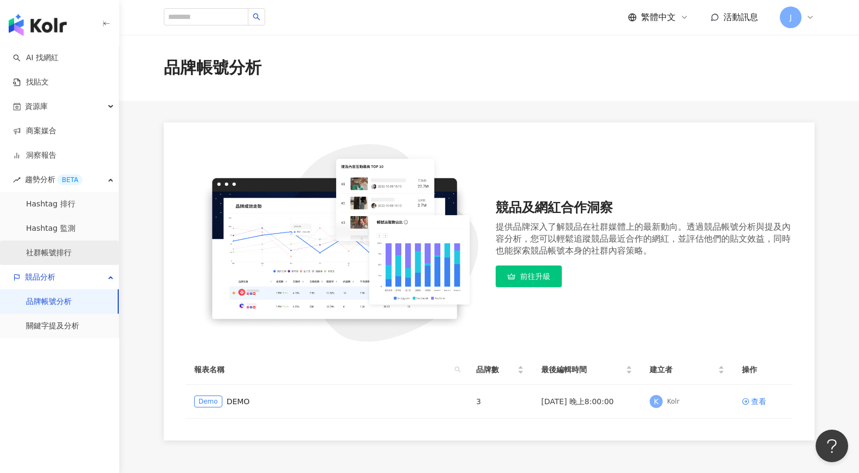
click at [61, 254] on link "社群帳號排行" at bounding box center [49, 253] width 46 height 11
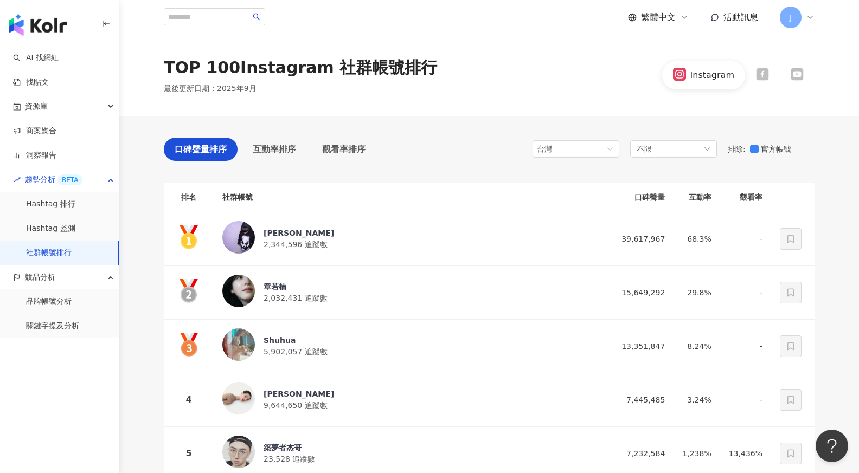
scroll to position [13, 0]
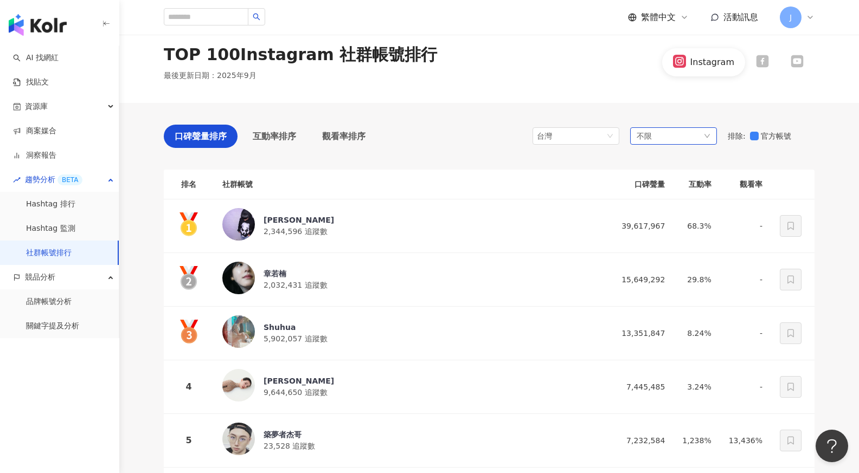
click at [645, 130] on span "不限" at bounding box center [643, 136] width 15 height 12
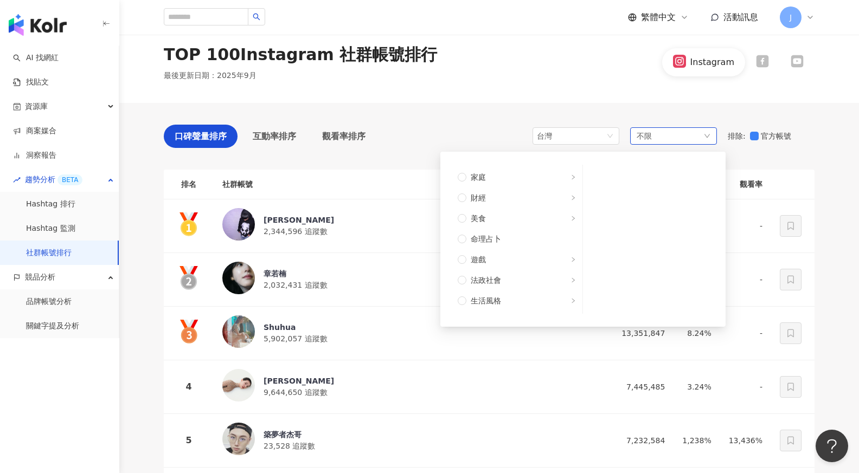
scroll to position [0, 0]
click at [514, 293] on span "家庭" at bounding box center [520, 299] width 109 height 12
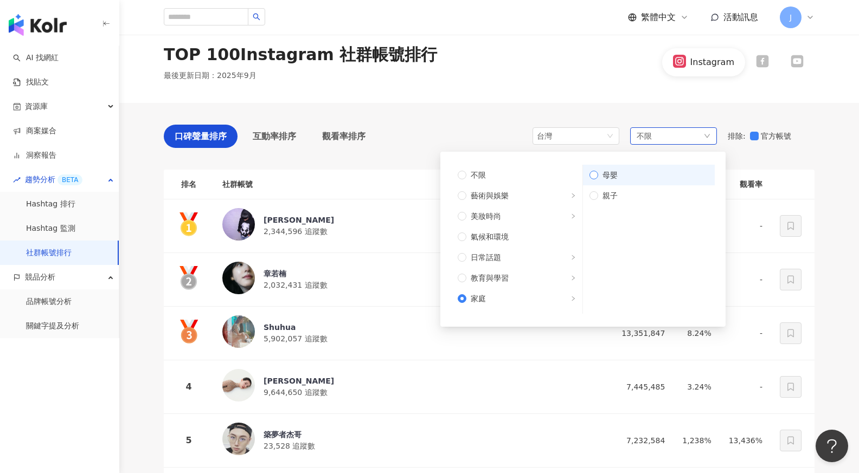
click at [631, 178] on span "母嬰" at bounding box center [653, 175] width 110 height 12
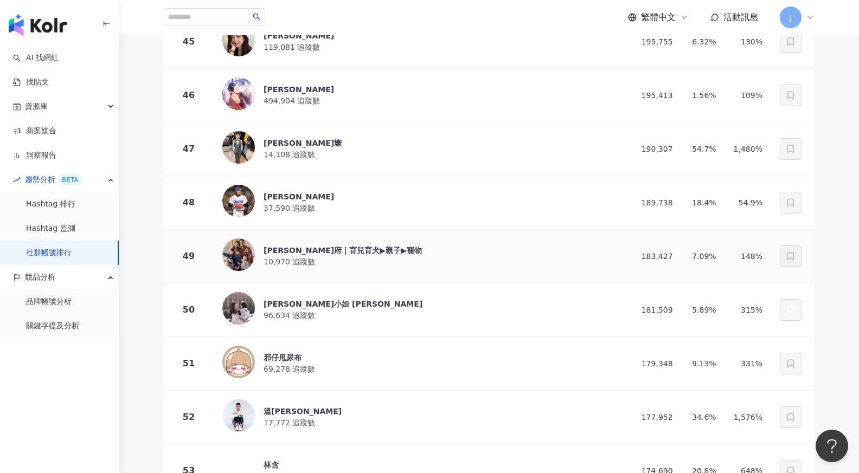
scroll to position [2566, 0]
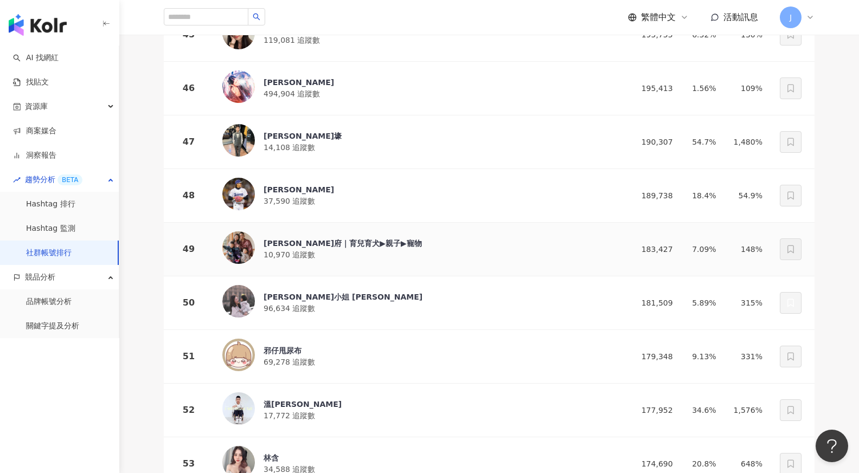
click at [362, 254] on div "陳林府｜育兒育犬▶親子▶寵物 10,970 追蹤數" at bounding box center [342, 249] width 158 height 23
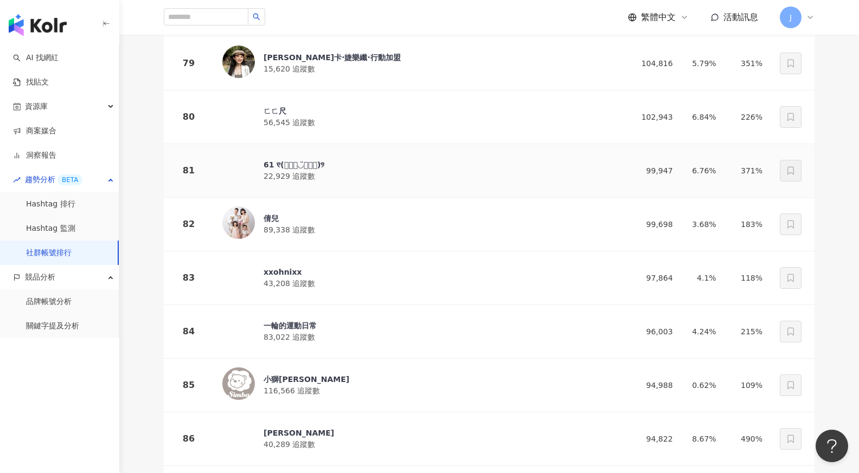
scroll to position [4362, 0]
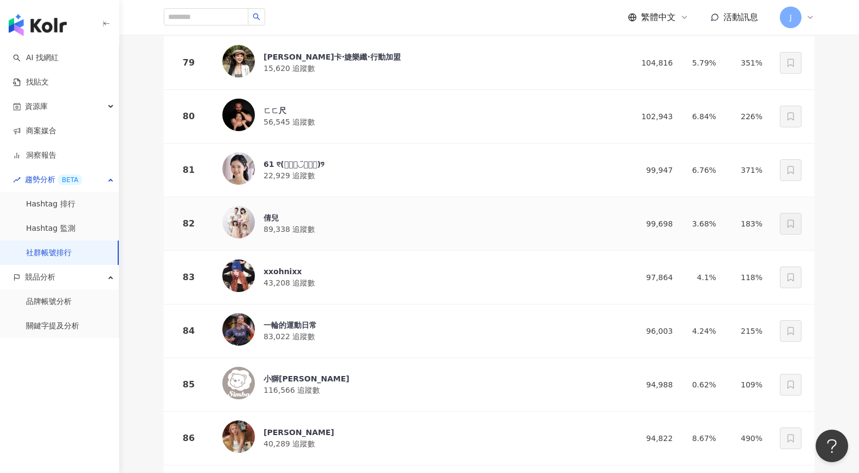
click at [315, 231] on div "倩兒 89,338 追蹤數" at bounding box center [414, 224] width 385 height 36
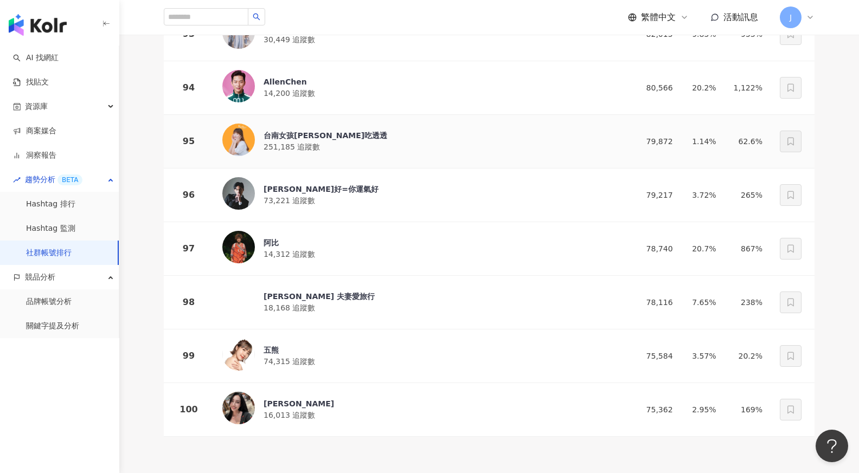
scroll to position [5138, 0]
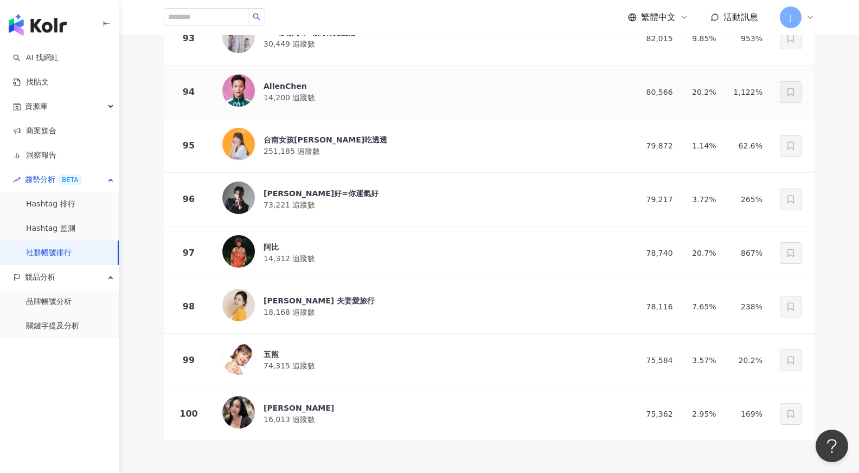
click at [319, 100] on div "AllenChen 14,200 追蹤數" at bounding box center [414, 92] width 385 height 36
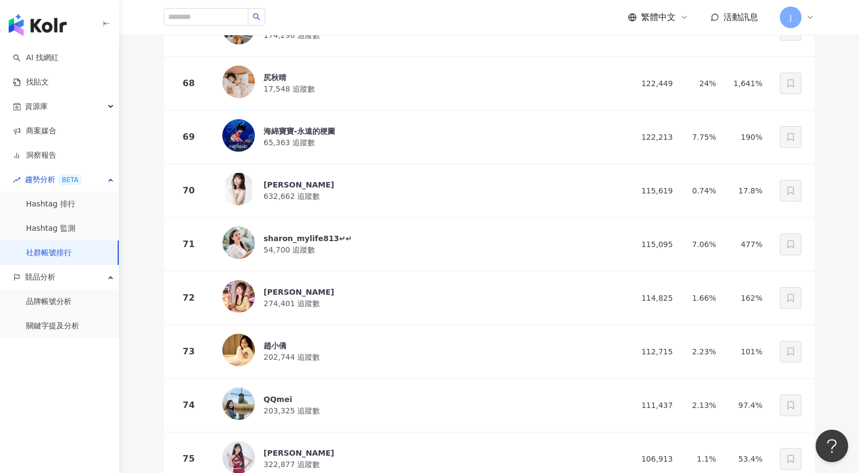
scroll to position [3491, 0]
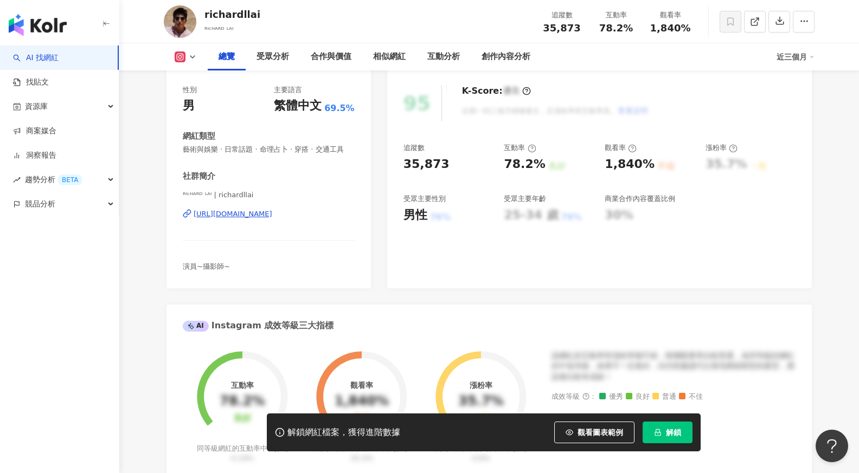
scroll to position [15, 0]
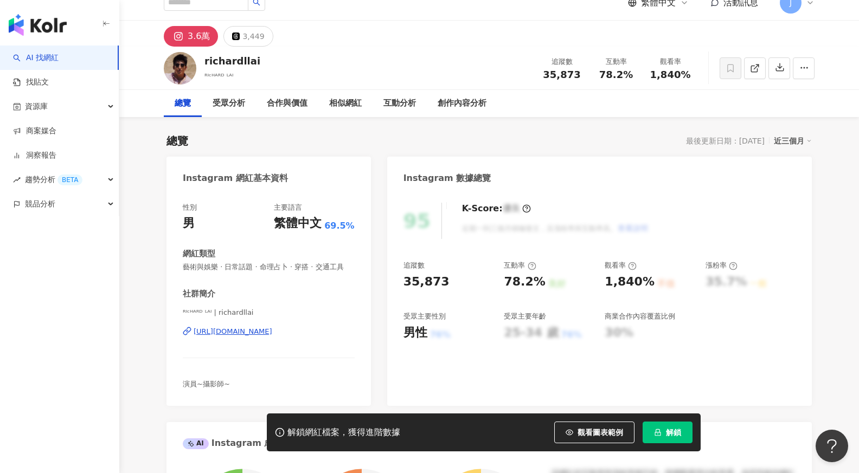
click at [258, 330] on div "https://www.instagram.com/richardllai/" at bounding box center [233, 332] width 79 height 10
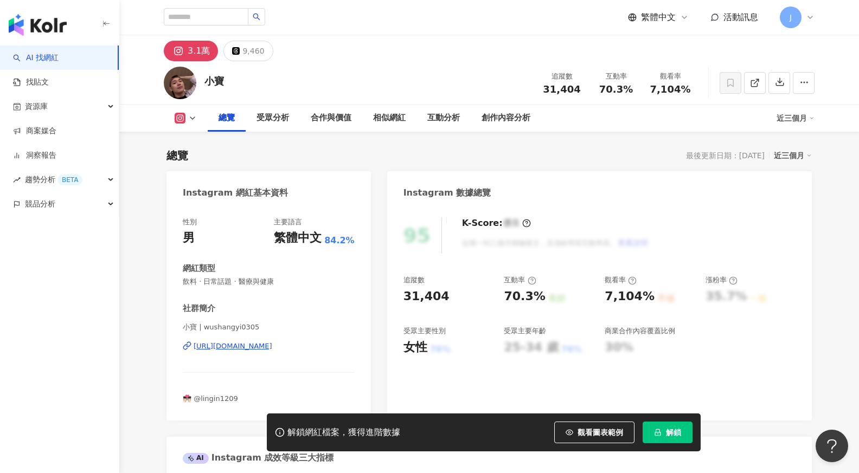
scroll to position [72, 0]
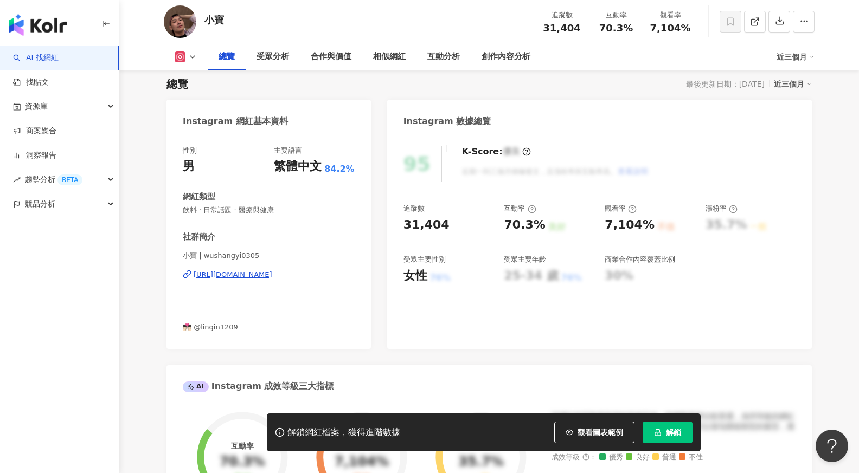
click at [257, 275] on div "https://www.instagram.com/wushangyi0305/" at bounding box center [233, 275] width 79 height 10
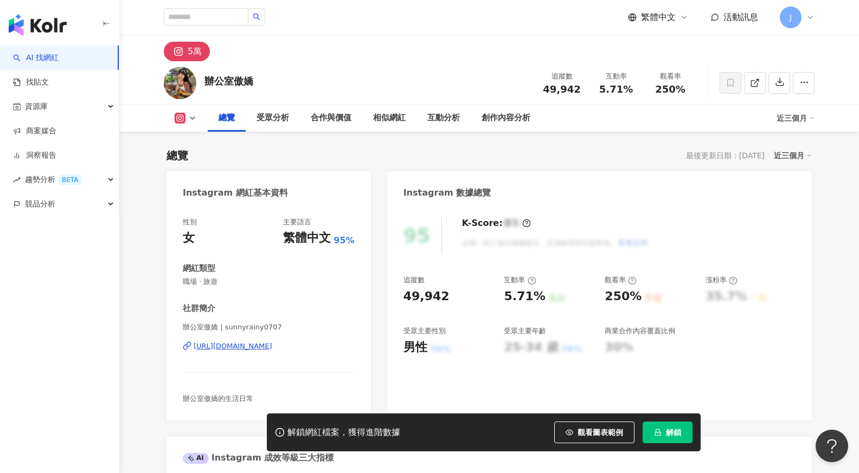
click at [272, 345] on div "https://www.instagram.com/sunnyrainy0707/" at bounding box center [233, 346] width 79 height 10
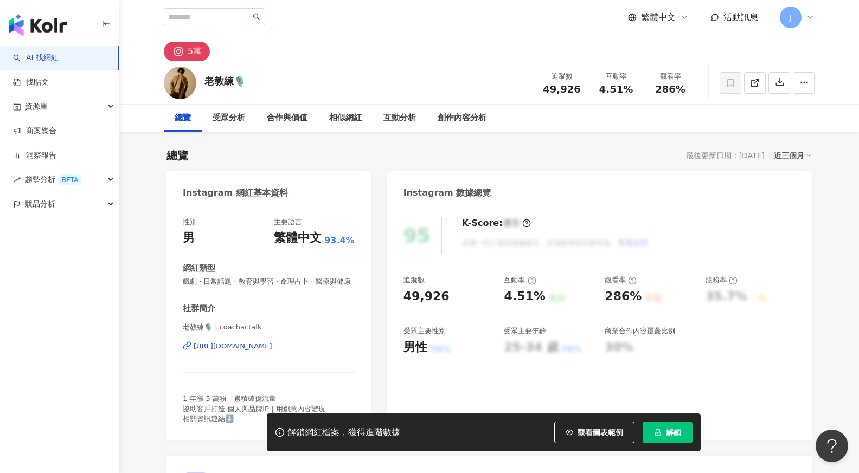
click at [260, 342] on div "https://www.instagram.com/coachactalk/" at bounding box center [233, 346] width 79 height 10
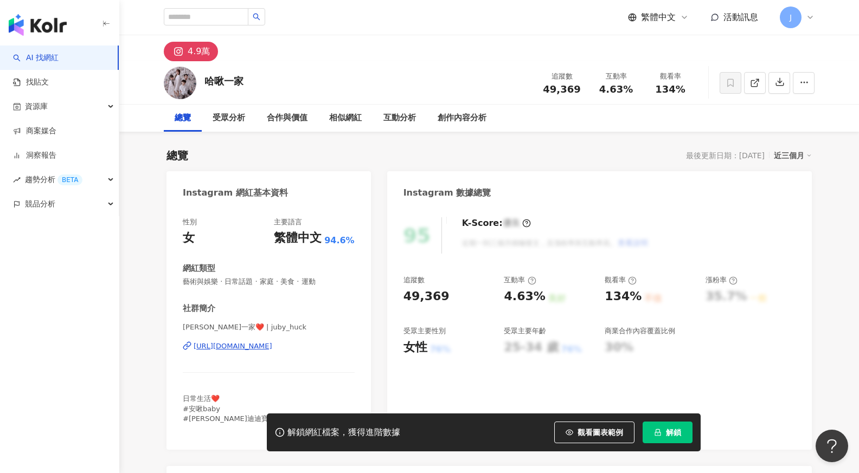
click at [272, 345] on div "https://www.instagram.com/juby_huck/" at bounding box center [233, 346] width 79 height 10
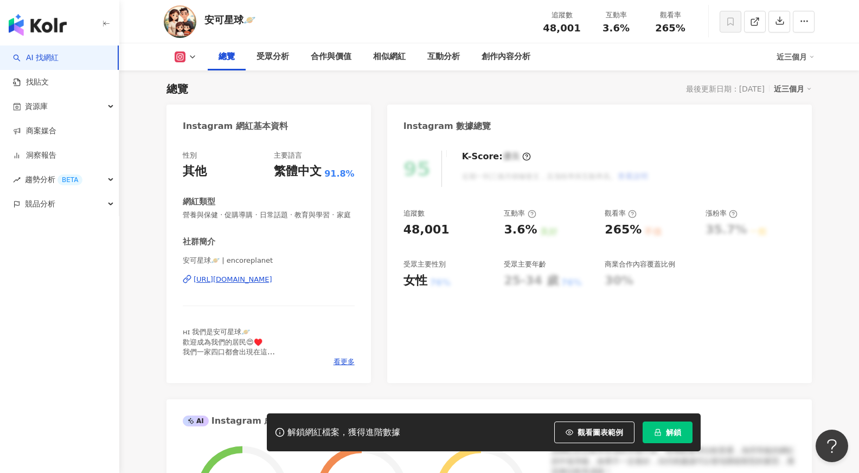
click at [272, 279] on div "[URL][DOMAIN_NAME]" at bounding box center [233, 280] width 79 height 10
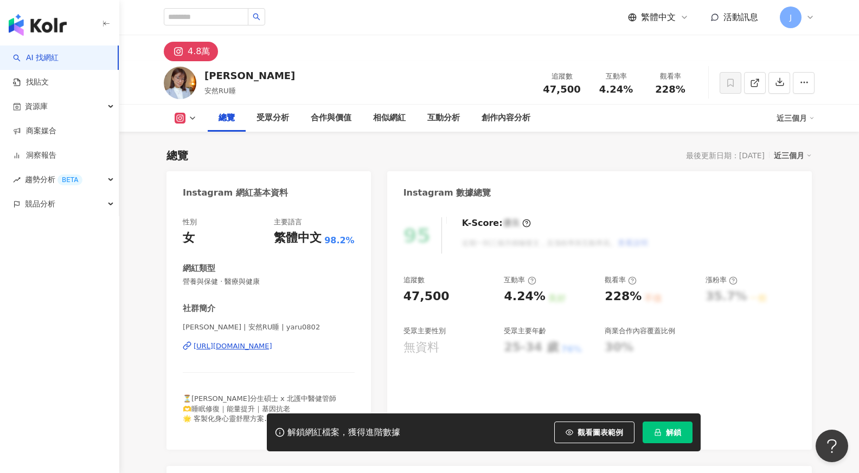
click at [301, 340] on div "詹雅茹Ruru | 安然RU睡 | yaru0802 https://www.instagram.com/yaru0802/" at bounding box center [269, 354] width 172 height 63
click at [272, 351] on div "https://www.instagram.com/yaru0802/" at bounding box center [233, 346] width 79 height 10
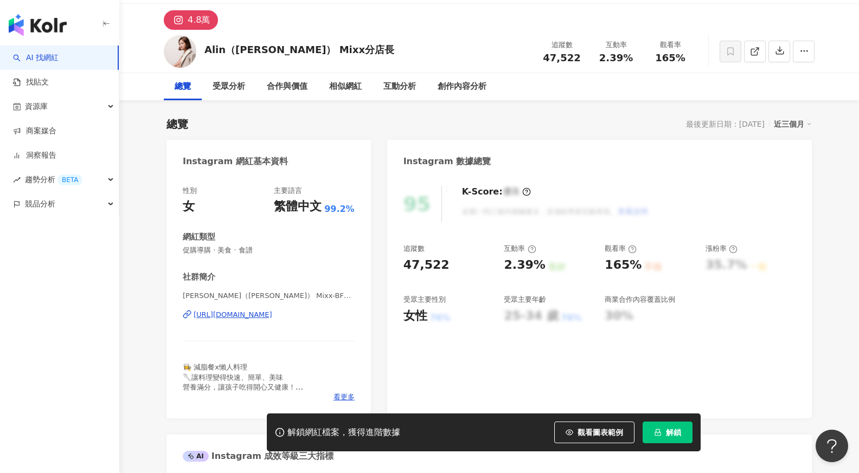
click at [272, 314] on div "https://www.instagram.com/alin0210/" at bounding box center [233, 315] width 79 height 10
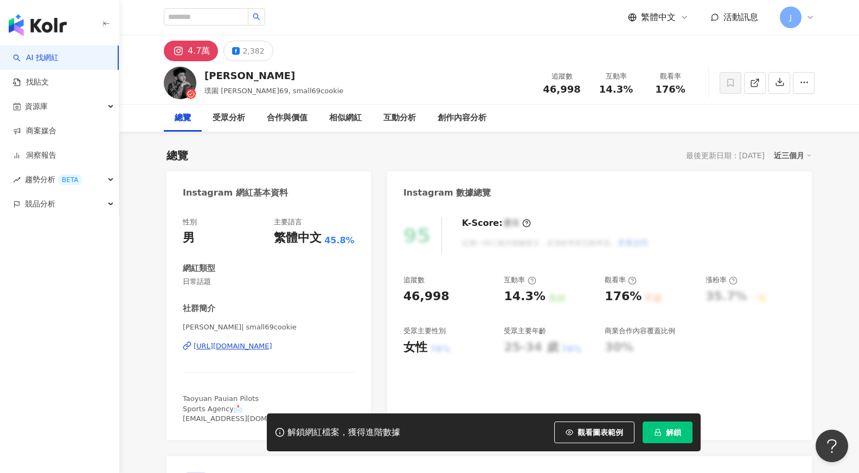
click at [272, 345] on div "[URL][DOMAIN_NAME]" at bounding box center [233, 346] width 79 height 10
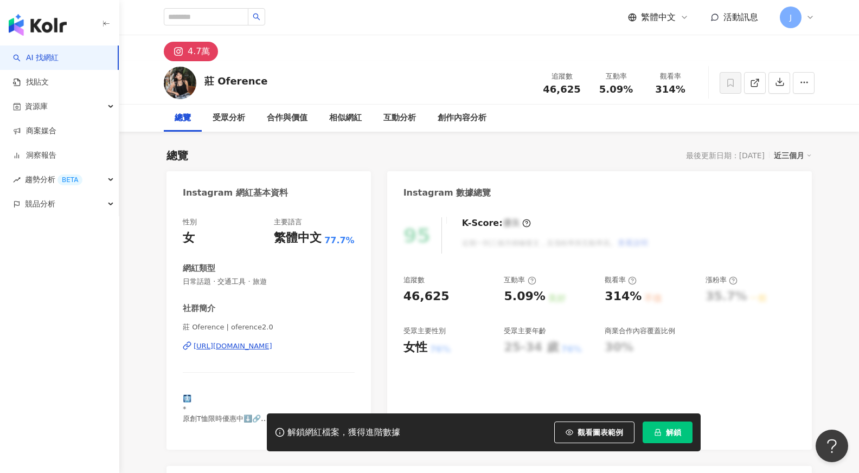
click at [272, 341] on div "https://www.instagram.com/oference2.0/" at bounding box center [233, 346] width 79 height 10
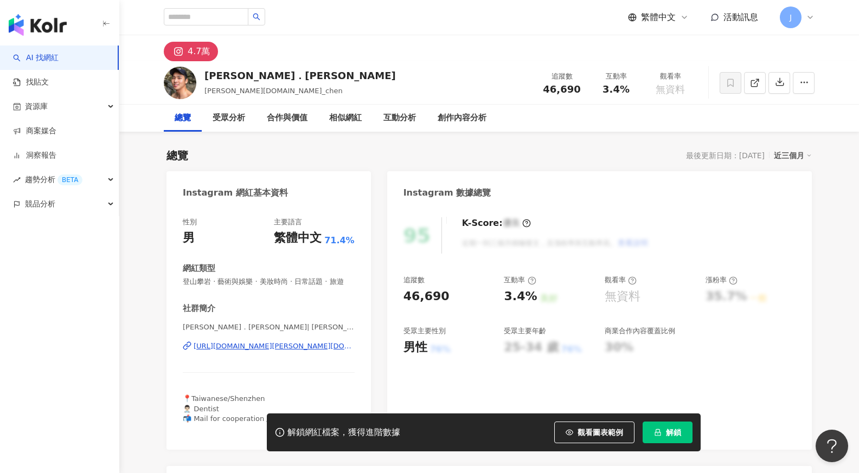
click at [272, 346] on div "https://www.instagram.com/henry.et_chen/" at bounding box center [274, 346] width 161 height 10
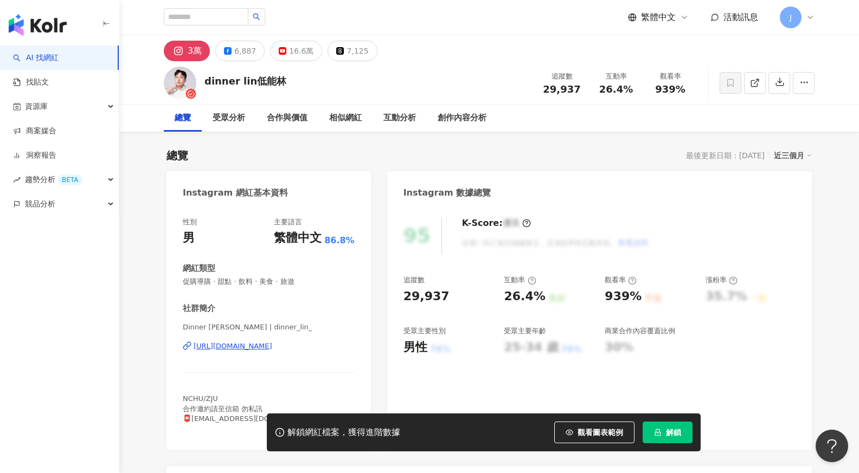
click at [272, 347] on div "https://www.instagram.com/dinner_lin_/" at bounding box center [233, 346] width 79 height 10
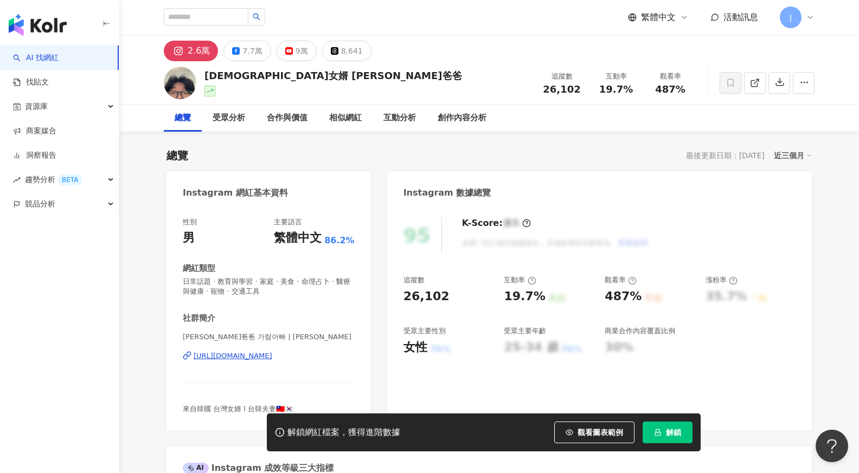
click at [272, 356] on div "https://www.instagram.com/kyunghoon_gil/" at bounding box center [233, 356] width 79 height 10
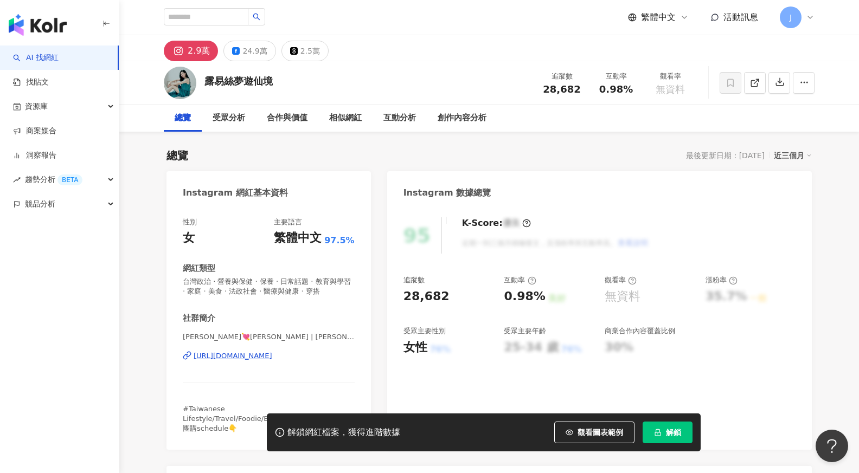
click at [270, 359] on div "[URL][DOMAIN_NAME]" at bounding box center [233, 356] width 79 height 10
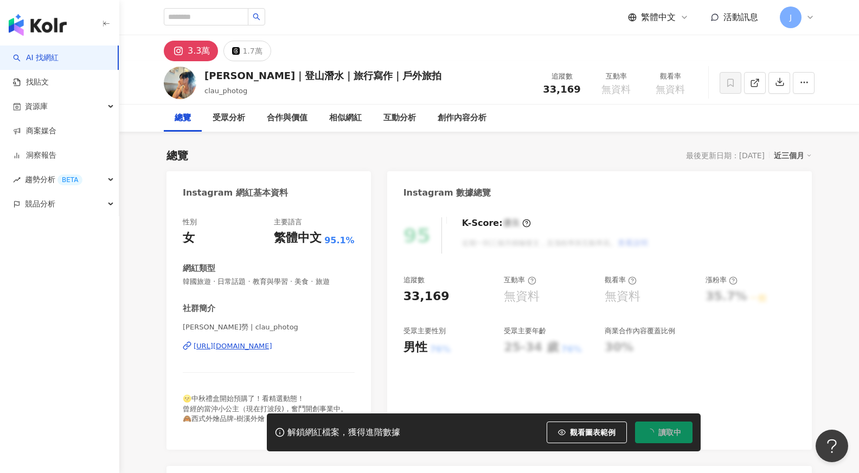
click at [288, 340] on div "Claudia 克勞 | clau_photog https://www.instagram.com/clau_photog/" at bounding box center [269, 354] width 172 height 63
click at [272, 346] on div "https://www.instagram.com/clau_photog/" at bounding box center [233, 346] width 79 height 10
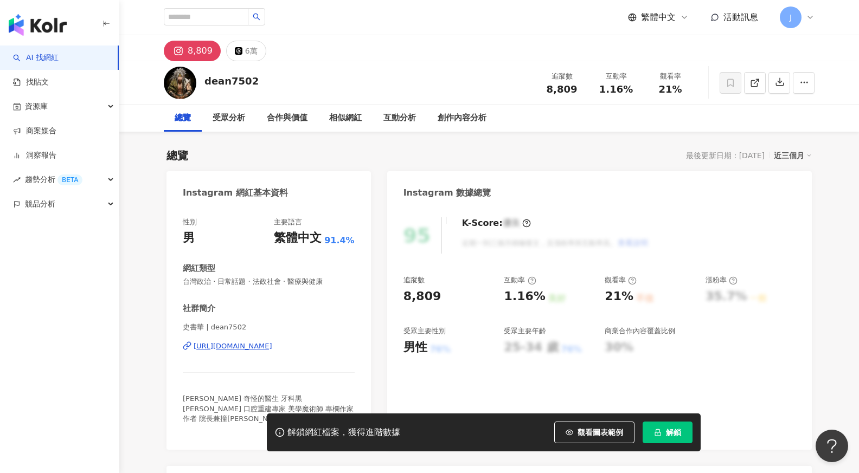
click at [265, 340] on div "史書華 | dean7502 [URL][DOMAIN_NAME]" at bounding box center [269, 354] width 172 height 63
click at [272, 344] on div "[URL][DOMAIN_NAME]" at bounding box center [233, 346] width 79 height 10
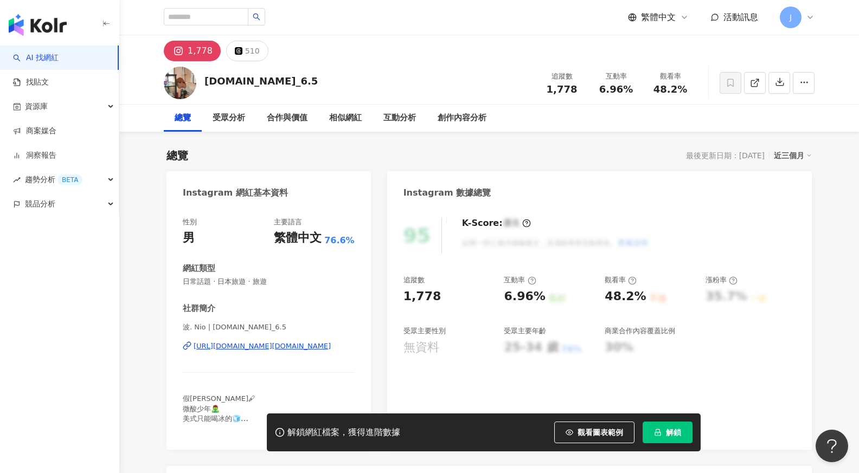
click at [253, 341] on div "https://www.instagram.com/yud.ph_6.5/" at bounding box center [262, 346] width 137 height 10
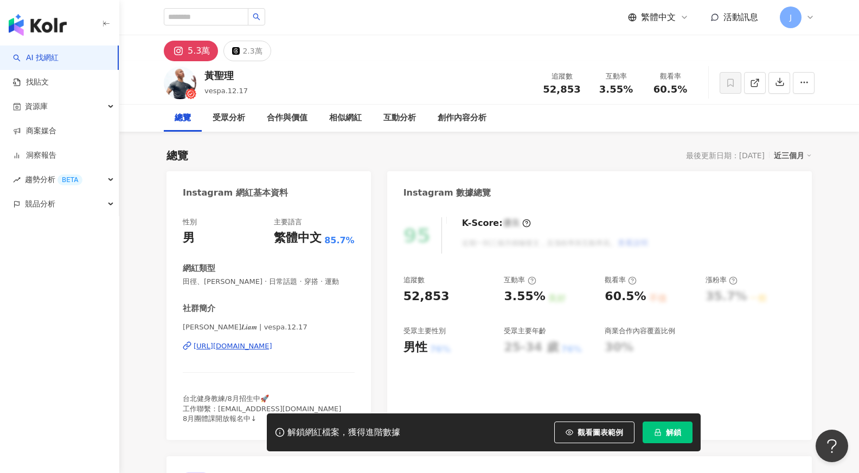
click at [248, 341] on div "https://www.instagram.com/vespa.12.17/" at bounding box center [233, 346] width 79 height 10
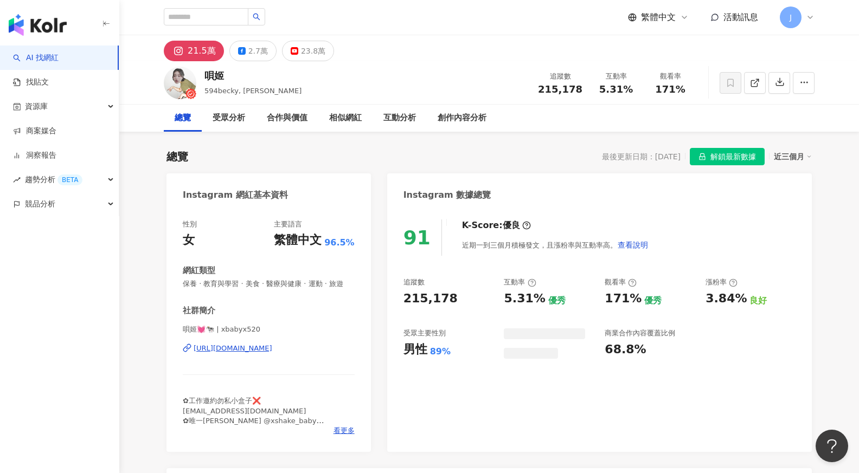
click at [270, 342] on div "唄姬💓🐄 | xbabyx520 [URL][DOMAIN_NAME]" at bounding box center [269, 356] width 172 height 63
click at [272, 349] on div "https://www.instagram.com/xbabyx520/" at bounding box center [233, 349] width 79 height 10
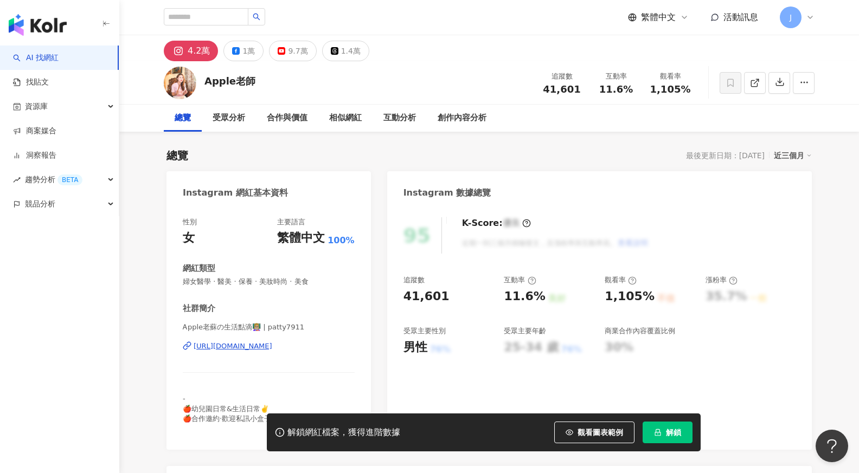
click at [256, 346] on div "https://www.instagram.com/patty7911/" at bounding box center [233, 346] width 79 height 10
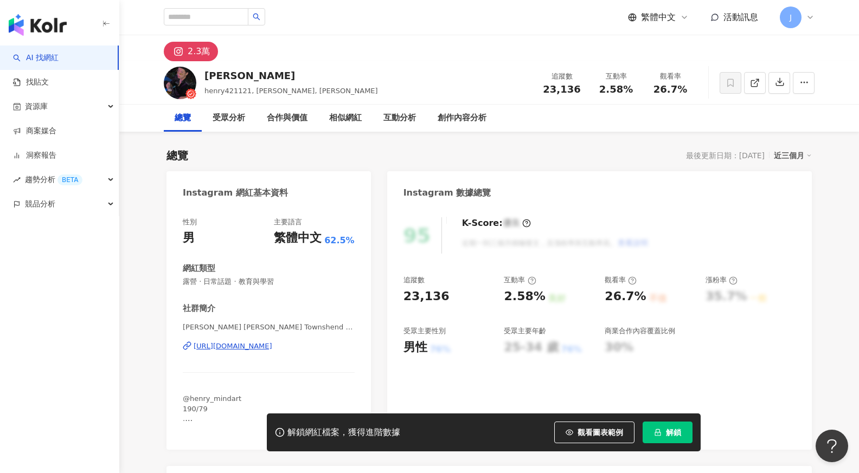
click at [255, 347] on div "https://www.instagram.com/henry421121/" at bounding box center [233, 346] width 79 height 10
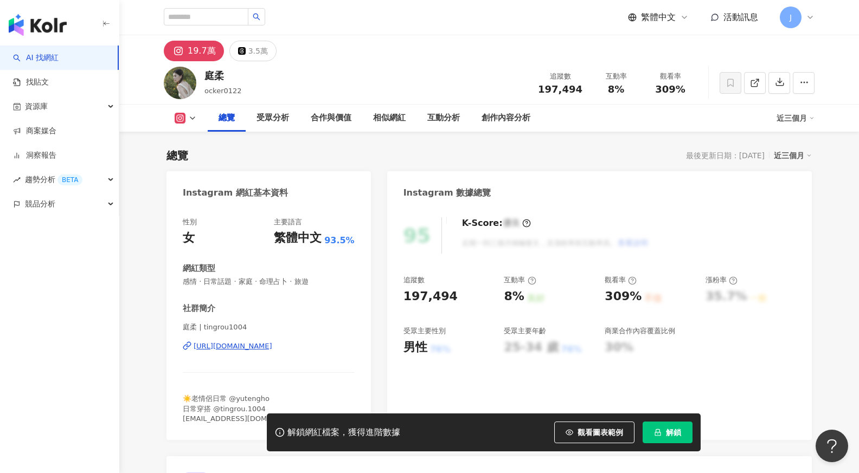
click at [262, 342] on div "[URL][DOMAIN_NAME]" at bounding box center [233, 346] width 79 height 10
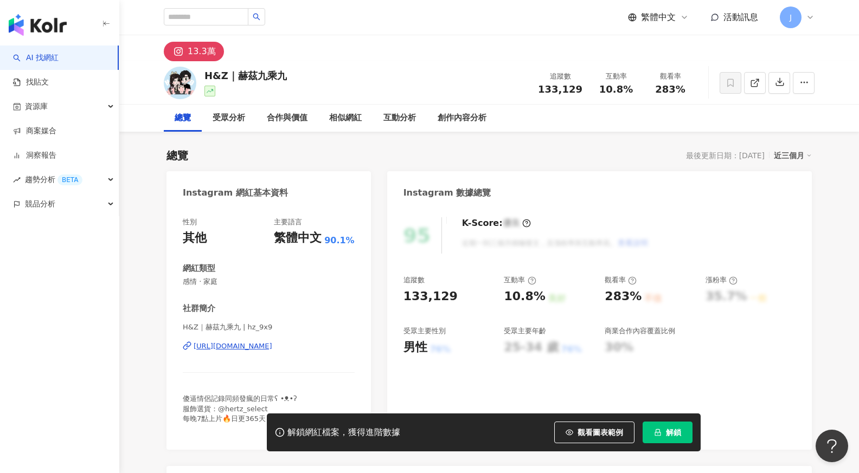
click at [254, 340] on div "H&Z｜赫茲九乘九 | hz_9x9 https://www.instagram.com/hz_9x9/" at bounding box center [269, 354] width 172 height 63
click at [256, 344] on div "https://www.instagram.com/hz_9x9/" at bounding box center [233, 346] width 79 height 10
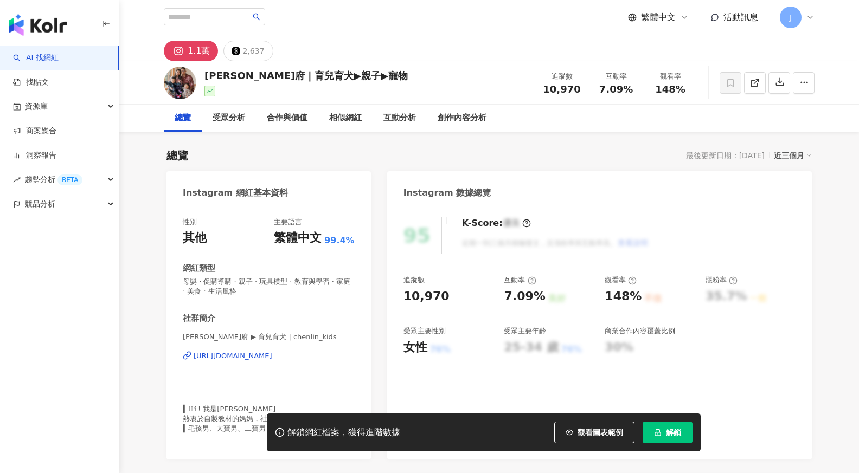
click at [260, 357] on div "https://www.instagram.com/chenlin_kids/" at bounding box center [233, 356] width 79 height 10
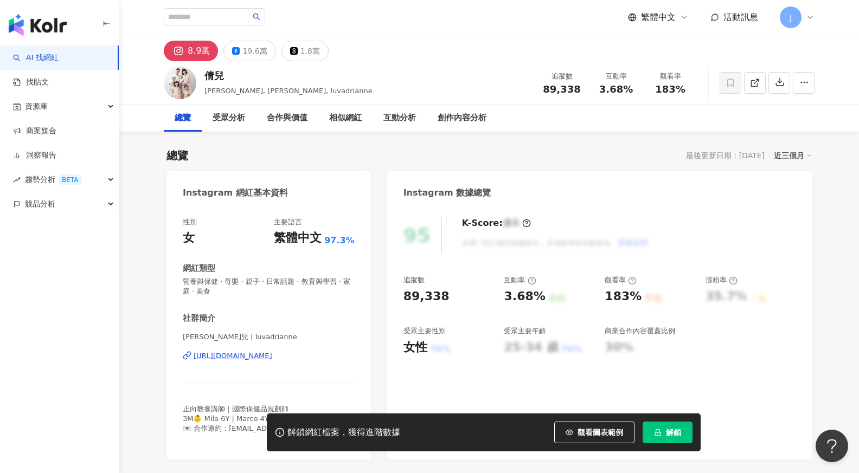
click at [272, 352] on div "[URL][DOMAIN_NAME]" at bounding box center [233, 356] width 79 height 10
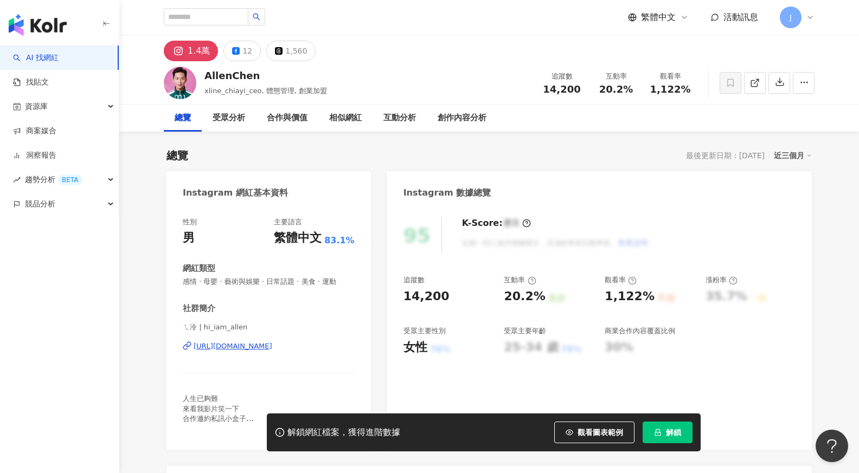
click at [263, 348] on div "[URL][DOMAIN_NAME]" at bounding box center [233, 346] width 79 height 10
